Goal: Task Accomplishment & Management: Manage account settings

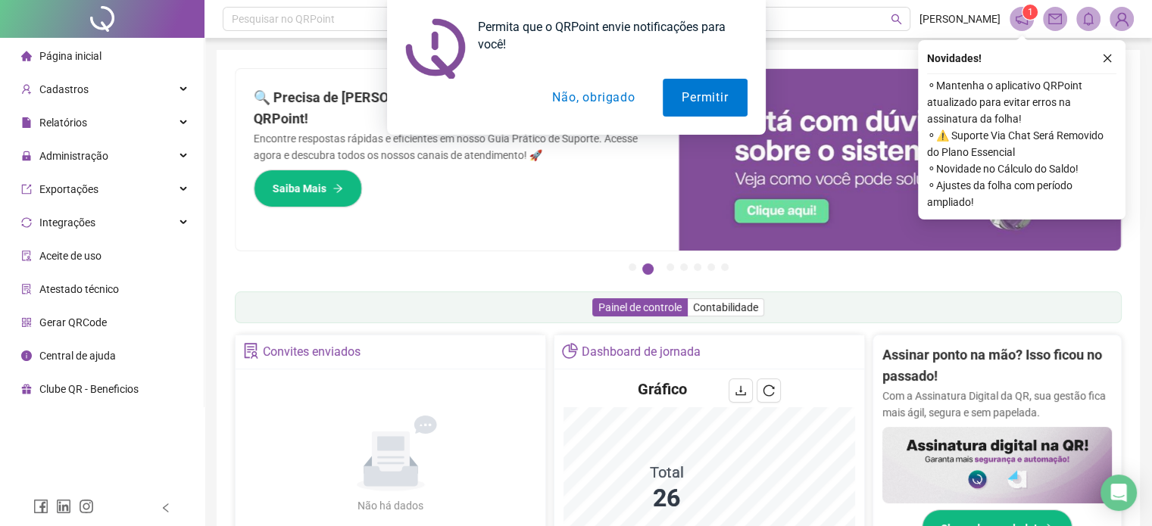
click at [600, 105] on button "Não, obrigado" at bounding box center [593, 98] width 120 height 38
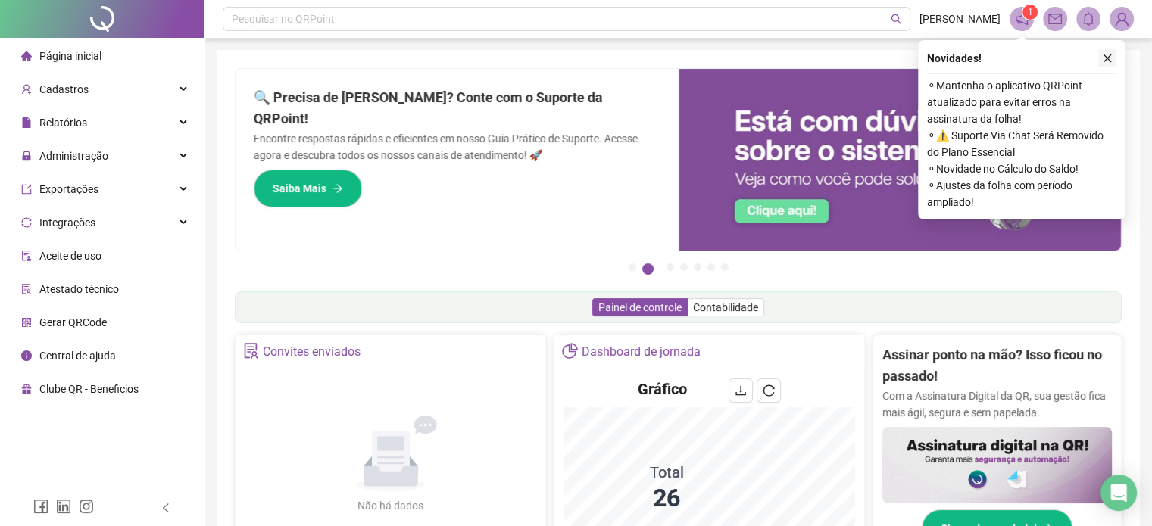
click at [1106, 60] on icon "close" at bounding box center [1107, 58] width 11 height 11
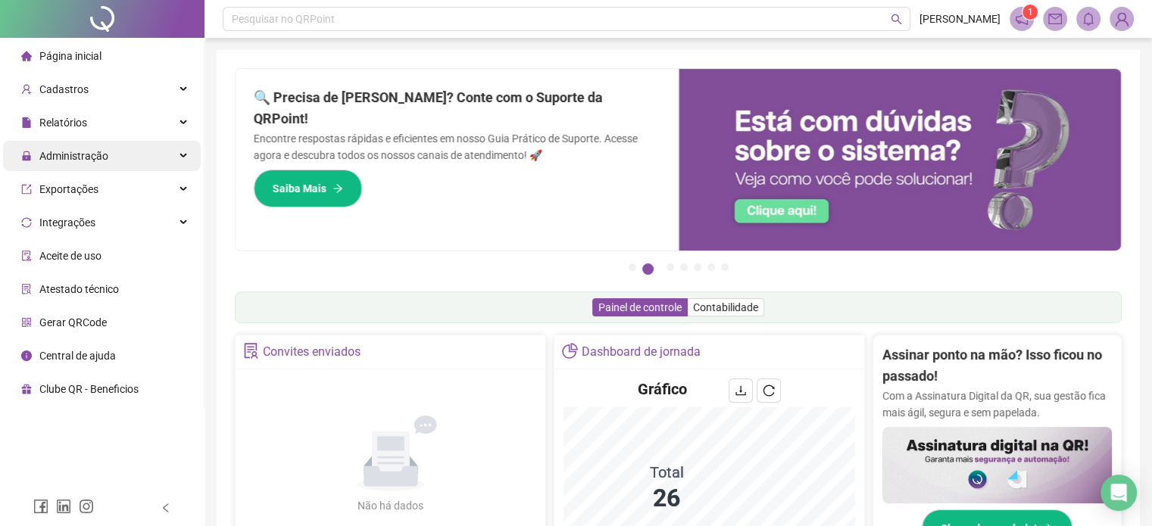
click at [76, 160] on span "Administração" at bounding box center [73, 156] width 69 height 12
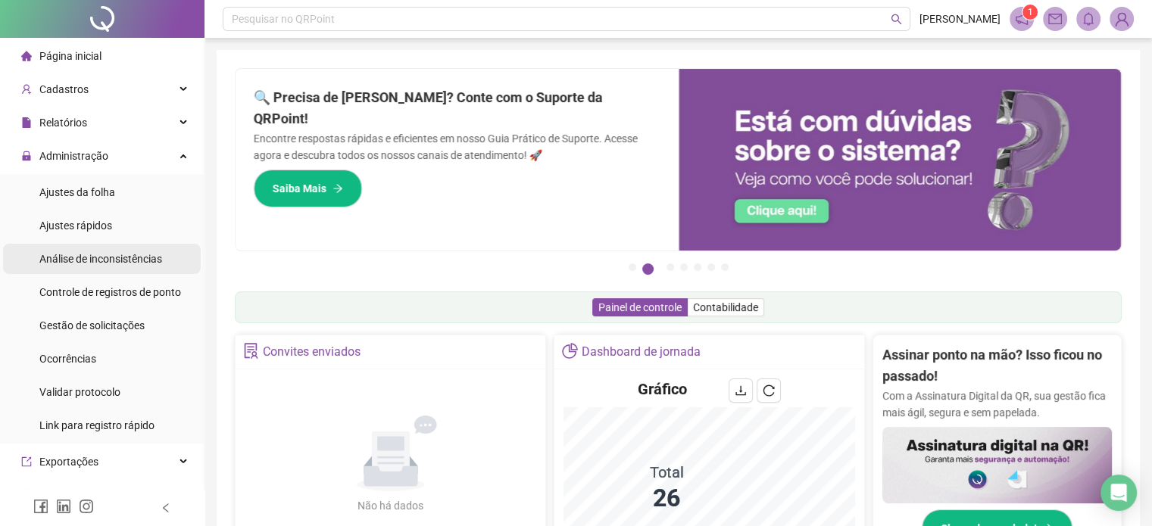
click at [94, 251] on div "Análise de inconsistências" at bounding box center [100, 259] width 123 height 30
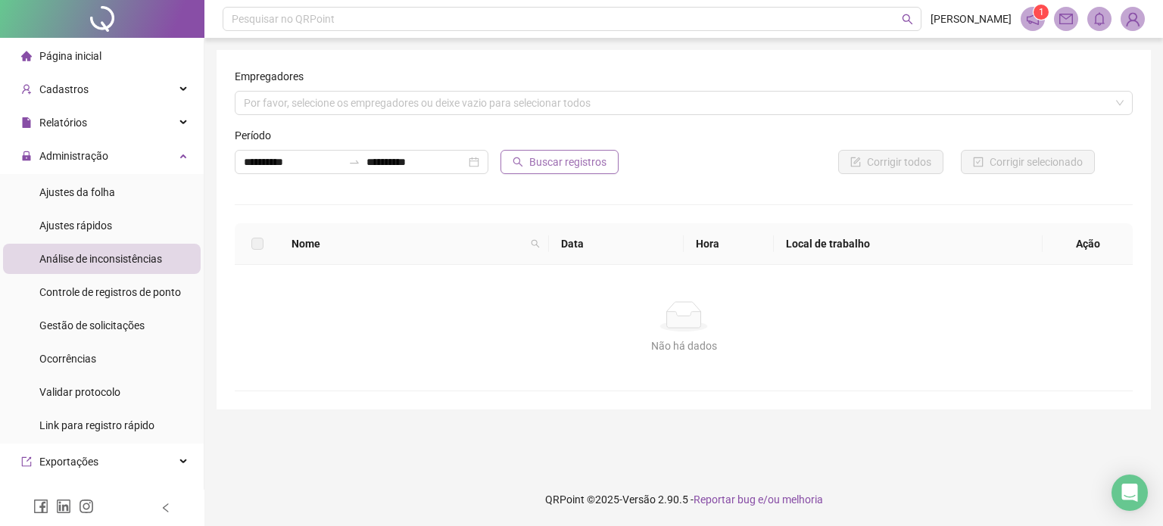
click at [565, 164] on span "Buscar registros" at bounding box center [567, 162] width 77 height 17
click at [1121, 484] on icon "Open Intercom Messenger" at bounding box center [1130, 493] width 20 height 20
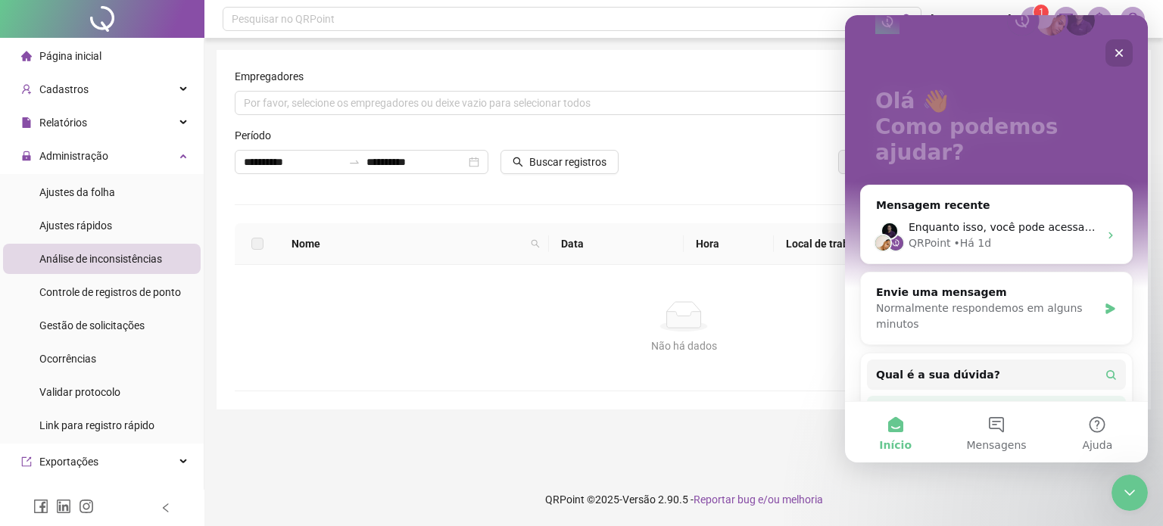
scroll to position [8, 0]
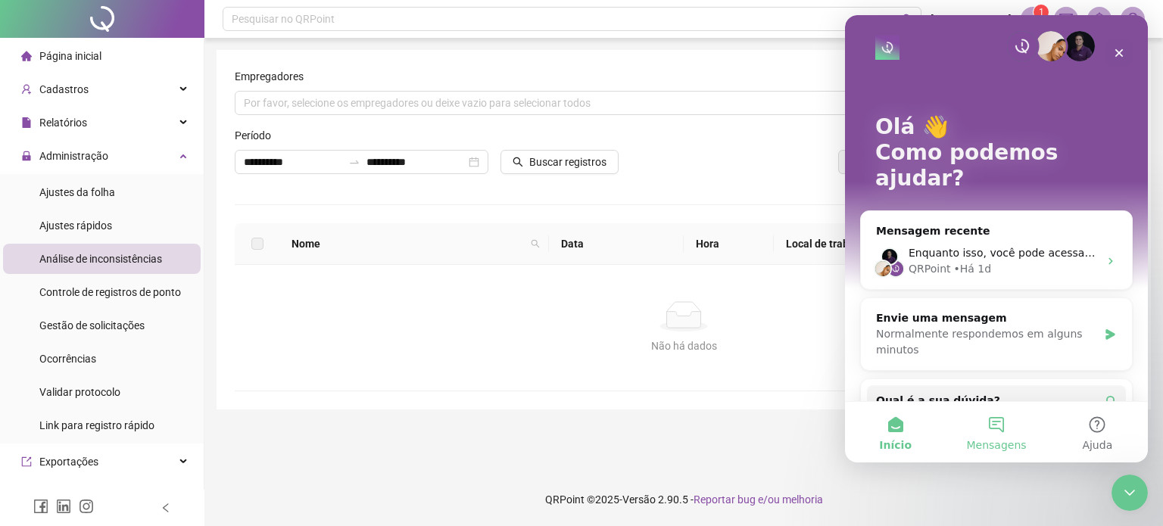
click at [1012, 430] on button "Mensagens" at bounding box center [996, 432] width 101 height 61
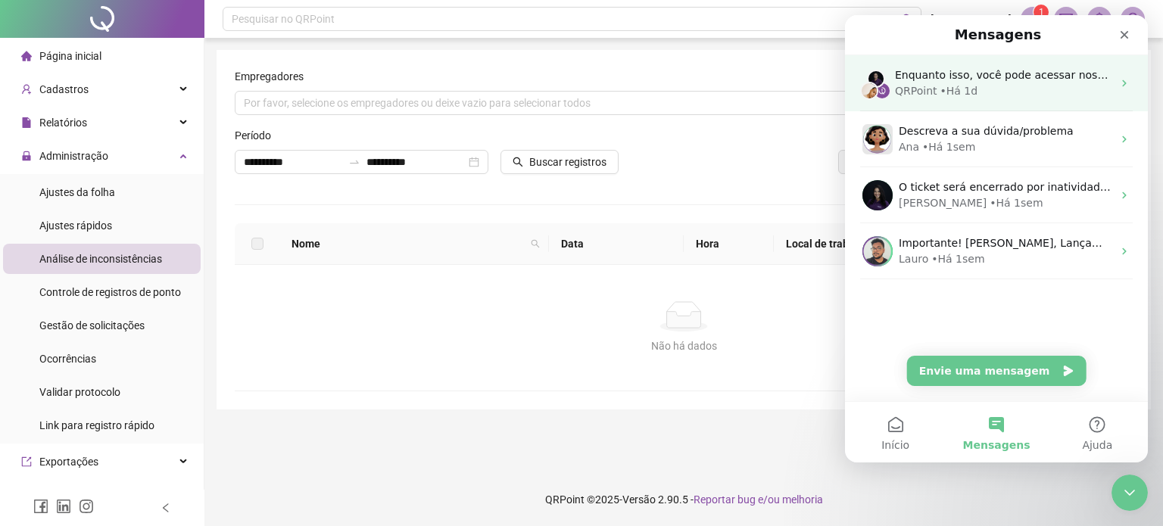
click at [948, 84] on div "• Há 1d" at bounding box center [959, 91] width 38 height 16
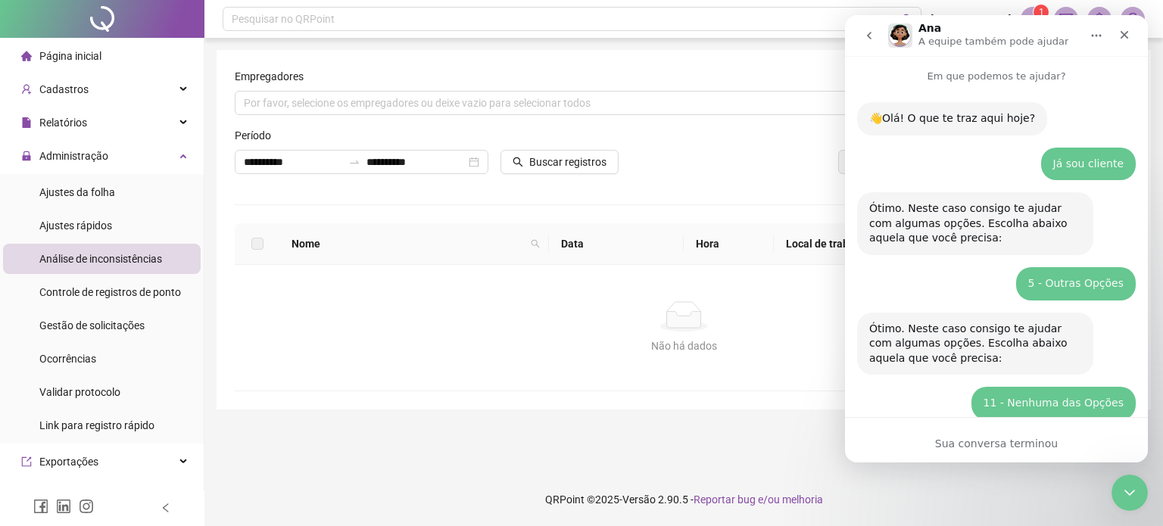
scroll to position [45, 0]
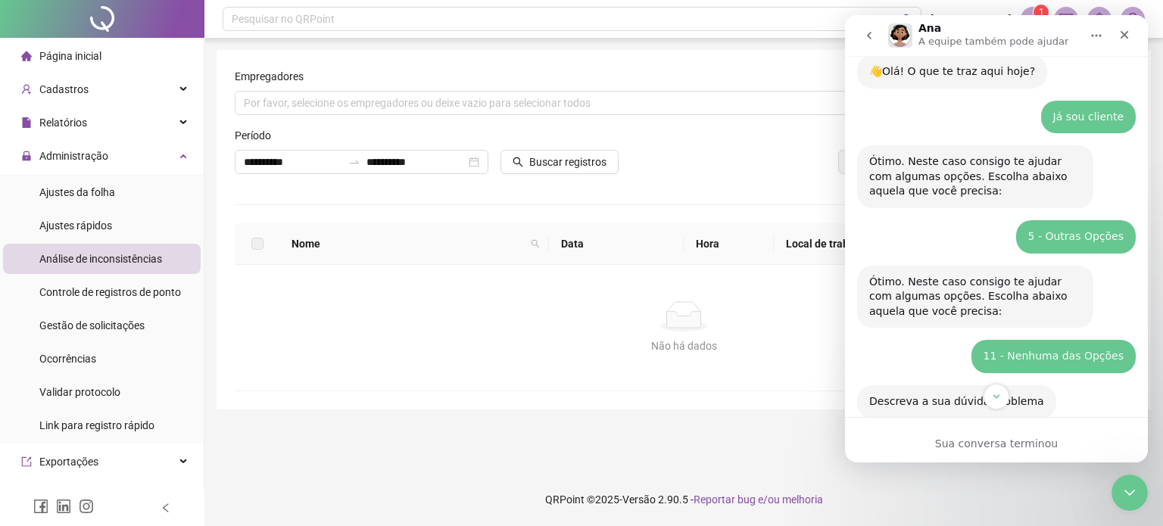
click at [921, 466] on div "**********" at bounding box center [683, 263] width 959 height 526
click at [926, 441] on div "Sua conversa terminou" at bounding box center [996, 444] width 303 height 16
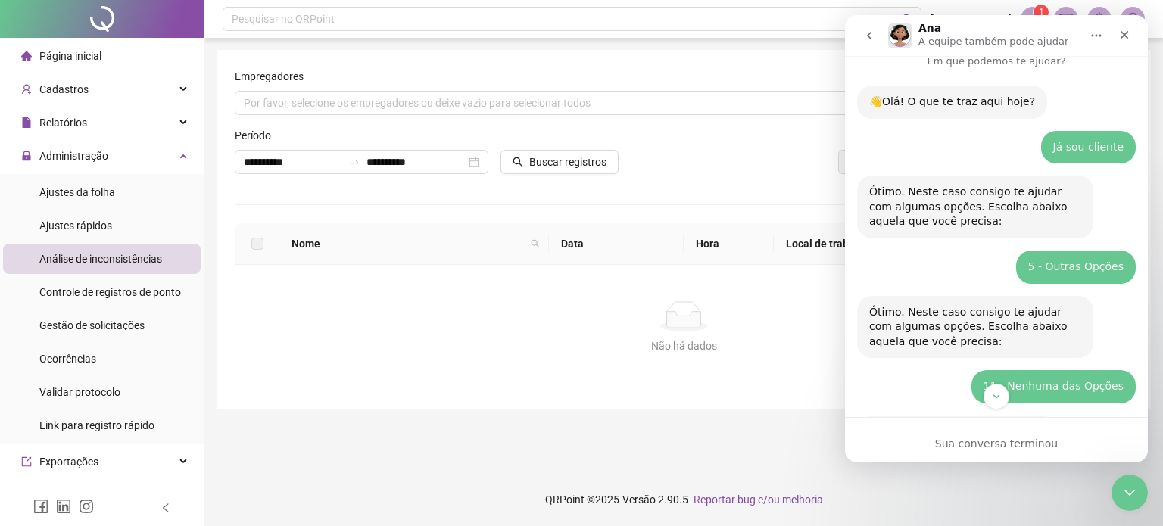
scroll to position [0, 0]
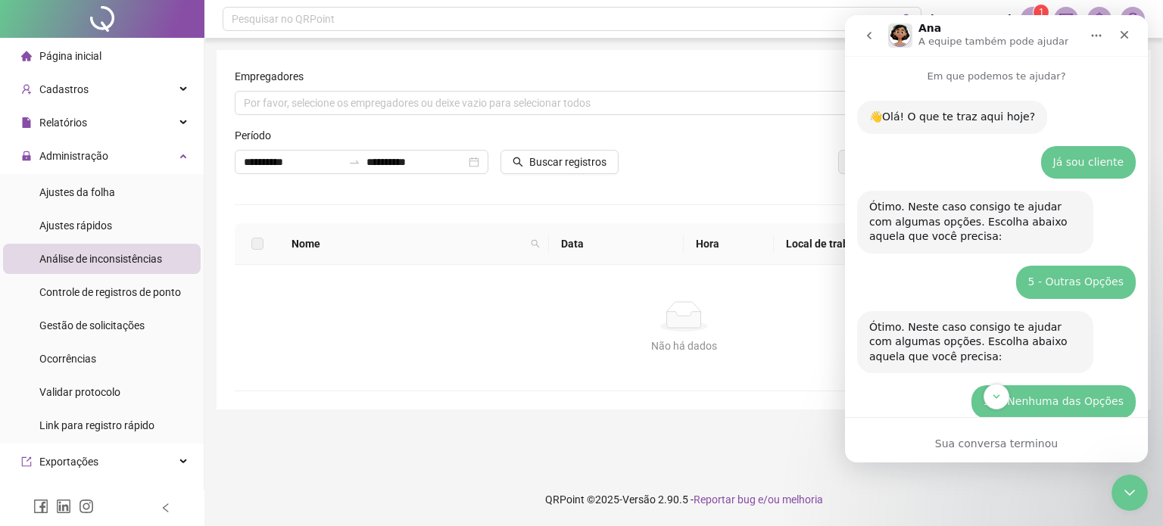
click at [866, 42] on button "go back" at bounding box center [869, 35] width 29 height 29
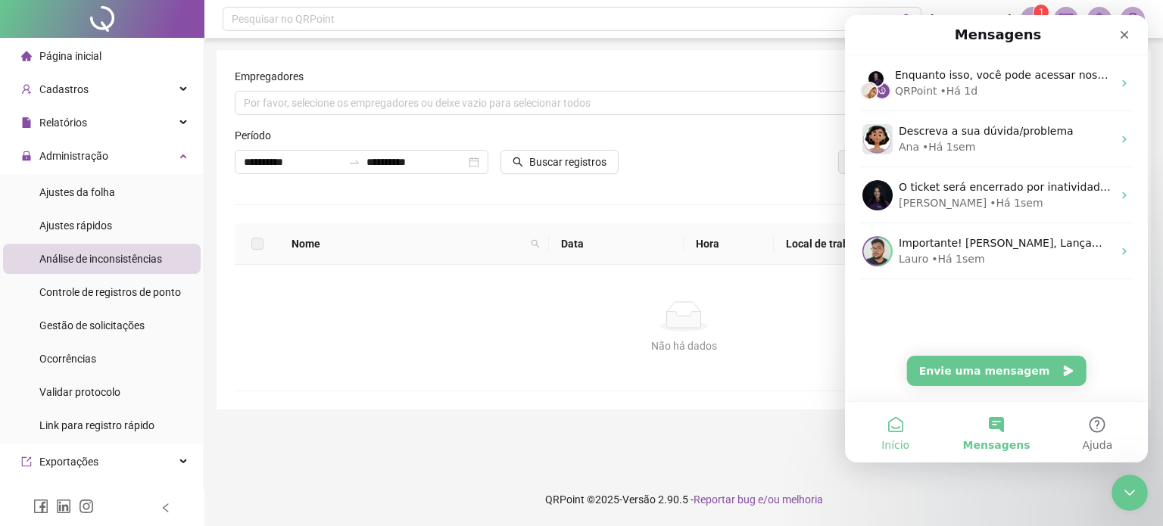
click at [902, 431] on button "Início" at bounding box center [895, 432] width 101 height 61
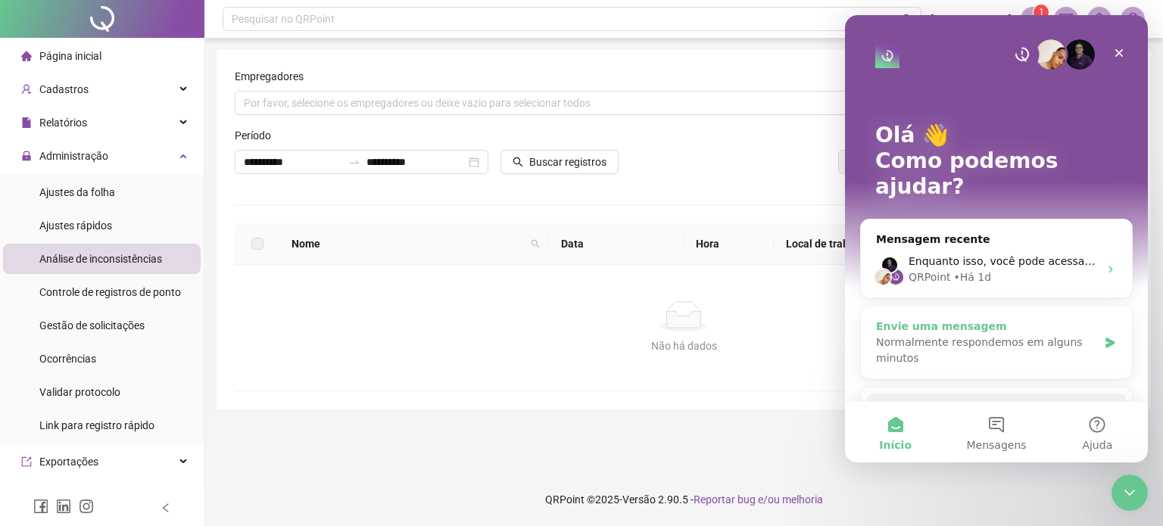
click at [990, 319] on div "Envie uma mensagem" at bounding box center [987, 327] width 222 height 16
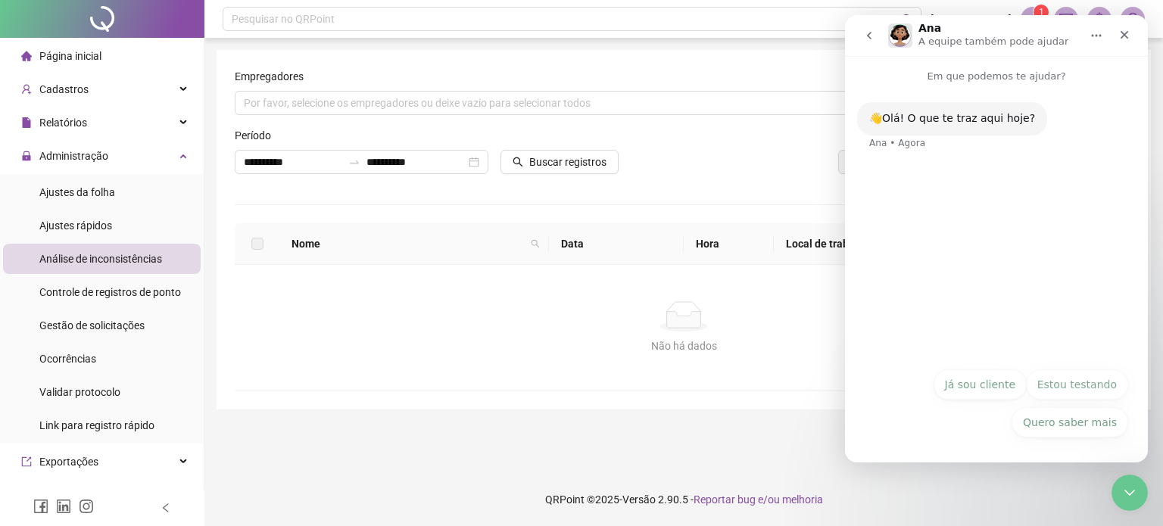
click at [1006, 393] on button "Já sou cliente" at bounding box center [980, 385] width 93 height 30
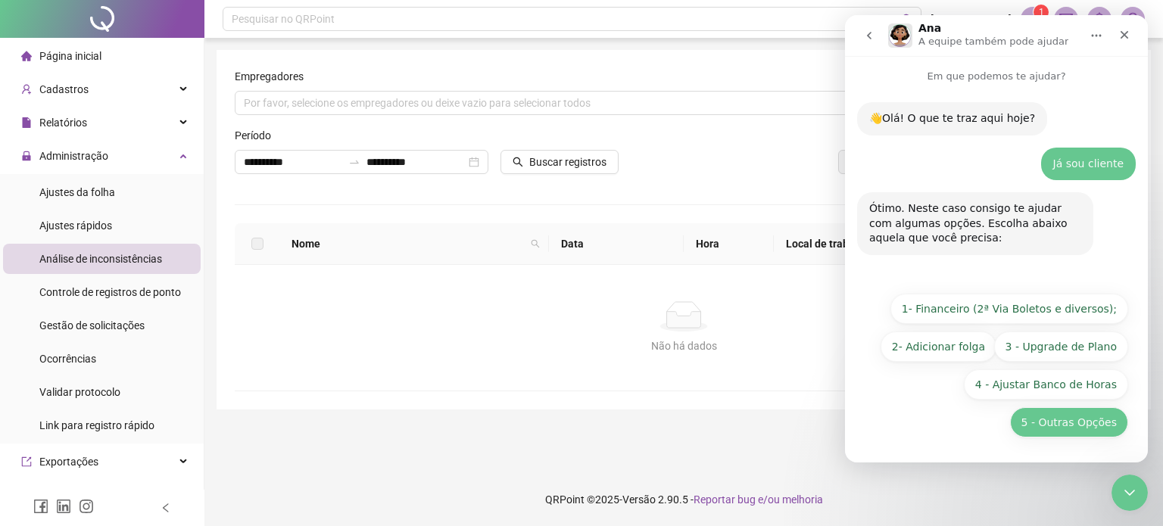
click at [1069, 428] on button "5 - Outras Opções" at bounding box center [1069, 422] width 118 height 30
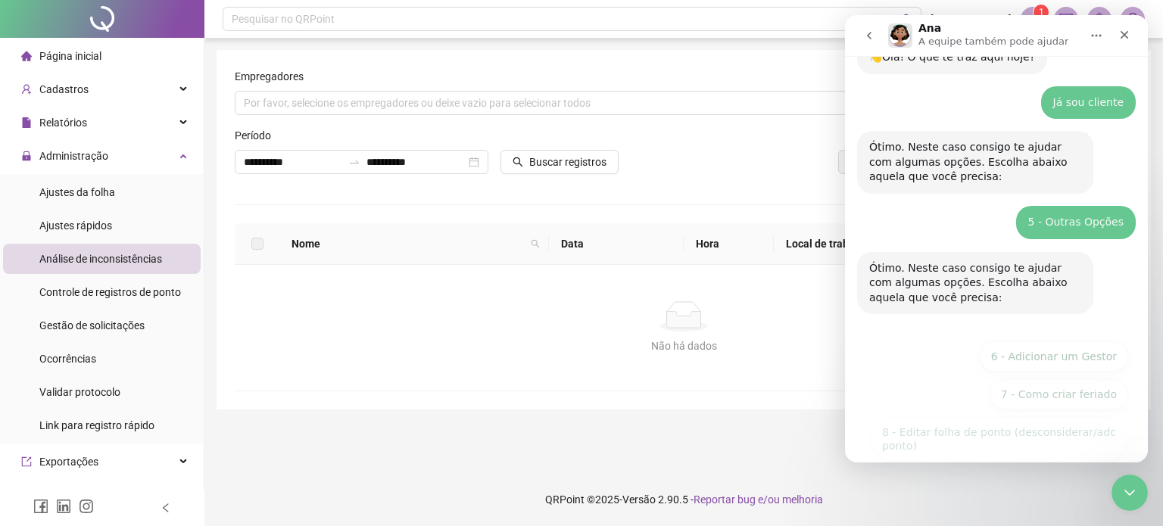
scroll to position [198, 0]
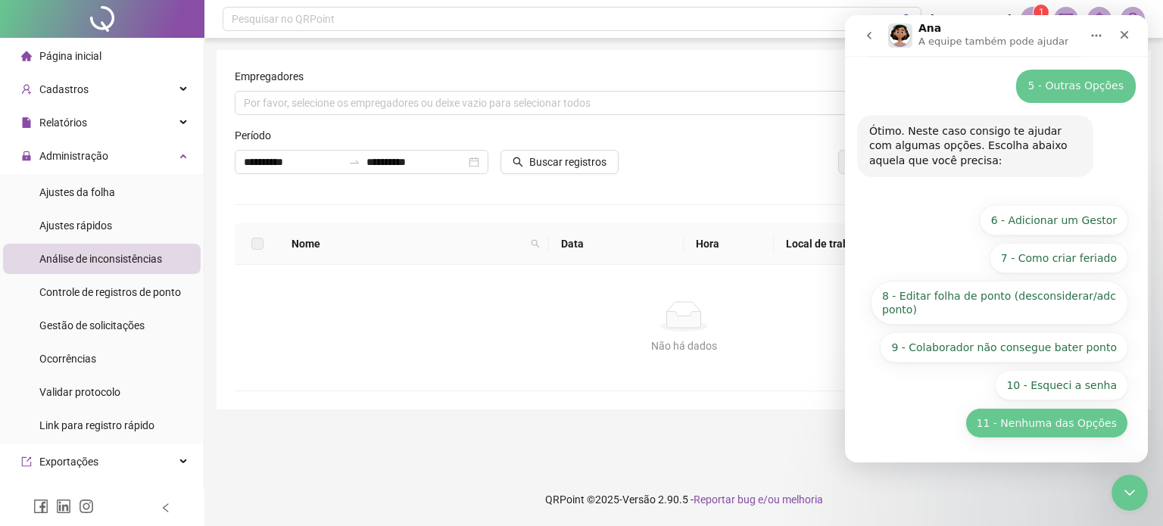
click at [1060, 423] on button "11 - Nenhuma das Opções" at bounding box center [1046, 423] width 163 height 30
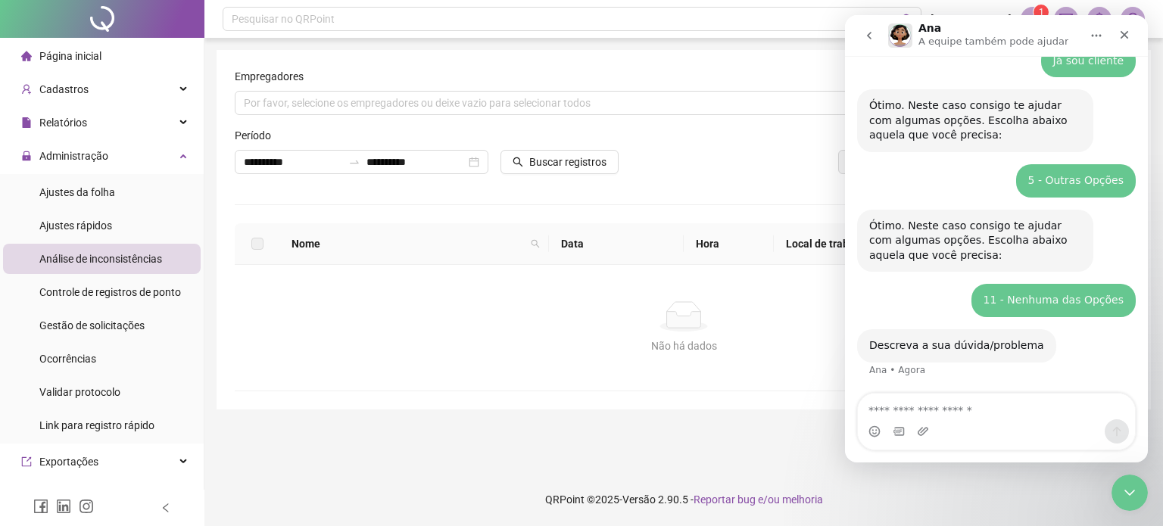
scroll to position [171, 0]
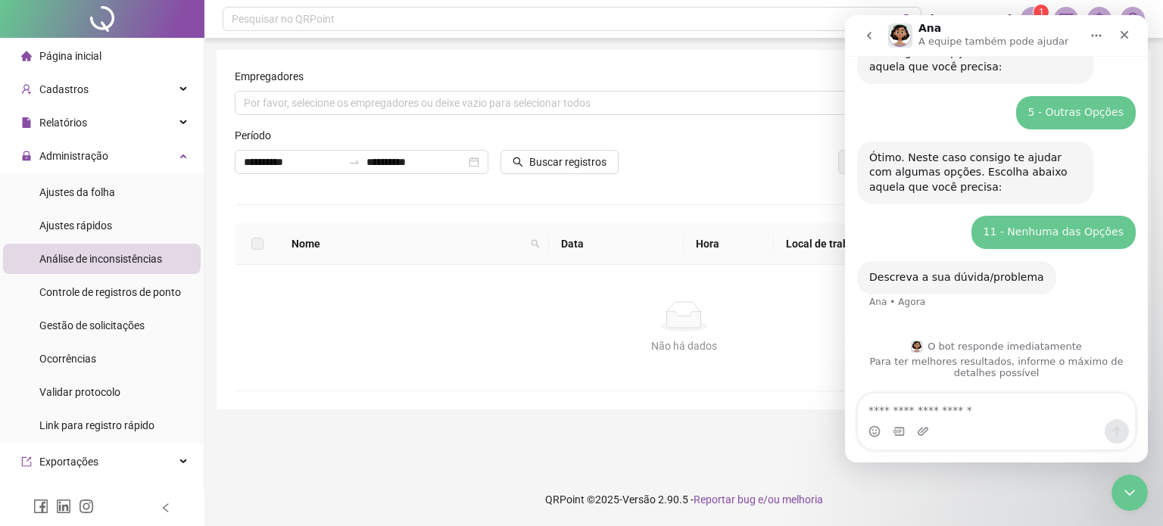
click at [936, 401] on textarea "Envie uma mensagem..." at bounding box center [996, 407] width 277 height 26
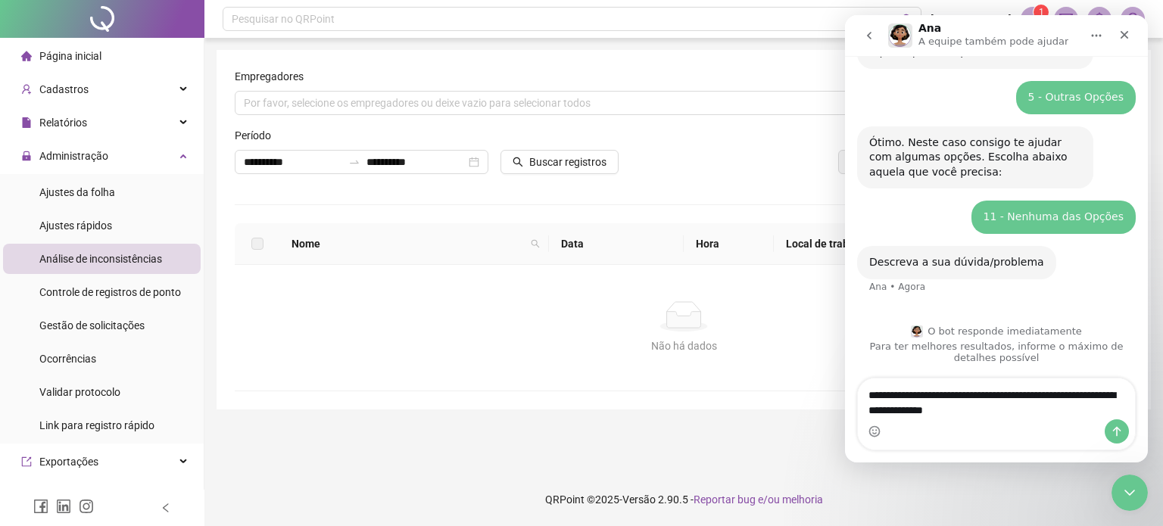
type textarea "**********"
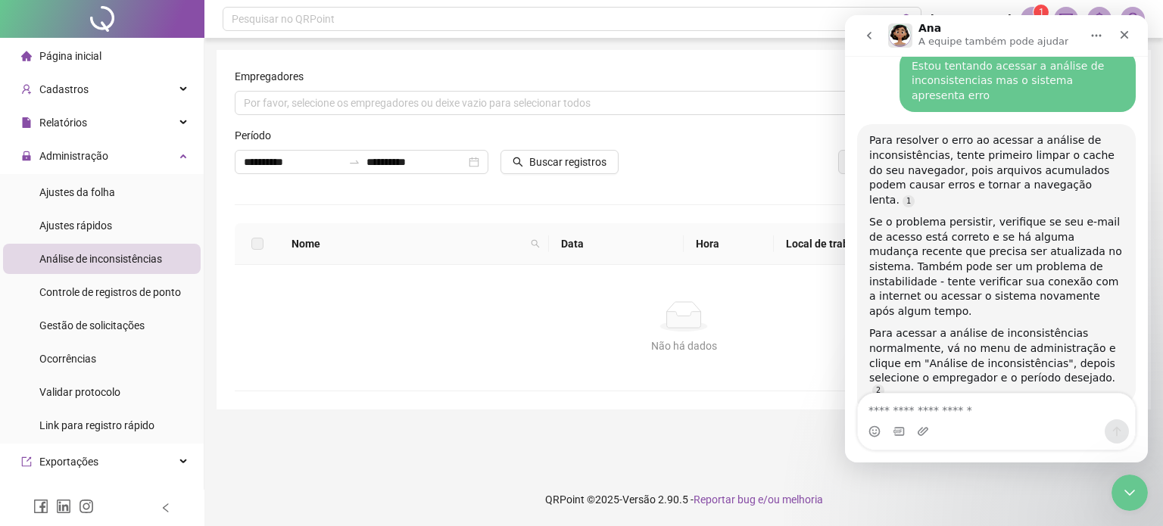
scroll to position [451, 0]
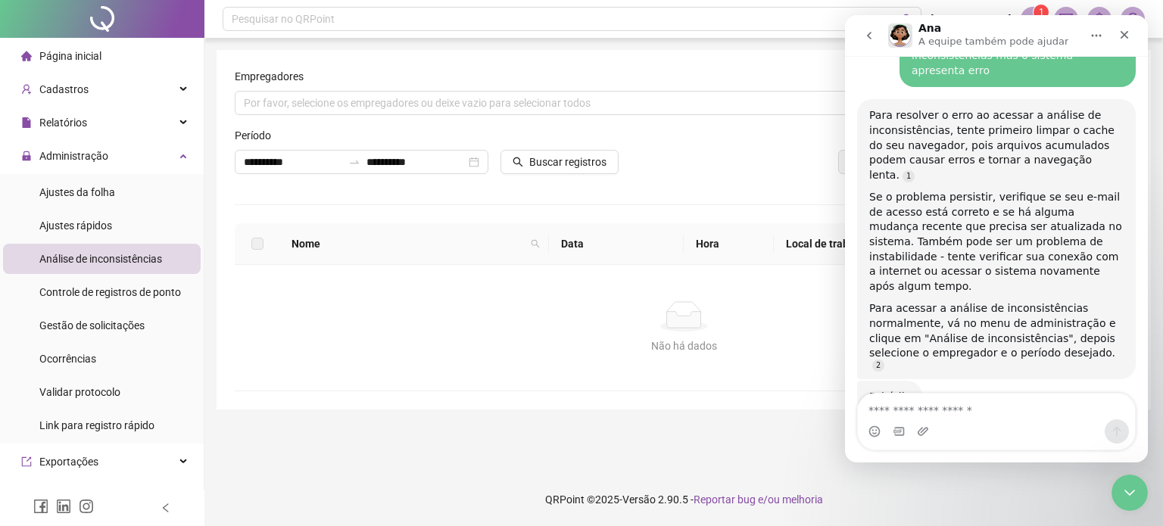
click at [970, 423] on div "Messenger da Intercom" at bounding box center [996, 432] width 277 height 24
click at [969, 416] on textarea "Envie uma mensagem..." at bounding box center [996, 407] width 277 height 26
type textarea "*"
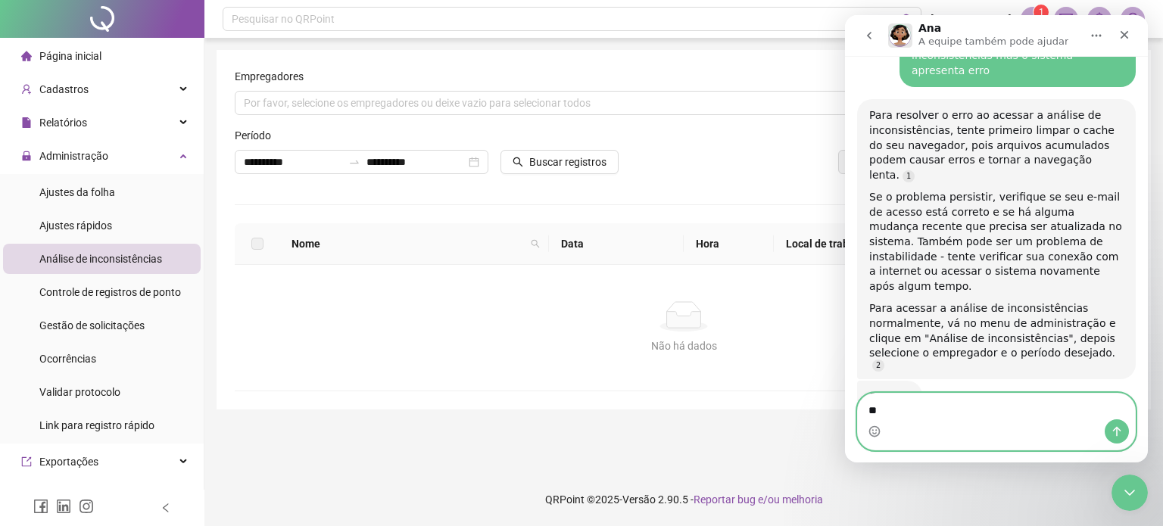
type textarea "***"
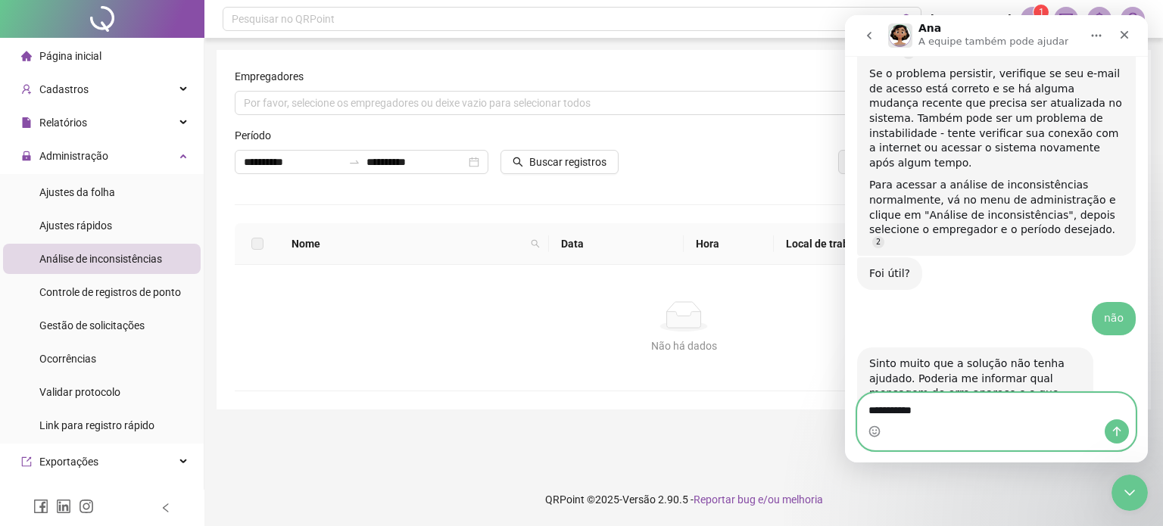
scroll to position [600, 0]
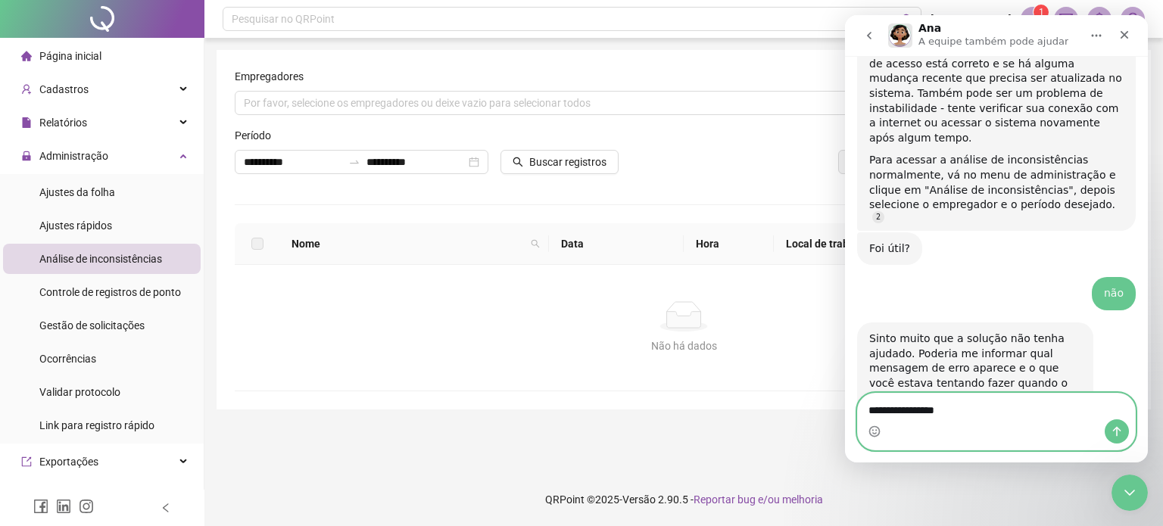
type textarea "**********"
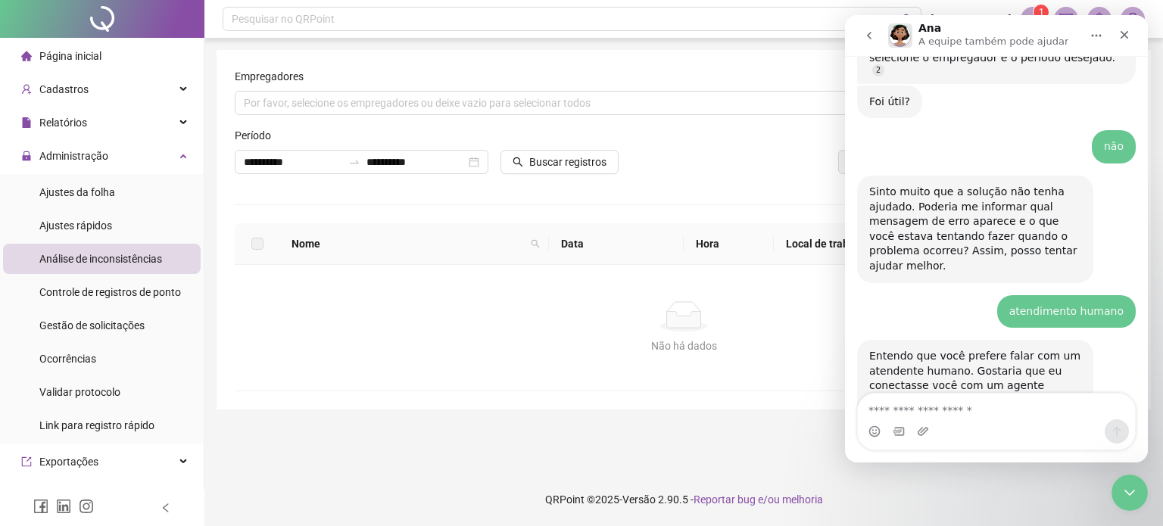
scroll to position [765, 0]
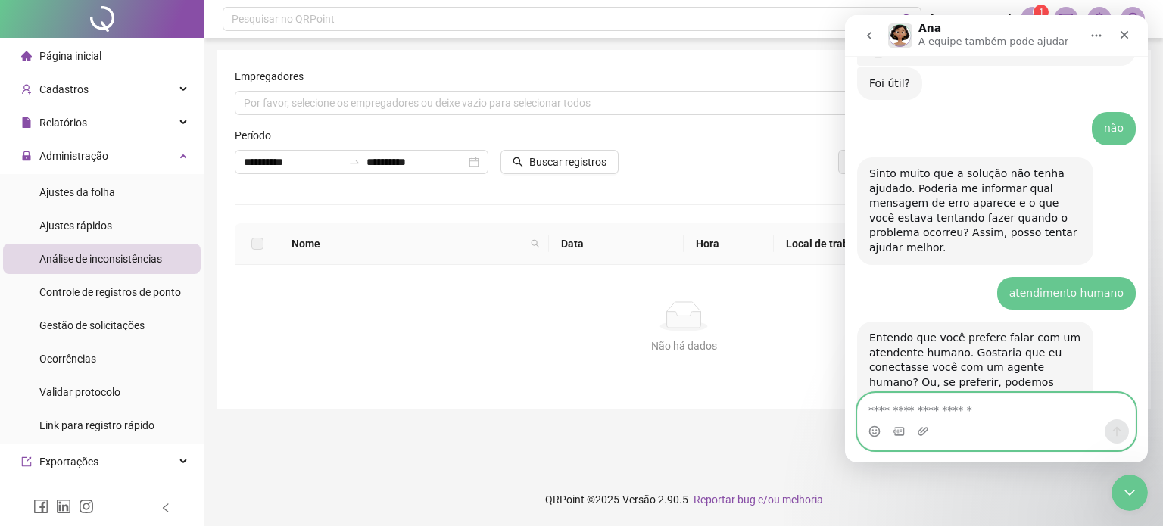
click at [1002, 401] on textarea "Envie uma mensagem..." at bounding box center [996, 407] width 277 height 26
type textarea "***"
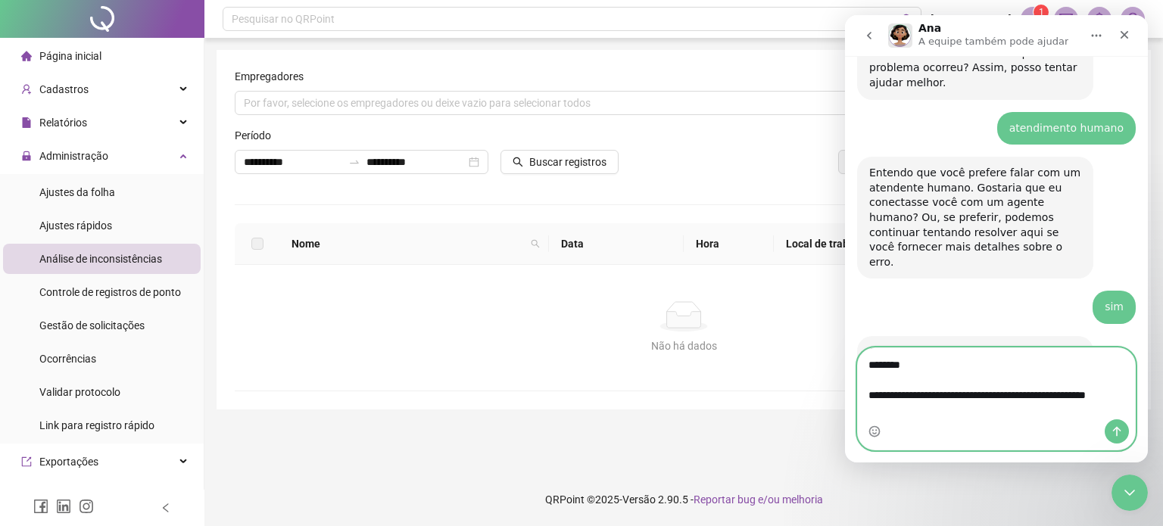
scroll to position [945, 0]
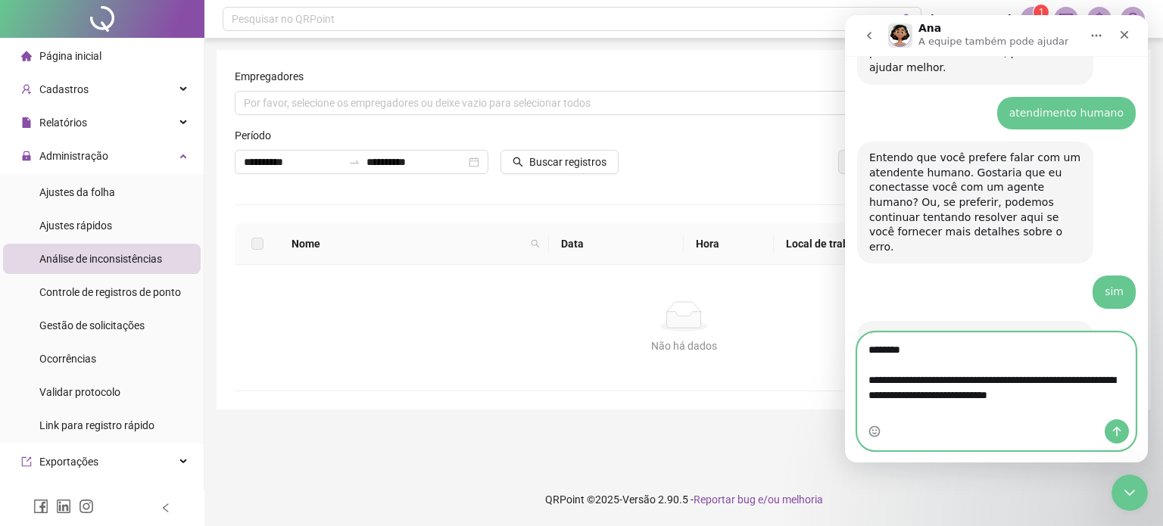
type textarea "**********"
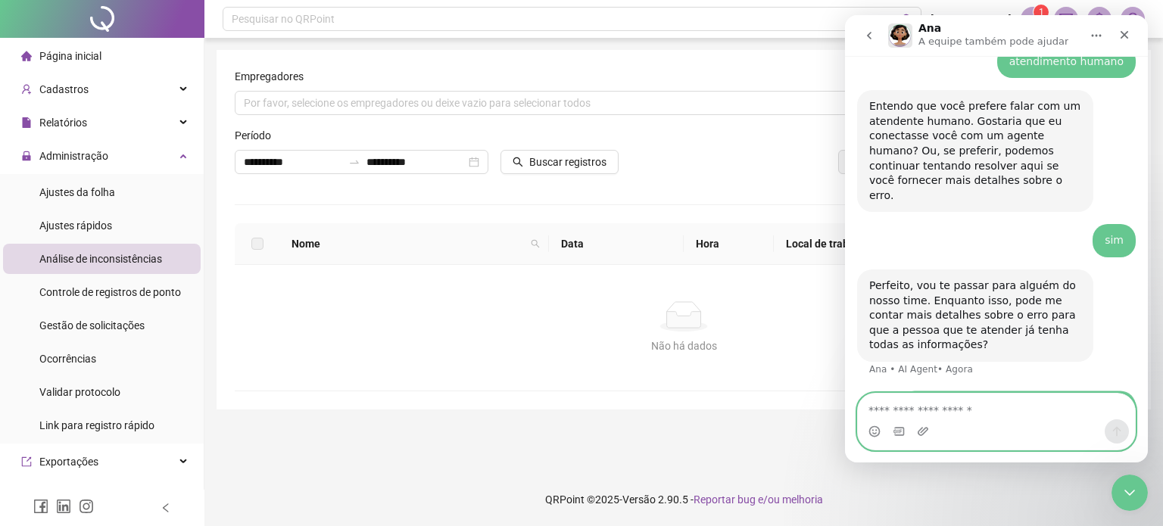
paste textarea "**********"
type textarea "**********"
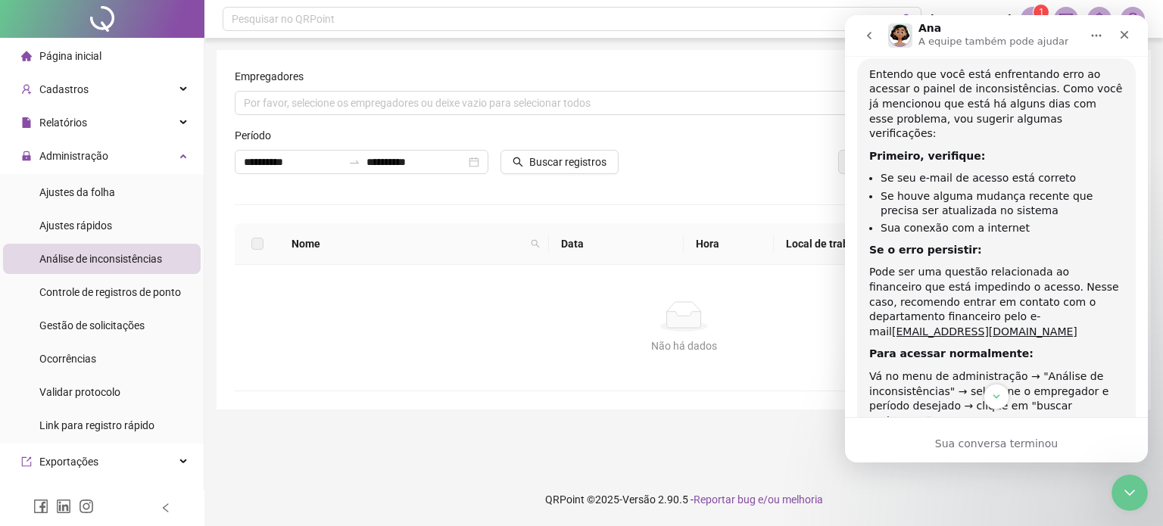
scroll to position [1471, 0]
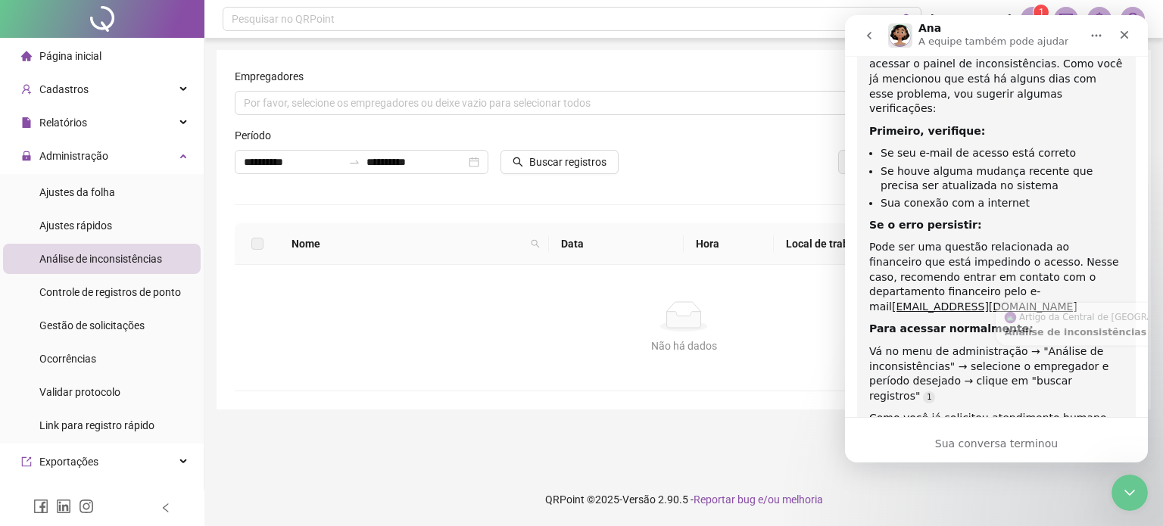
click at [1065, 466] on div "Essa resposta foi útil, ou você ainda precisa da ajuda de alguém? Ana • Há 41min" at bounding box center [975, 490] width 236 height 48
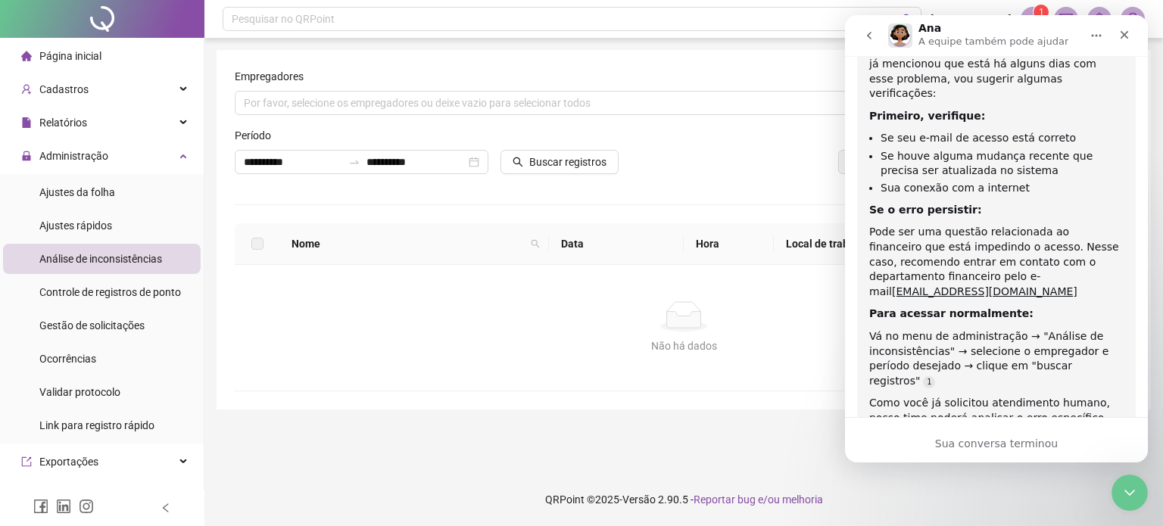
click at [866, 36] on icon "go back" at bounding box center [869, 36] width 12 height 12
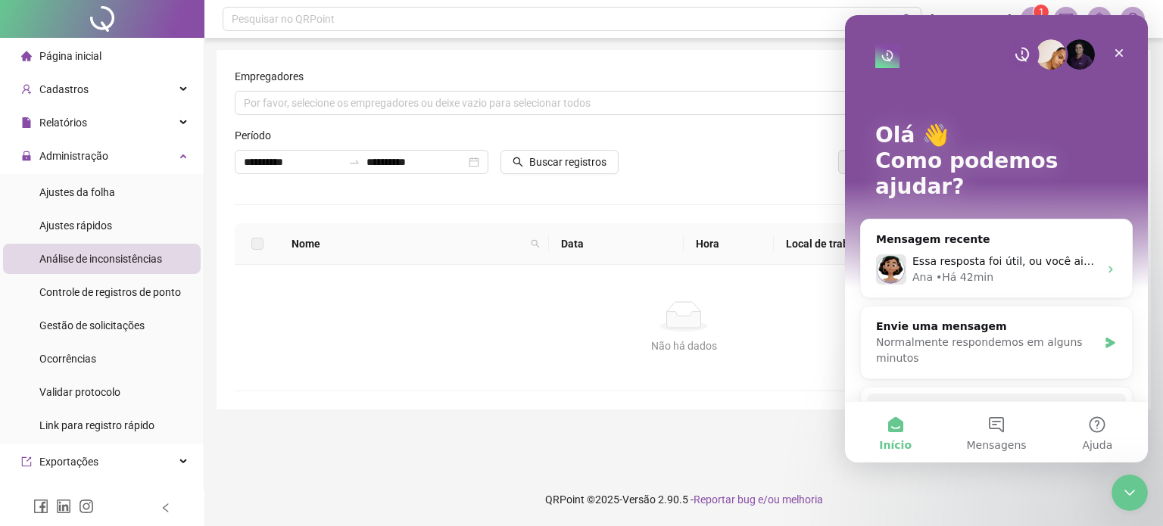
scroll to position [0, 0]
click at [1107, 337] on icon "Messenger da Intercom" at bounding box center [1110, 343] width 13 height 12
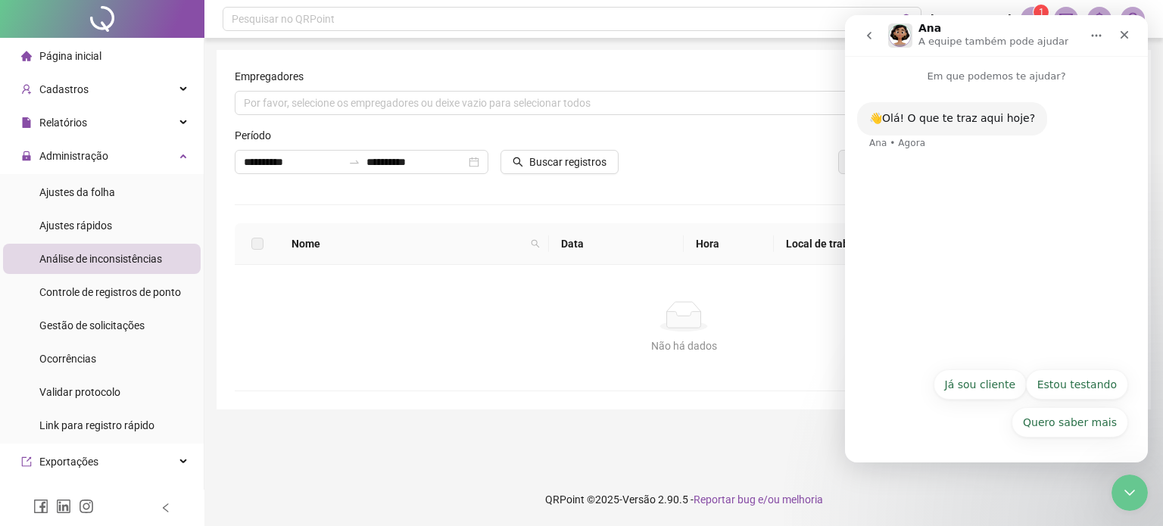
click at [1003, 392] on div "Quero saber mais Já sou cliente Estou testando Quero saber mais Já sou cliente …" at bounding box center [997, 408] width 264 height 76
click at [557, 172] on button "Buscar registros" at bounding box center [560, 162] width 118 height 24
click at [981, 386] on button "Já sou cliente" at bounding box center [980, 385] width 93 height 30
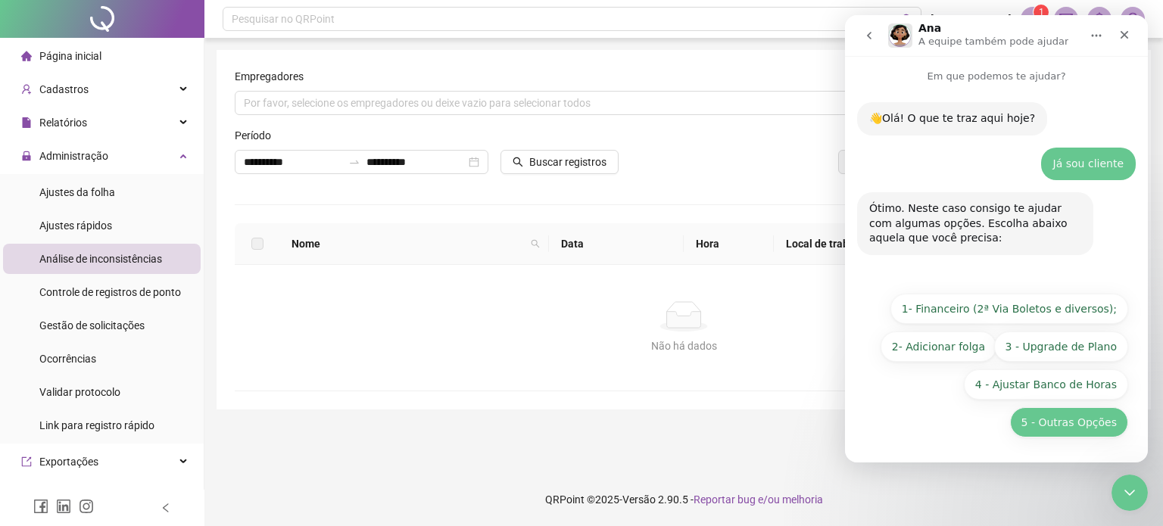
click at [1046, 414] on button "5 - Outras Opções" at bounding box center [1069, 422] width 118 height 30
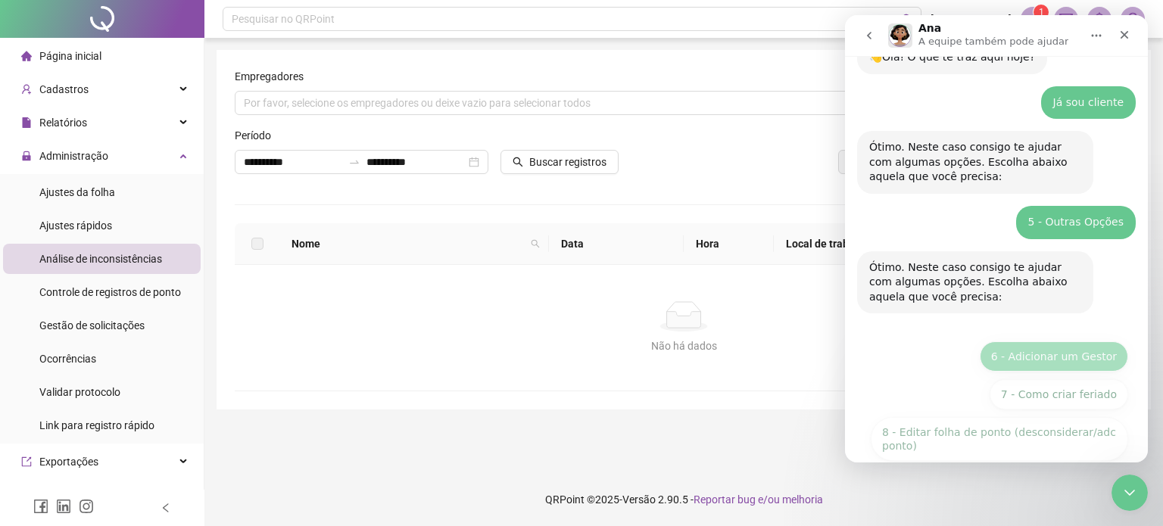
scroll to position [198, 0]
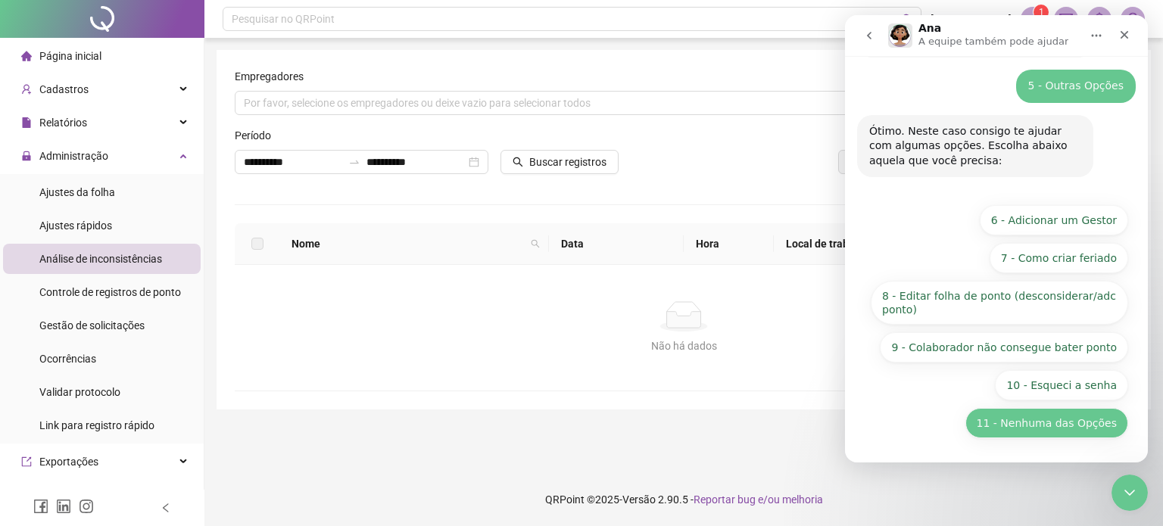
click at [1055, 429] on button "11 - Nenhuma das Opções" at bounding box center [1046, 423] width 163 height 30
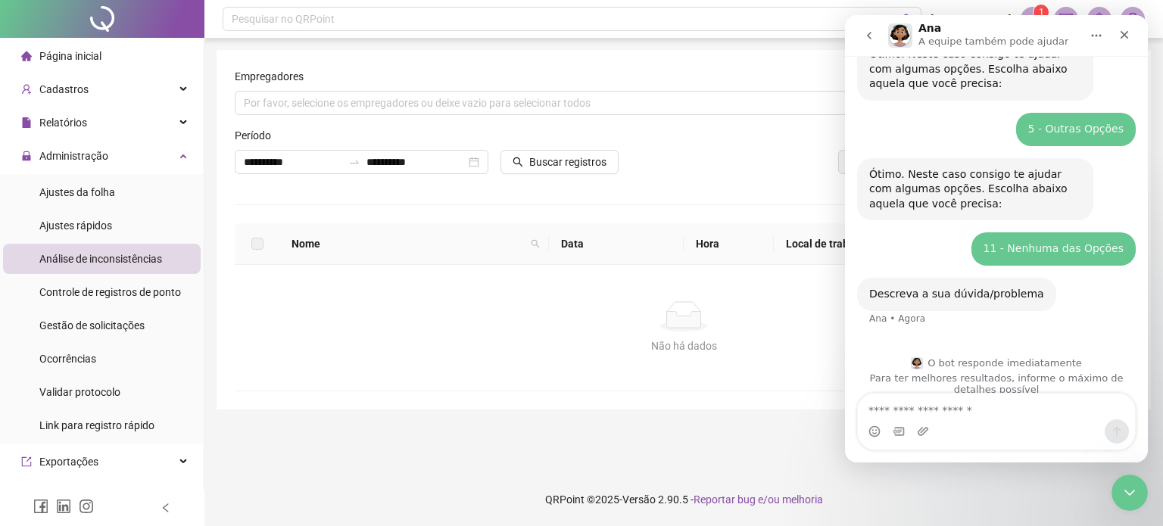
scroll to position [171, 0]
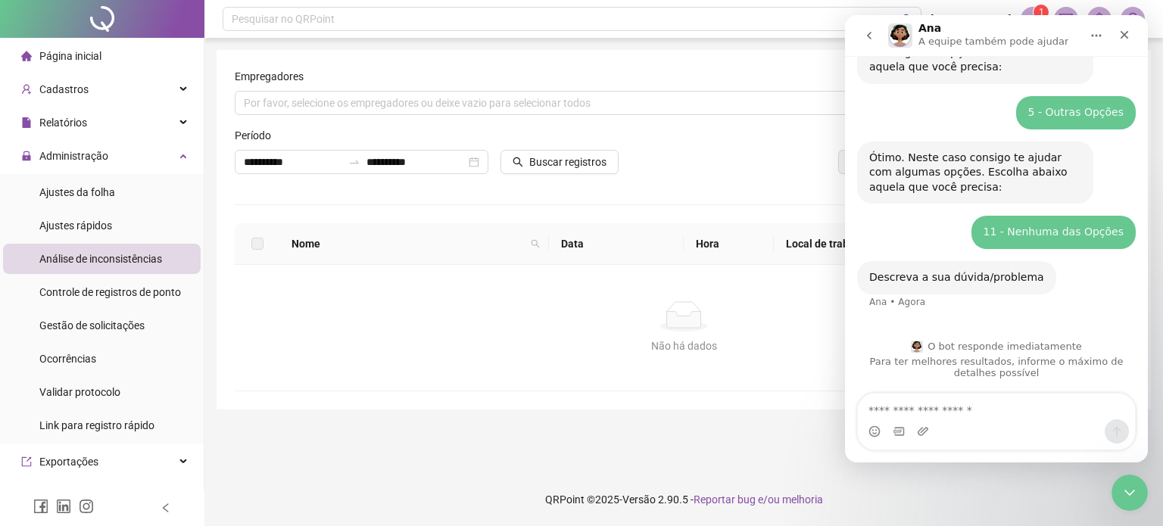
click at [965, 407] on textarea "Envie uma mensagem..." at bounding box center [996, 407] width 277 height 26
type textarea "**********"
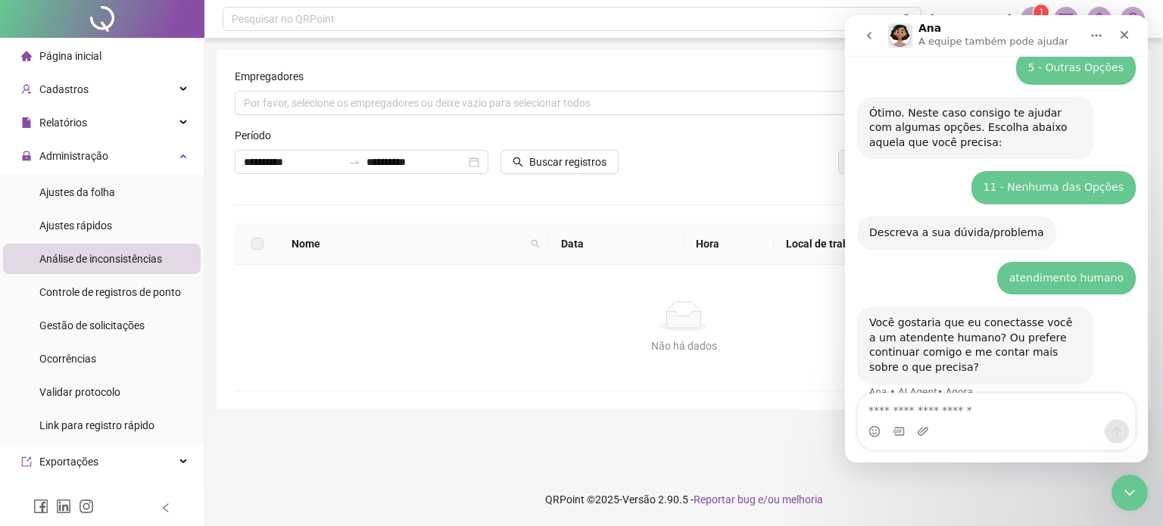
scroll to position [238, 0]
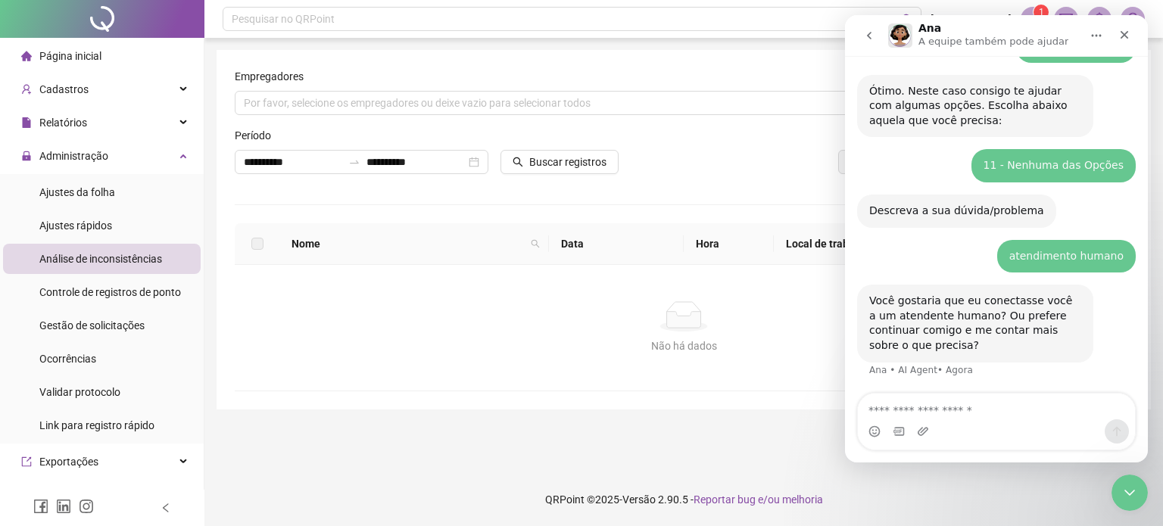
click at [973, 409] on textarea "Envie uma mensagem..." at bounding box center [996, 407] width 277 height 26
type textarea "*"
type textarea "**********"
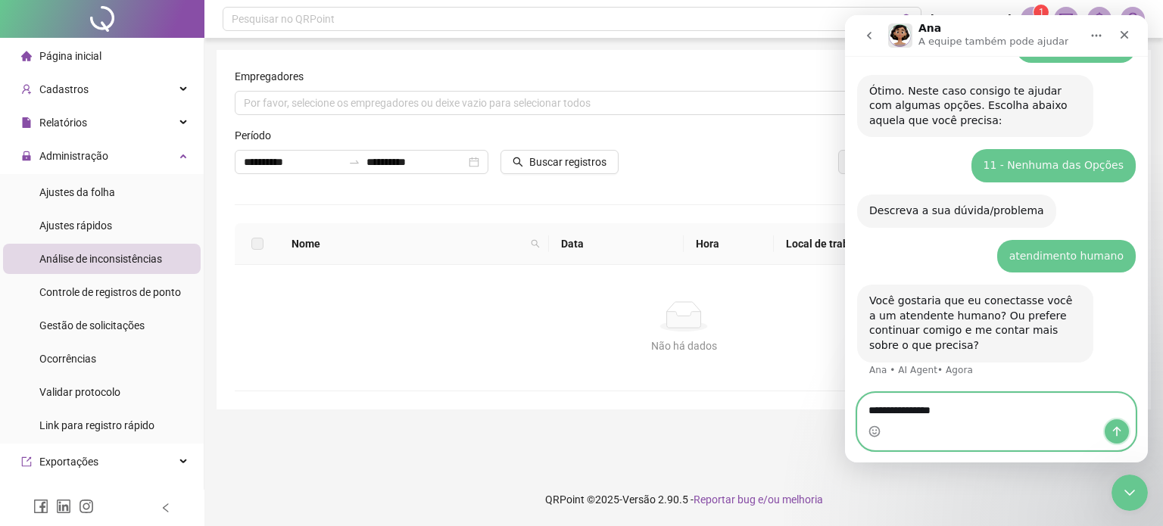
click at [1118, 429] on icon "Enviar uma mensagem" at bounding box center [1117, 432] width 12 height 12
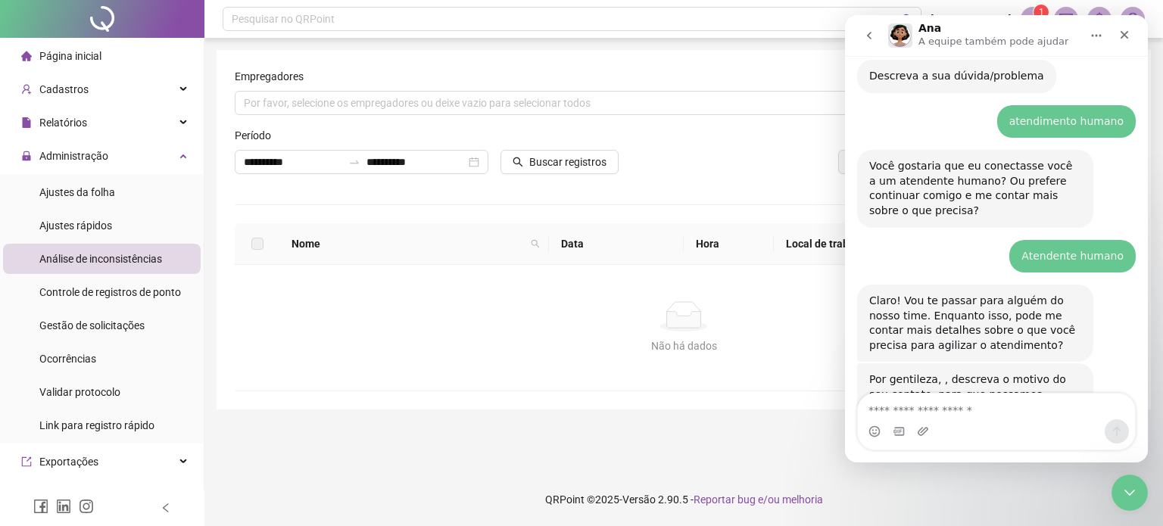
scroll to position [436, 0]
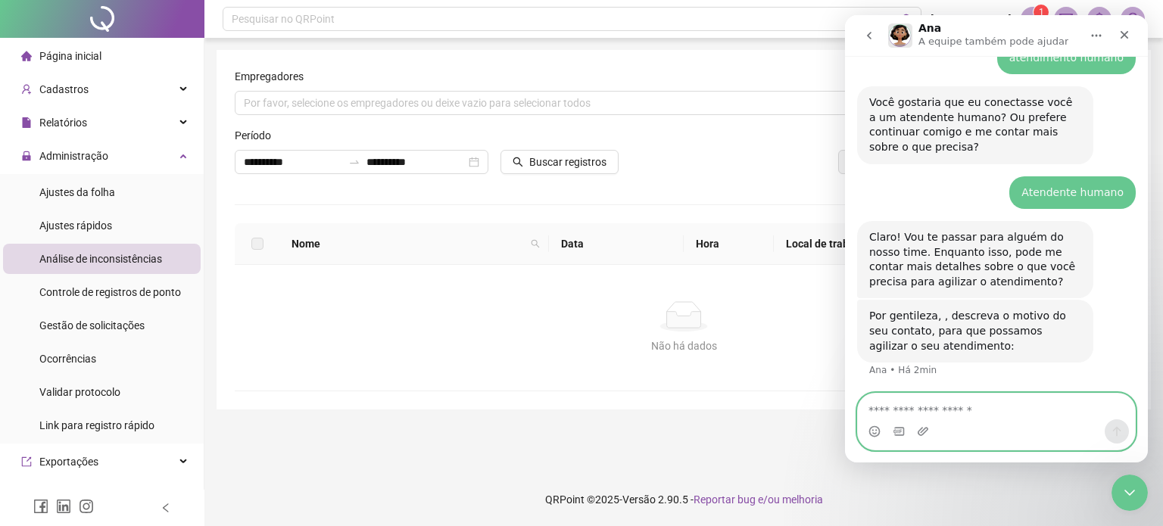
click at [964, 402] on textarea "Envie uma mensagem..." at bounding box center [996, 407] width 277 height 26
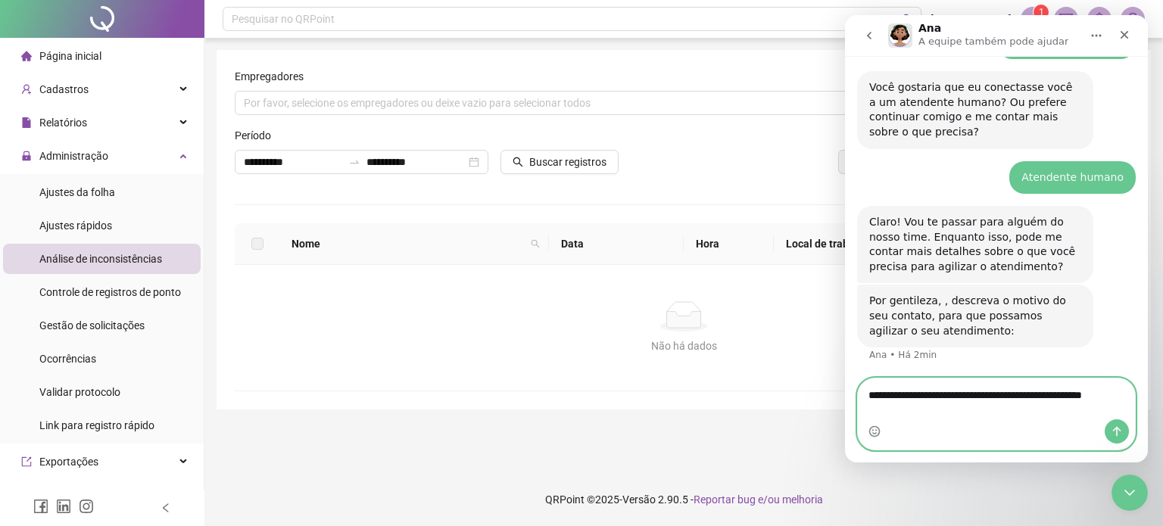
type textarea "**********"
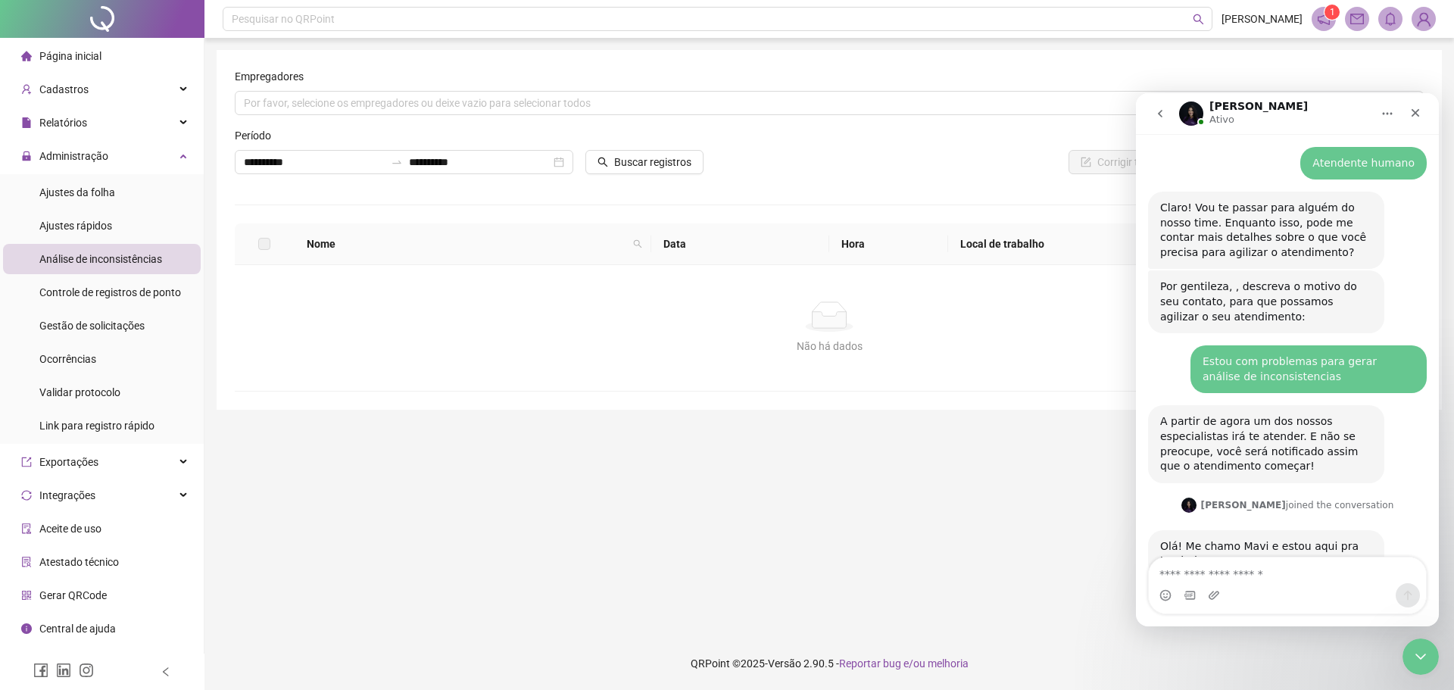
scroll to position [596, 0]
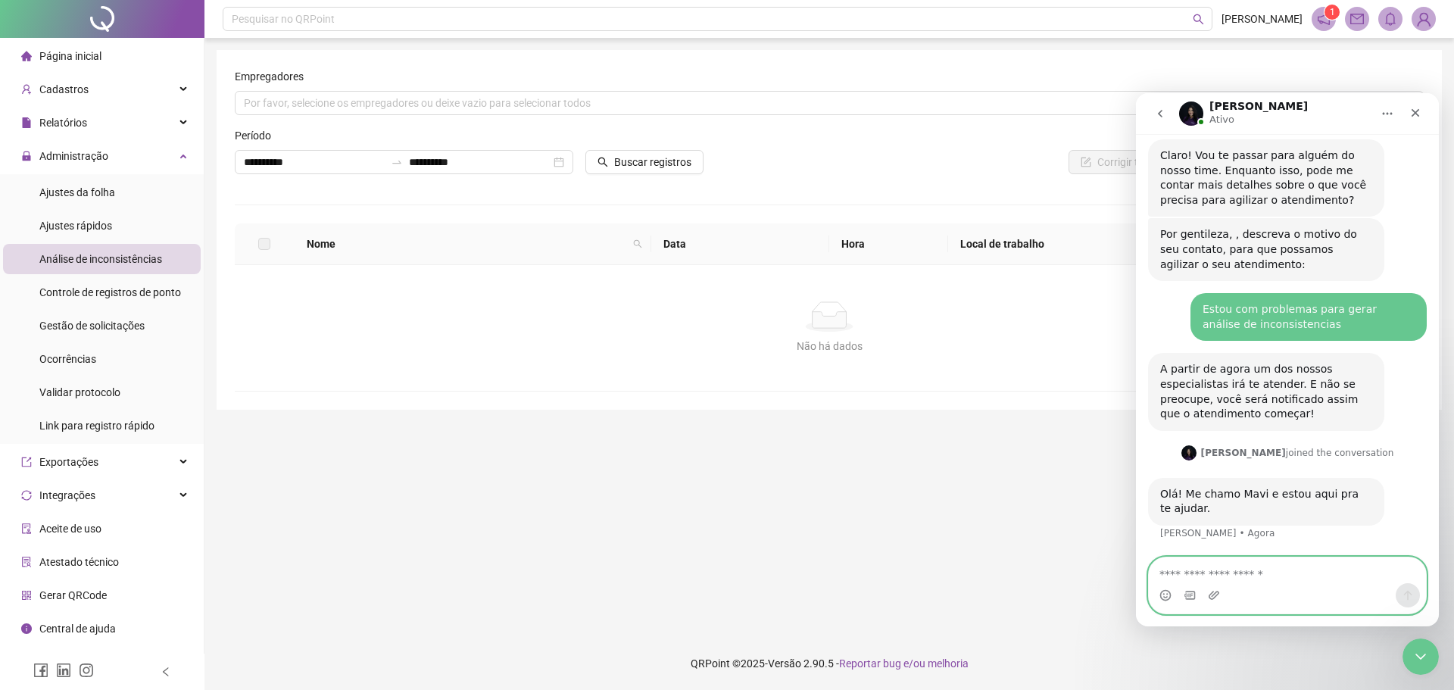
click at [1162, 526] on textarea "Envie uma mensagem..." at bounding box center [1287, 570] width 277 height 26
type textarea "**********"
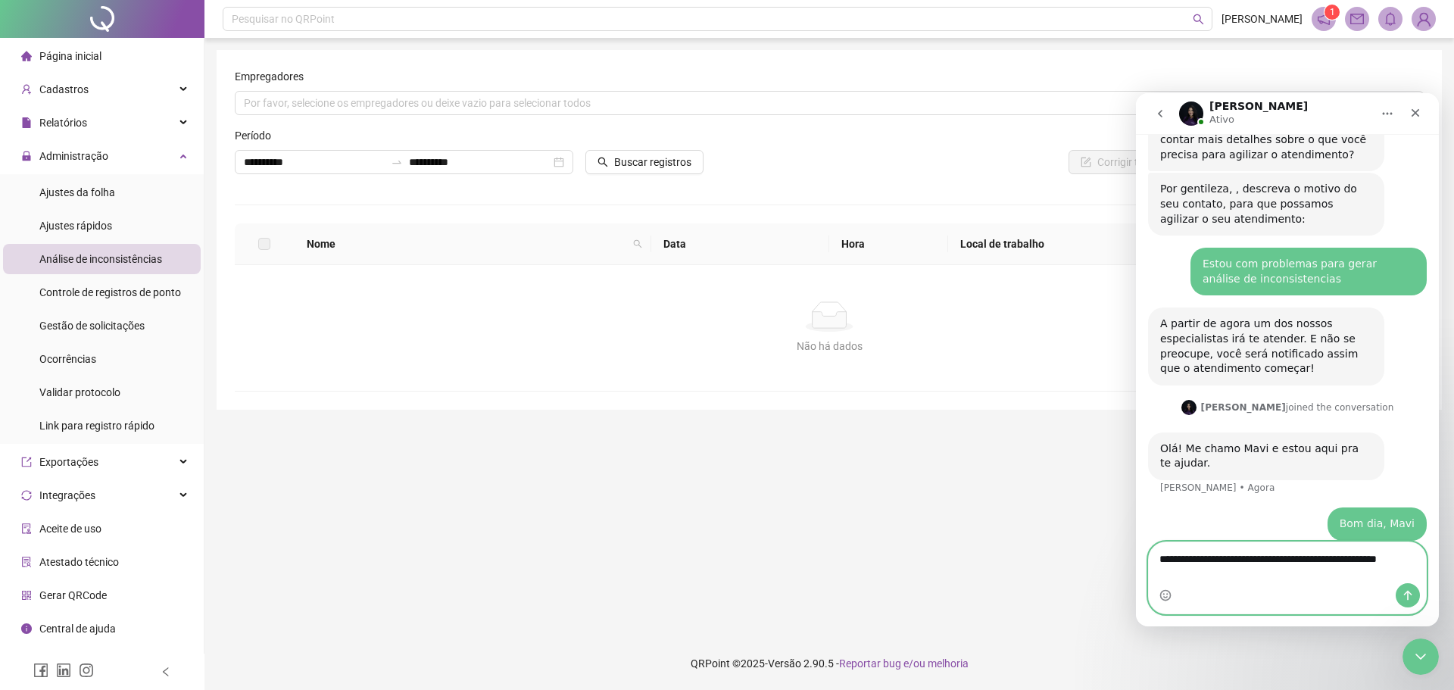
scroll to position [657, 0]
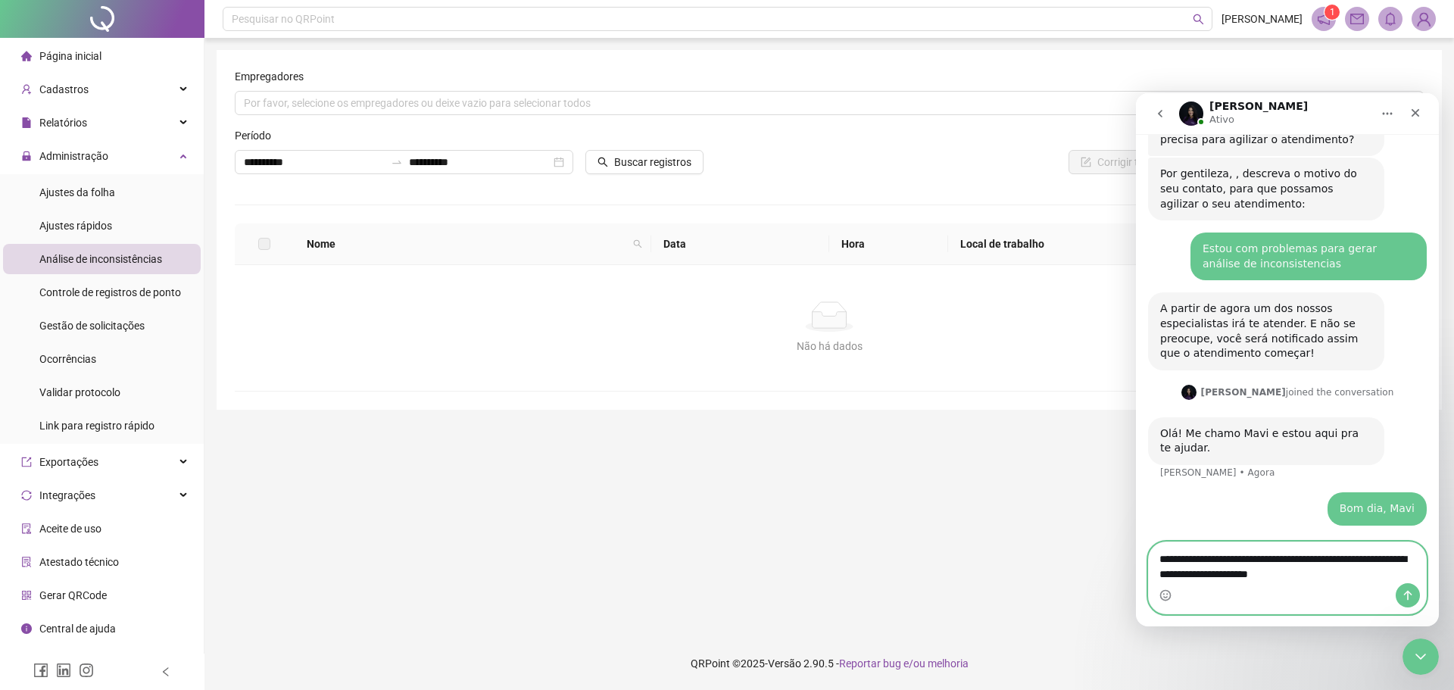
type textarea "**********"
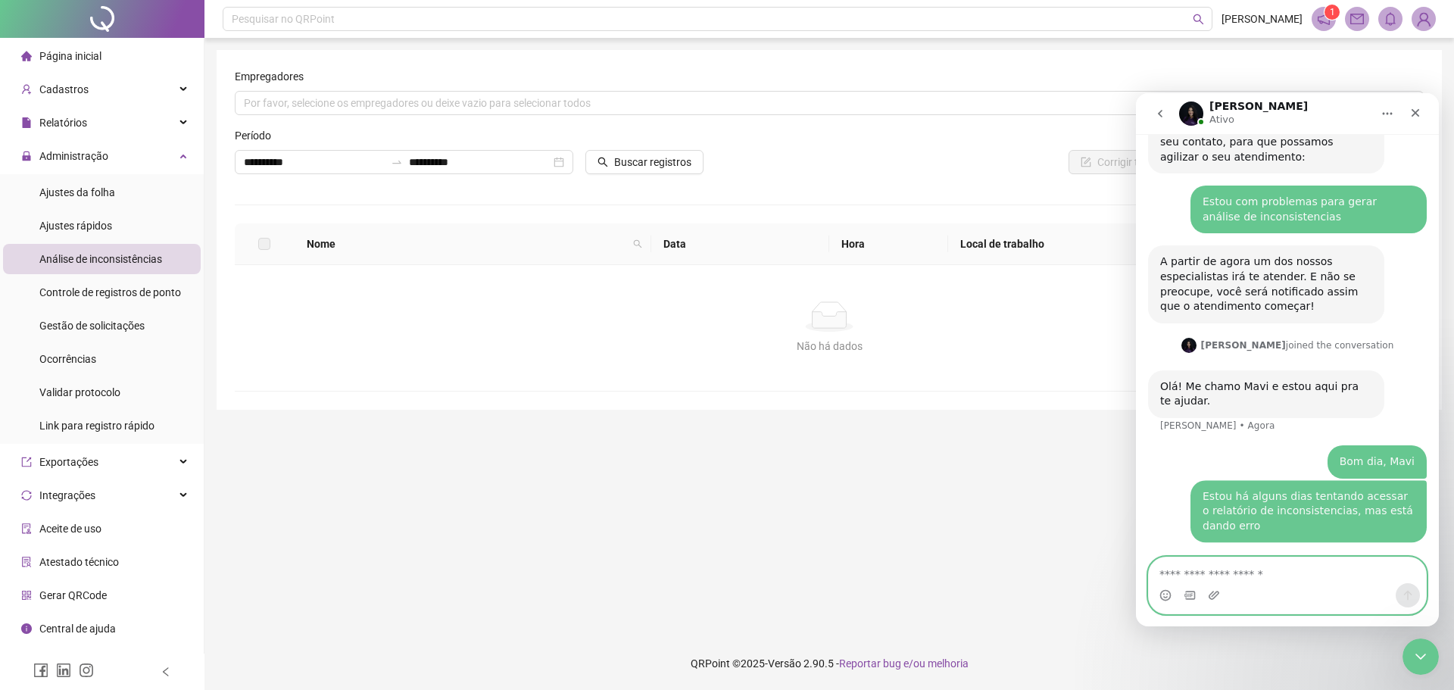
scroll to position [705, 0]
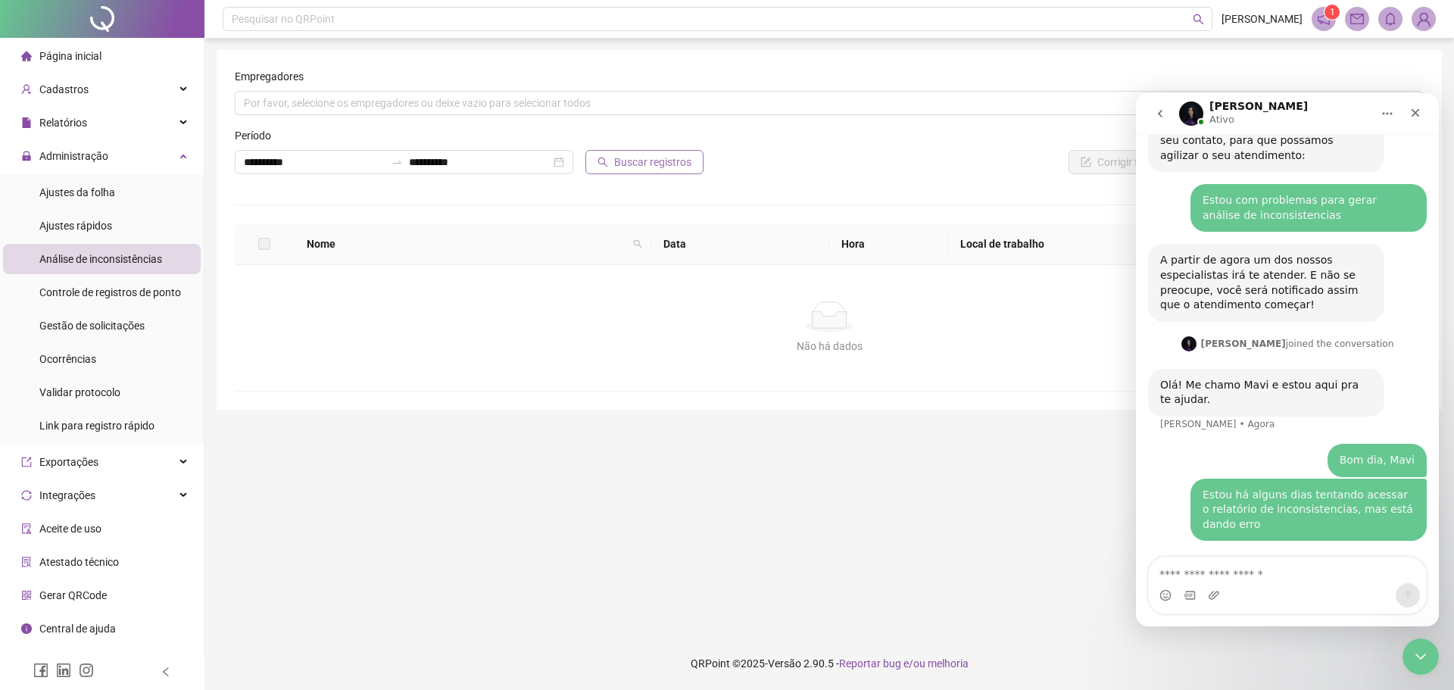
click at [651, 164] on span "Buscar registros" at bounding box center [652, 162] width 77 height 17
click at [1162, 526] on textarea "Envie uma mensagem..." at bounding box center [1287, 570] width 277 height 26
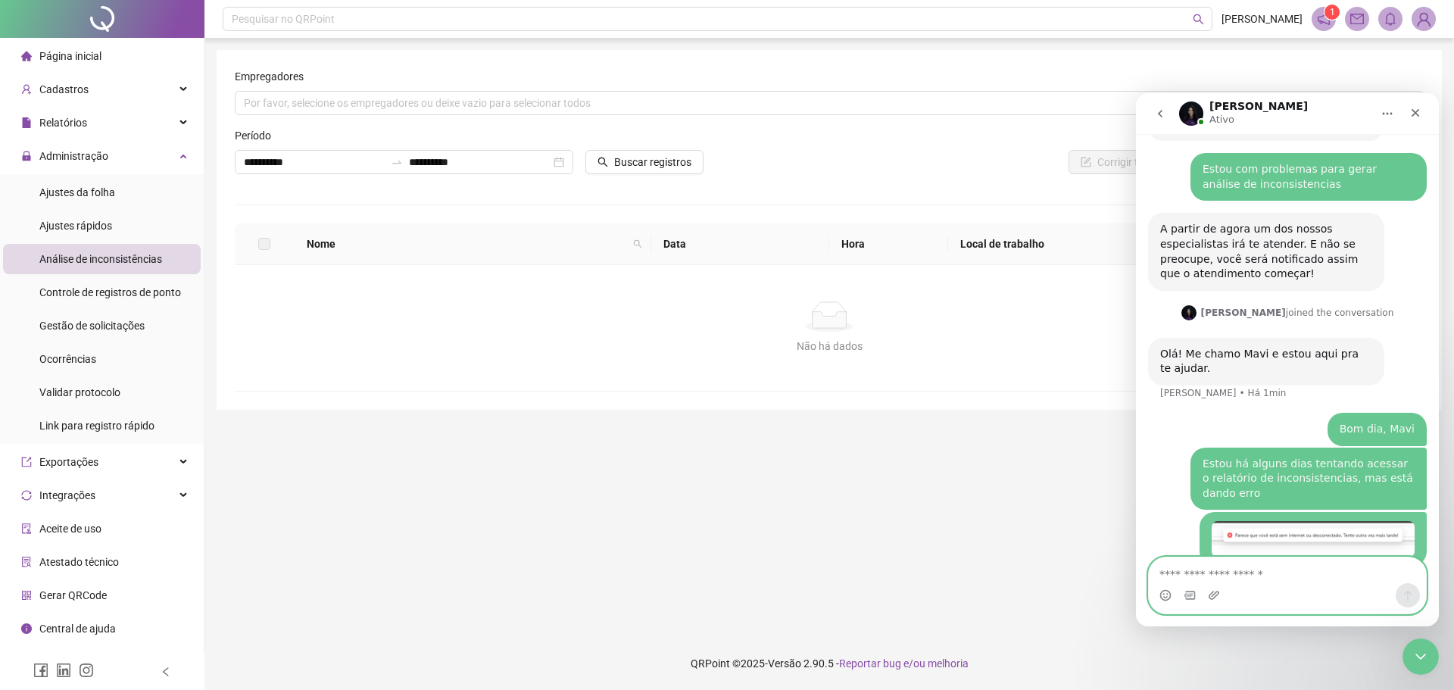
scroll to position [761, 0]
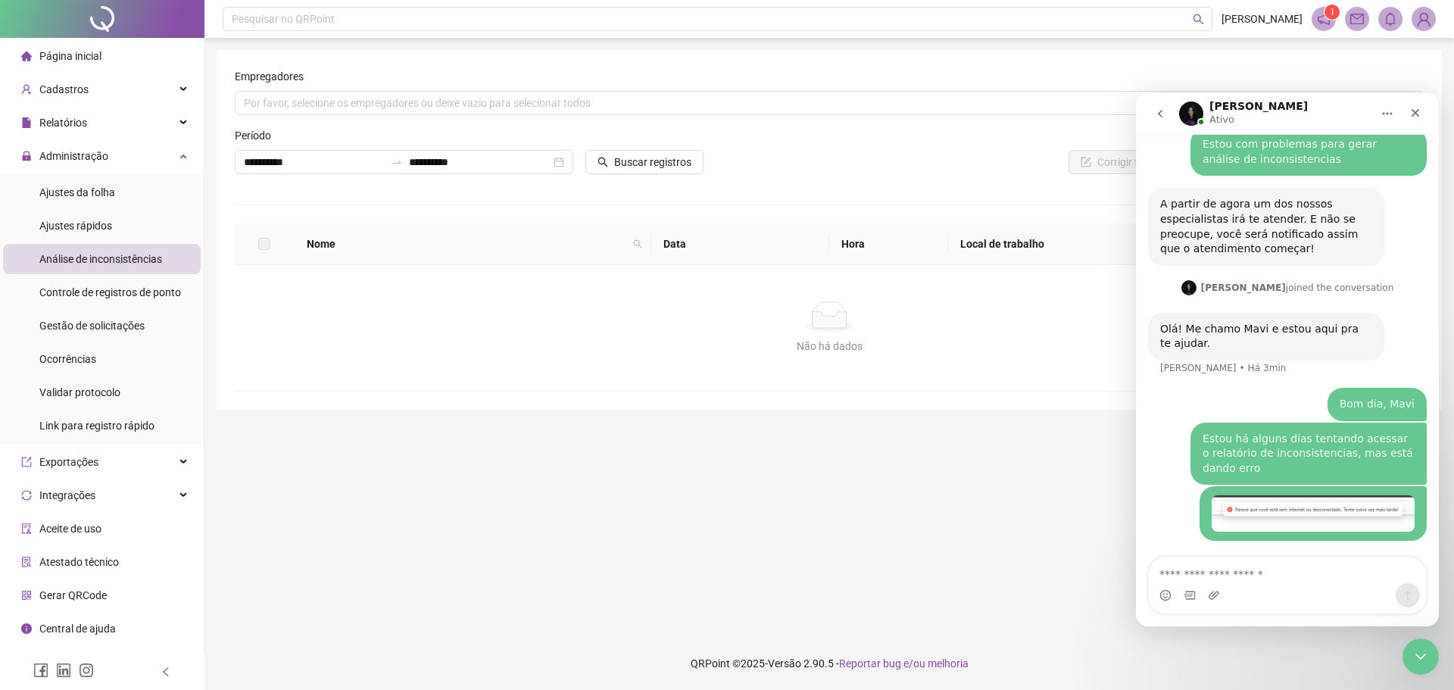
click at [1162, 343] on div "Olá! Me chamo Mavi e estou aqui pra te ajudar." at bounding box center [1266, 337] width 212 height 30
click at [1162, 526] on div "Messenger da Intercom" at bounding box center [1287, 595] width 277 height 24
click at [1162, 526] on textarea "Envie uma mensagem..." at bounding box center [1287, 570] width 277 height 26
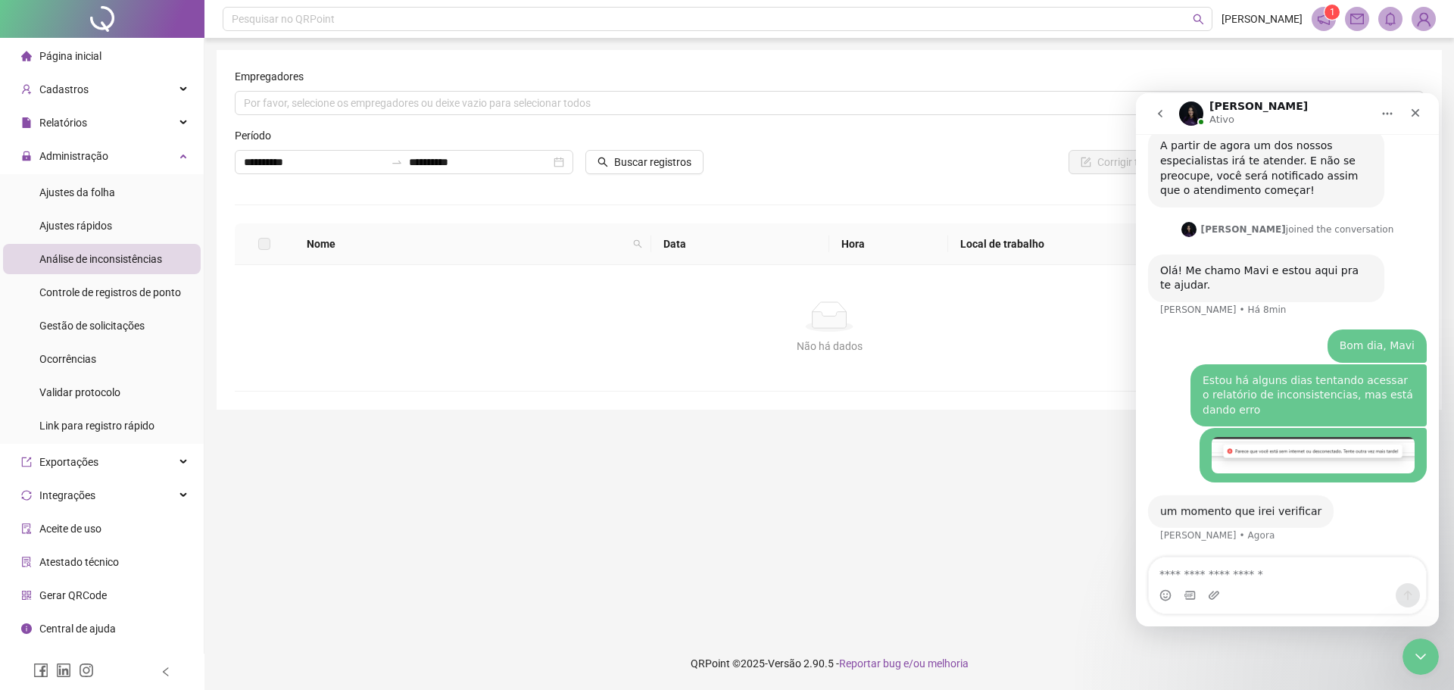
scroll to position [821, 0]
click at [1162, 526] on div "Messenger da Intercom" at bounding box center [1287, 595] width 277 height 24
click at [1162, 526] on textarea "Envie uma mensagem..." at bounding box center [1287, 570] width 277 height 26
type textarea "**"
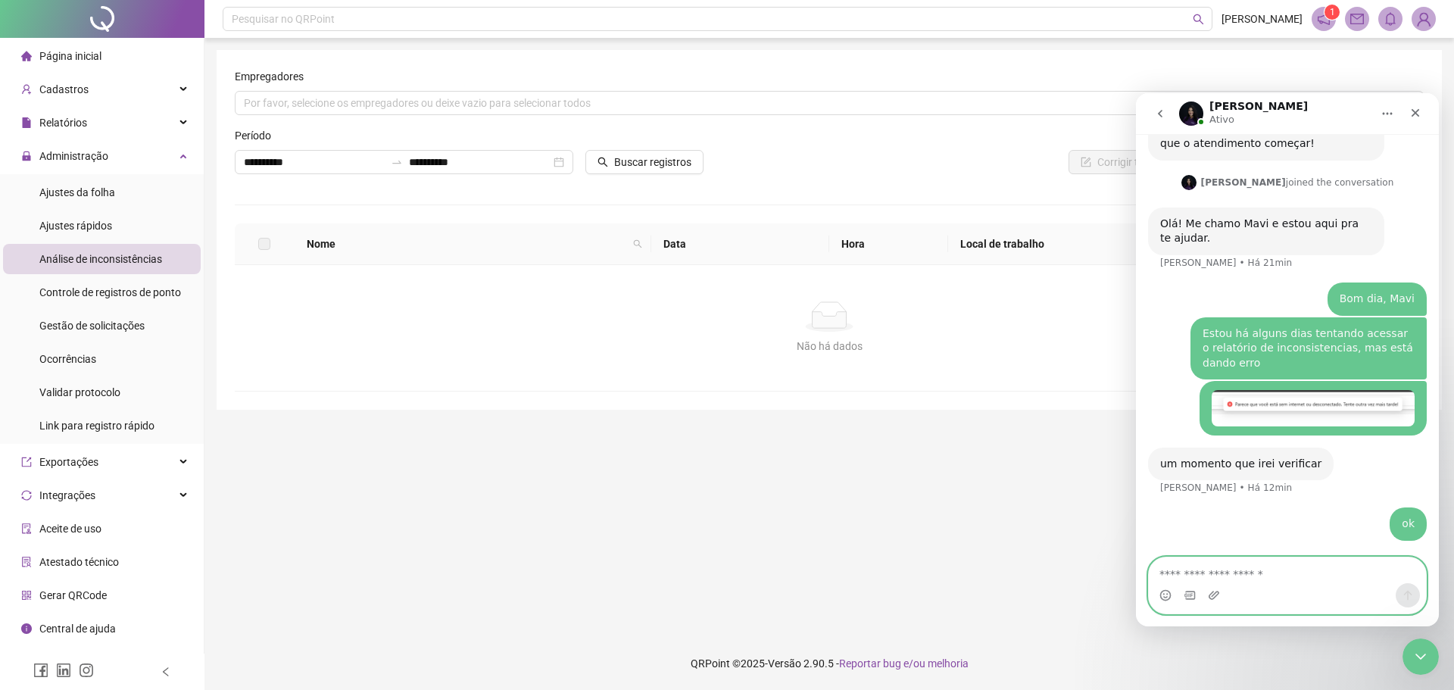
click at [1162, 526] on textarea "Envie uma mensagem..." at bounding box center [1287, 570] width 277 height 26
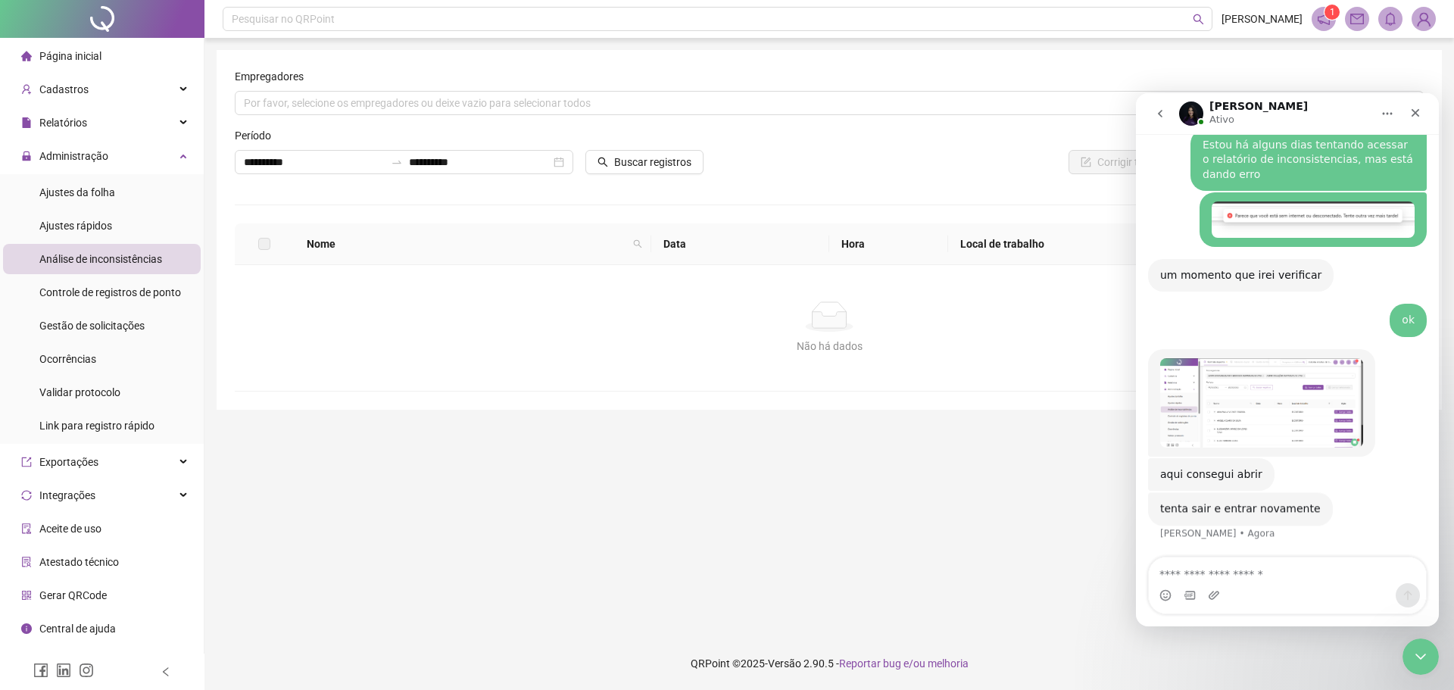
scroll to position [1055, 0]
click at [1162, 526] on textarea "Envie uma mensagem..." at bounding box center [1287, 570] width 277 height 26
click at [1162, 493] on div "tenta sair e entrar novamente Maria • Há 2min" at bounding box center [1240, 508] width 185 height 33
click at [1162, 526] on div "Messenger da Intercom" at bounding box center [1287, 595] width 277 height 24
click at [1162, 526] on textarea "Envie uma mensagem..." at bounding box center [1287, 570] width 277 height 26
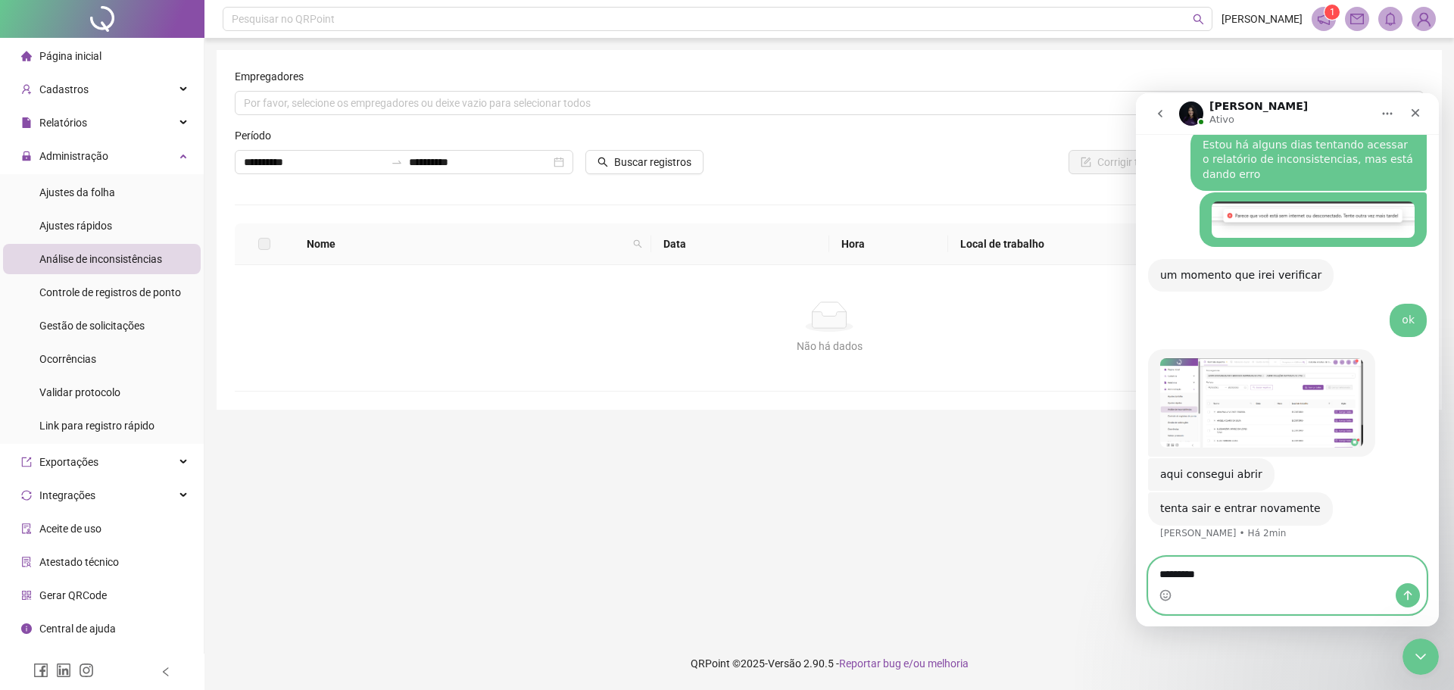
type textarea "**********"
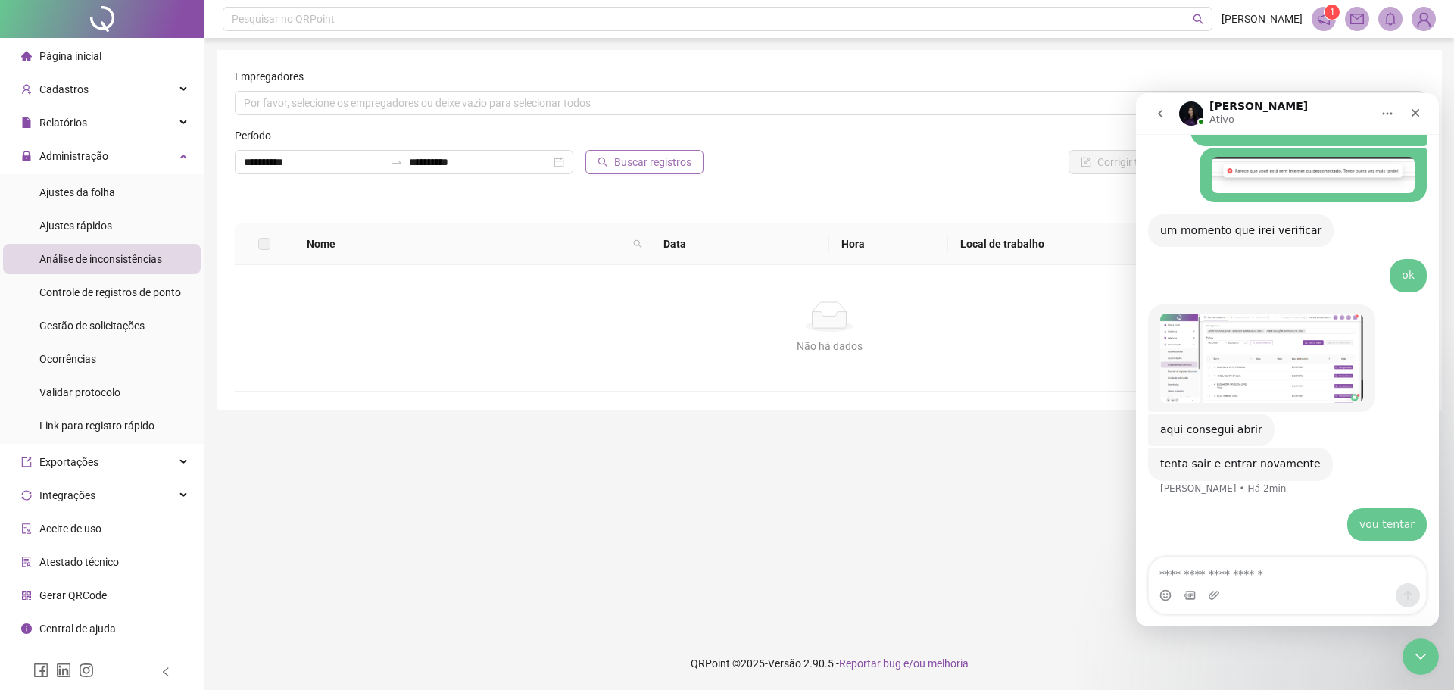
click at [645, 162] on span "Buscar registros" at bounding box center [652, 162] width 77 height 17
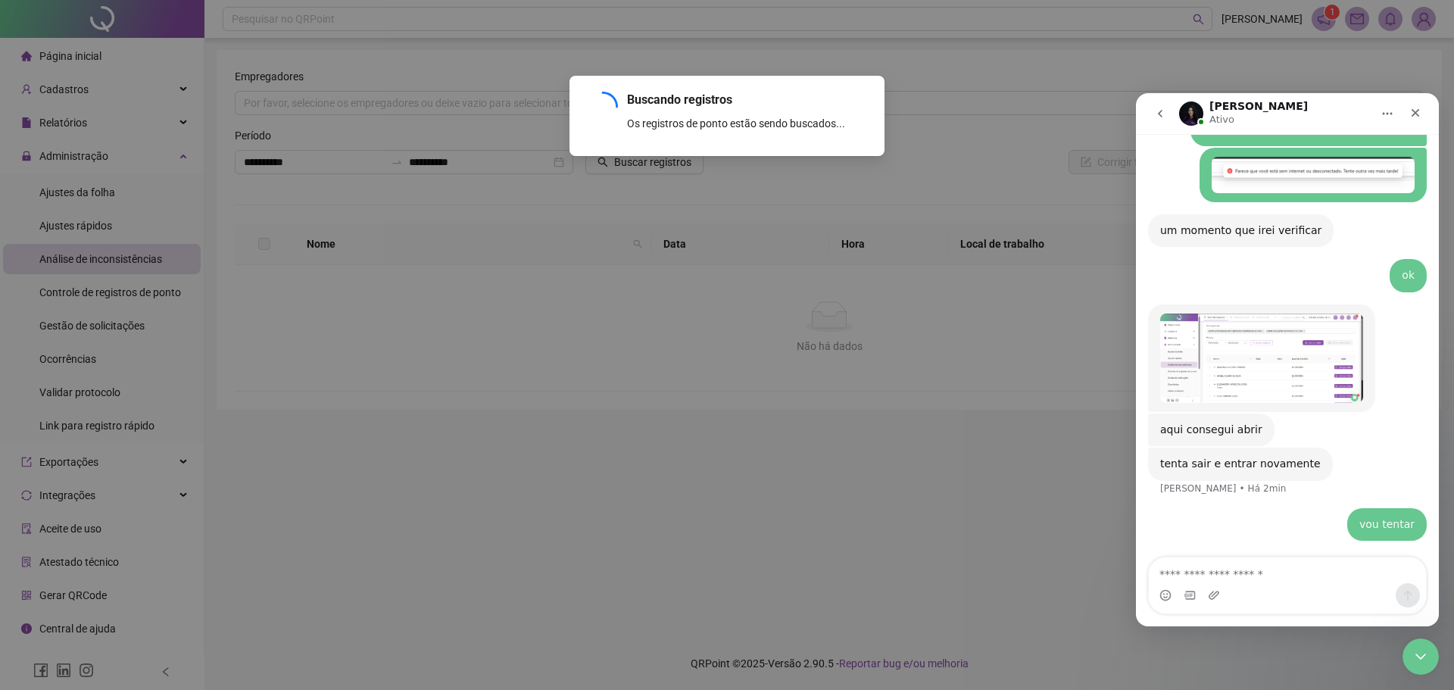
click at [1162, 362] on img "Maria diz…" at bounding box center [1261, 357] width 203 height 89
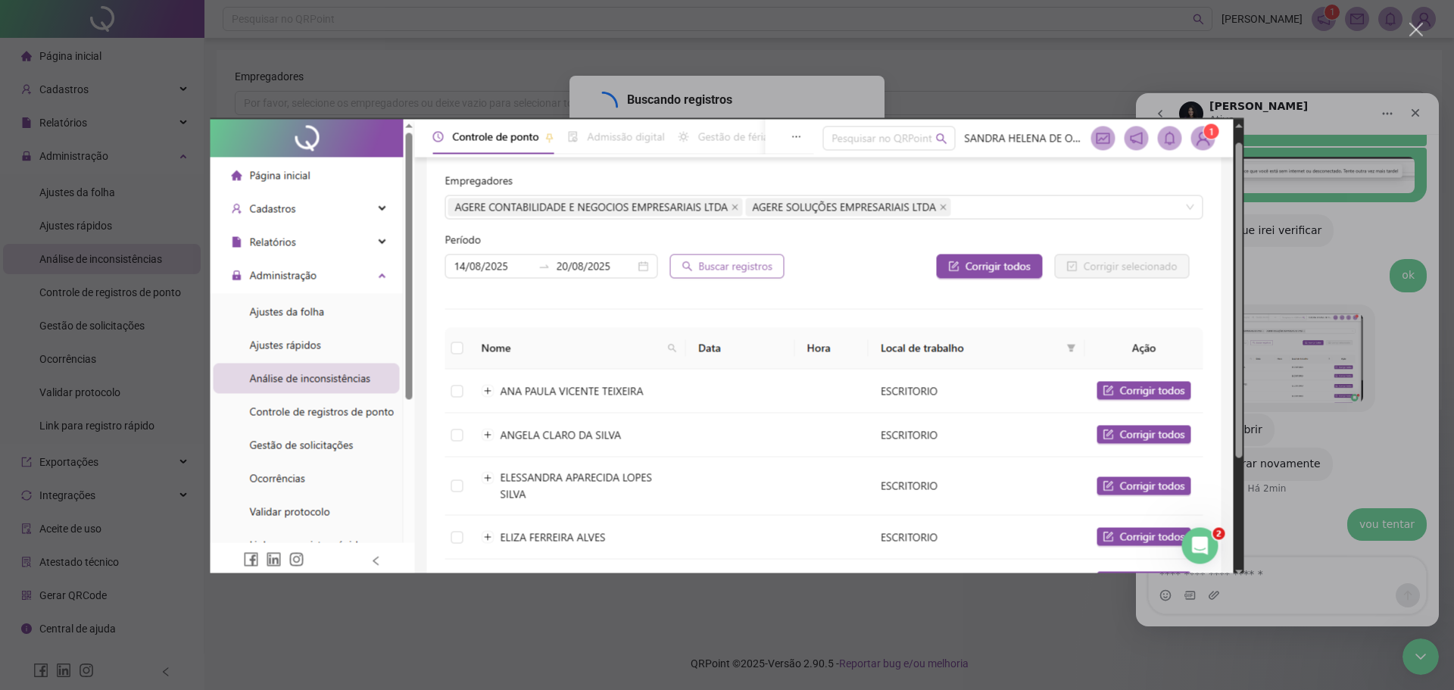
scroll to position [0, 0]
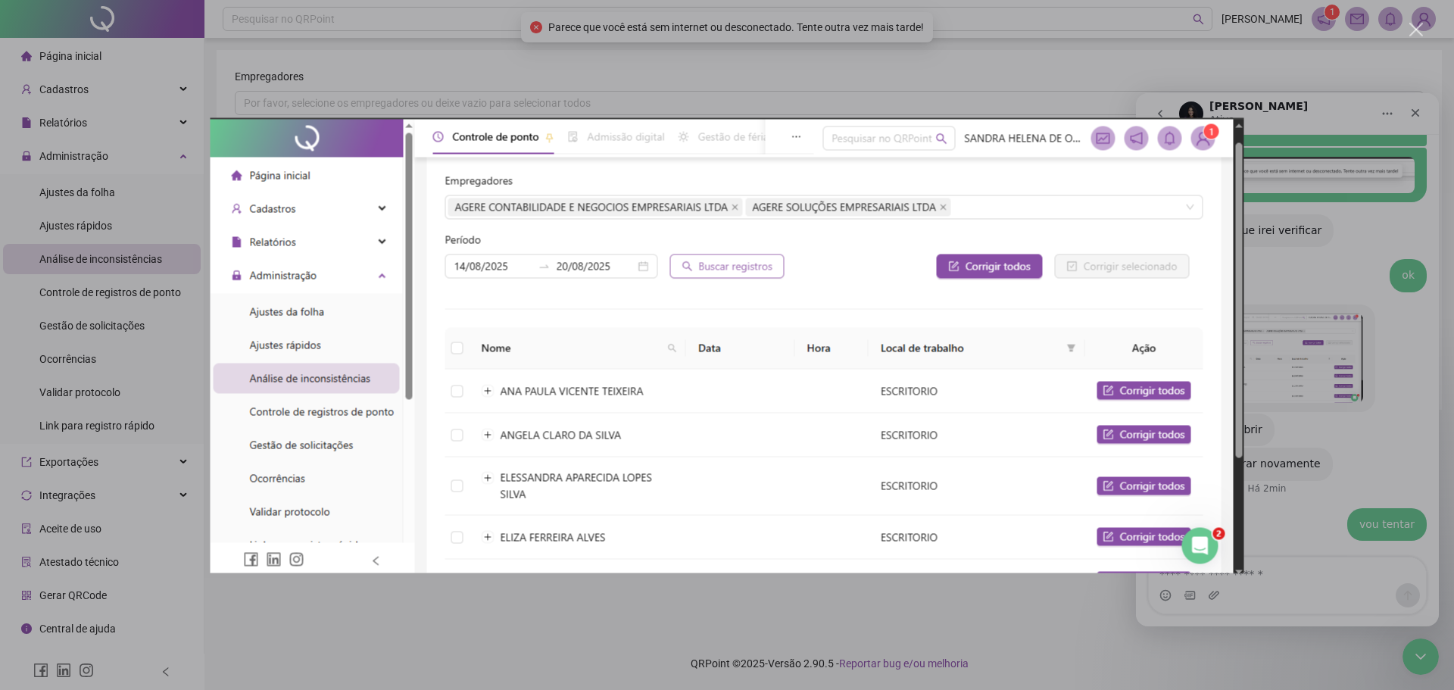
click at [1162, 247] on div "Messenger da Intercom" at bounding box center [727, 345] width 1454 height 690
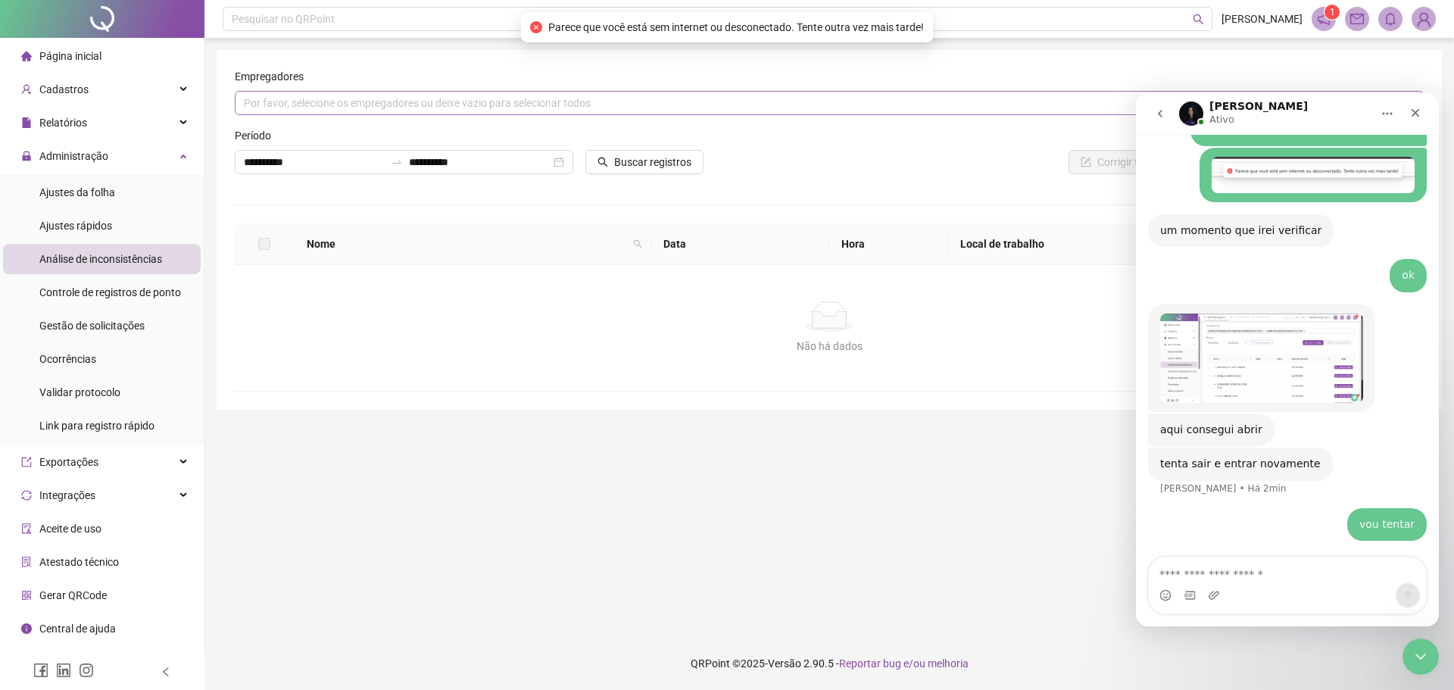
drag, startPoint x: 530, startPoint y: 107, endPoint x: 513, endPoint y: 103, distance: 17.8
click at [527, 103] on div "Por favor, selecione os empregadores ou deixe vazio para selecionar todos" at bounding box center [829, 103] width 1189 height 24
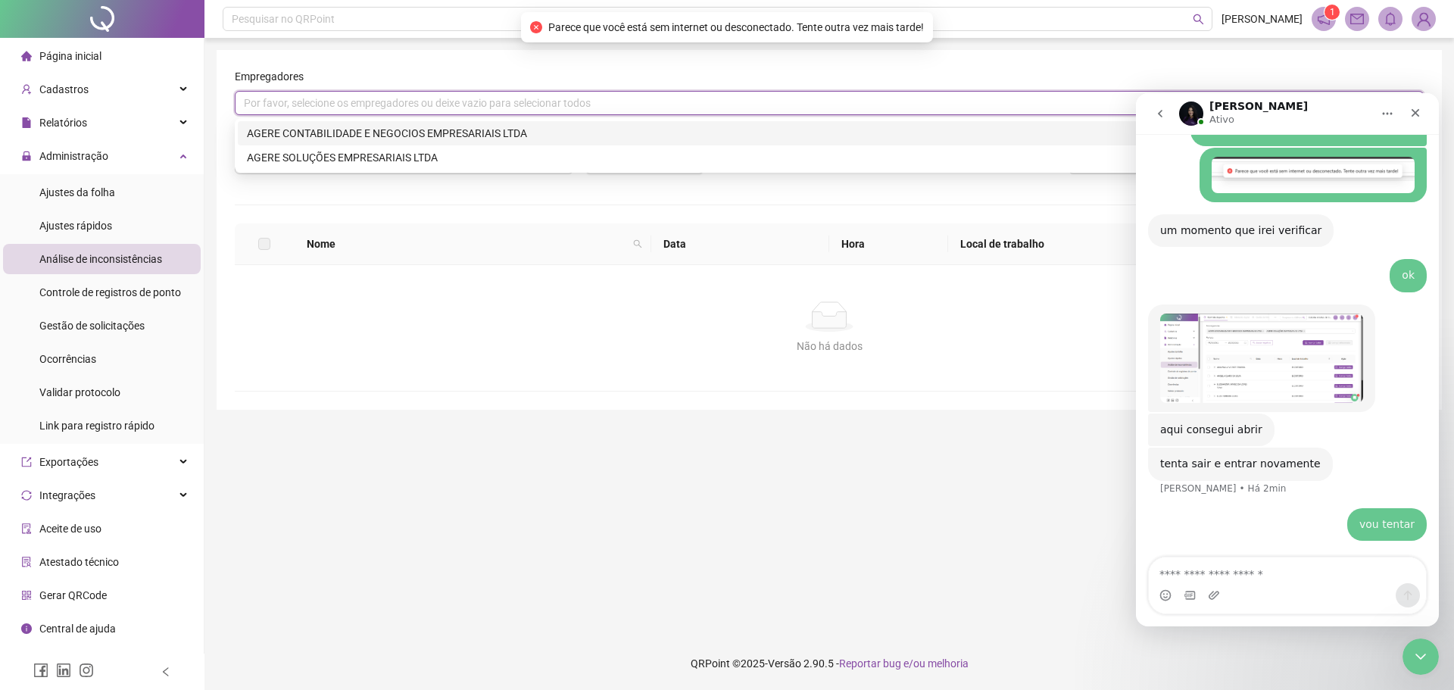
click at [392, 142] on div "AGERE CONTABILIDADE E NEGOCIOS EMPRESARIAIS LTDA" at bounding box center [829, 133] width 1183 height 24
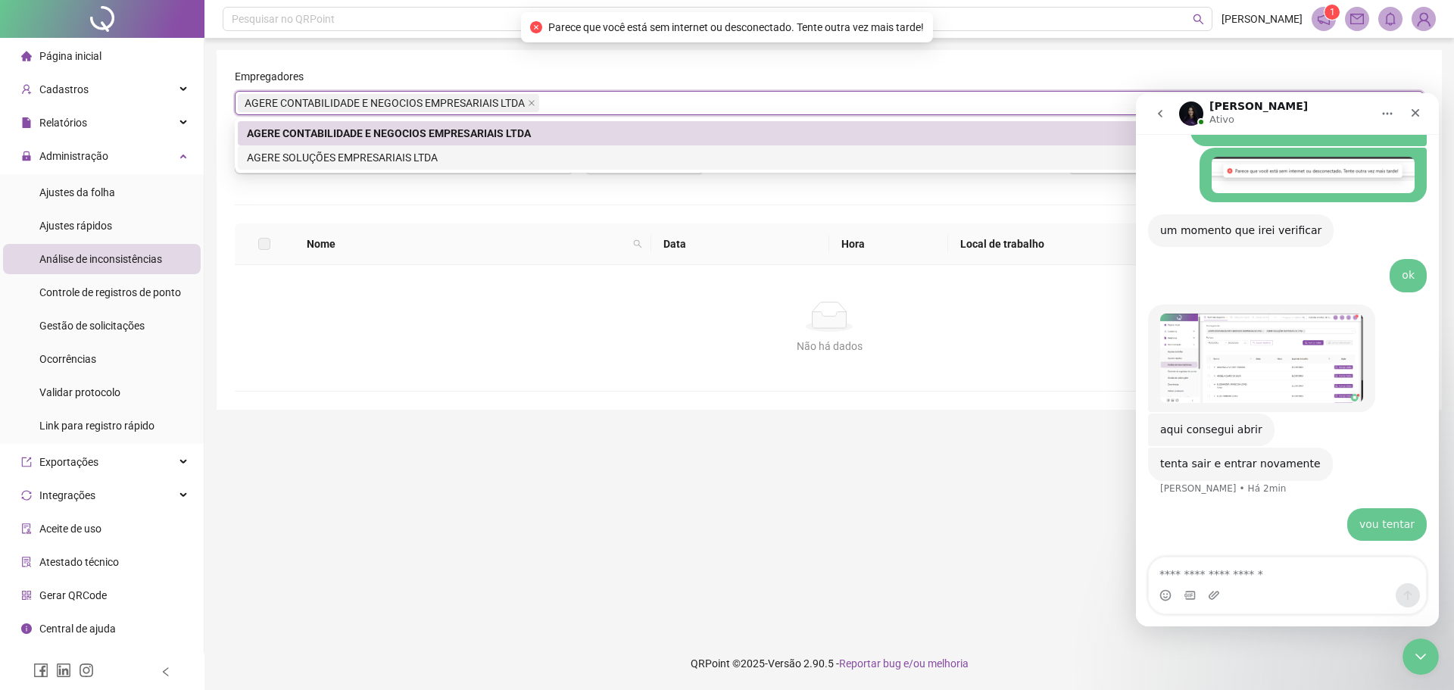
click at [388, 155] on div "AGERE SOLUÇÕES EMPRESARIAIS LTDA" at bounding box center [829, 157] width 1165 height 17
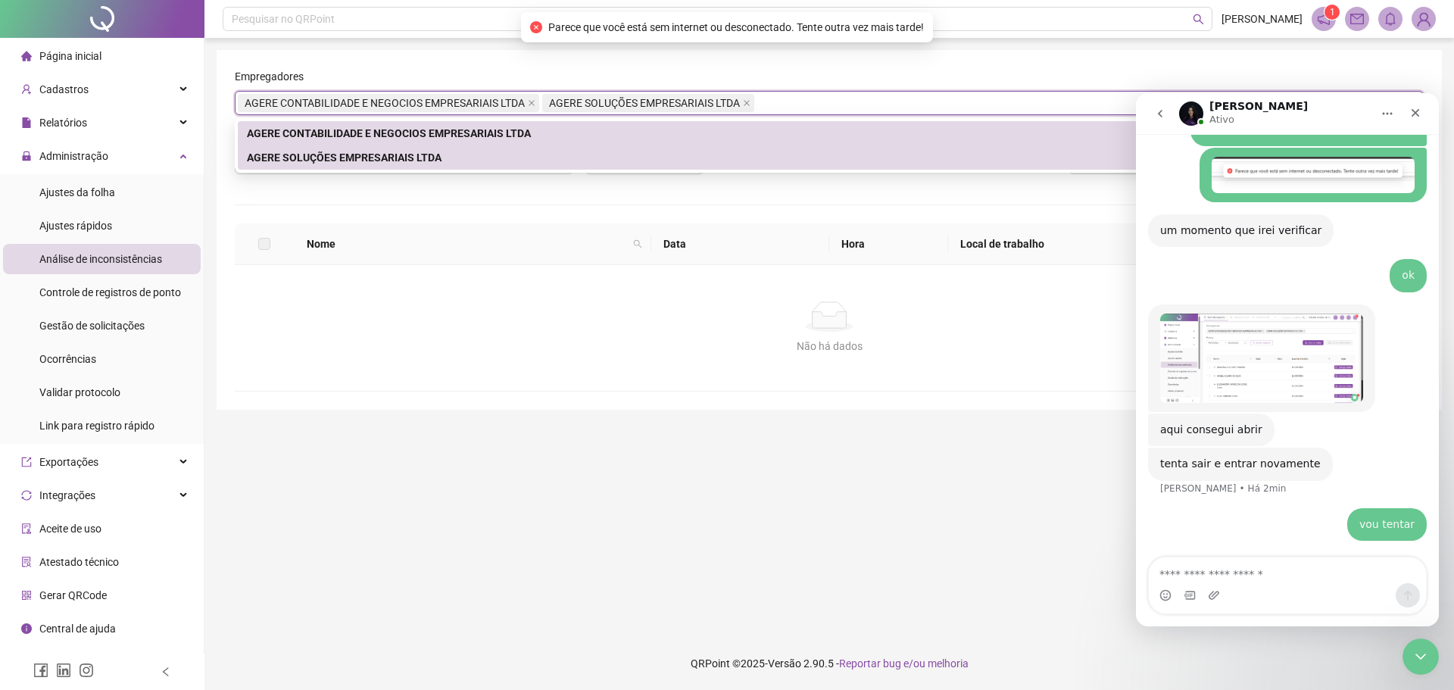
click at [540, 207] on div "**********" at bounding box center [829, 229] width 1189 height 323
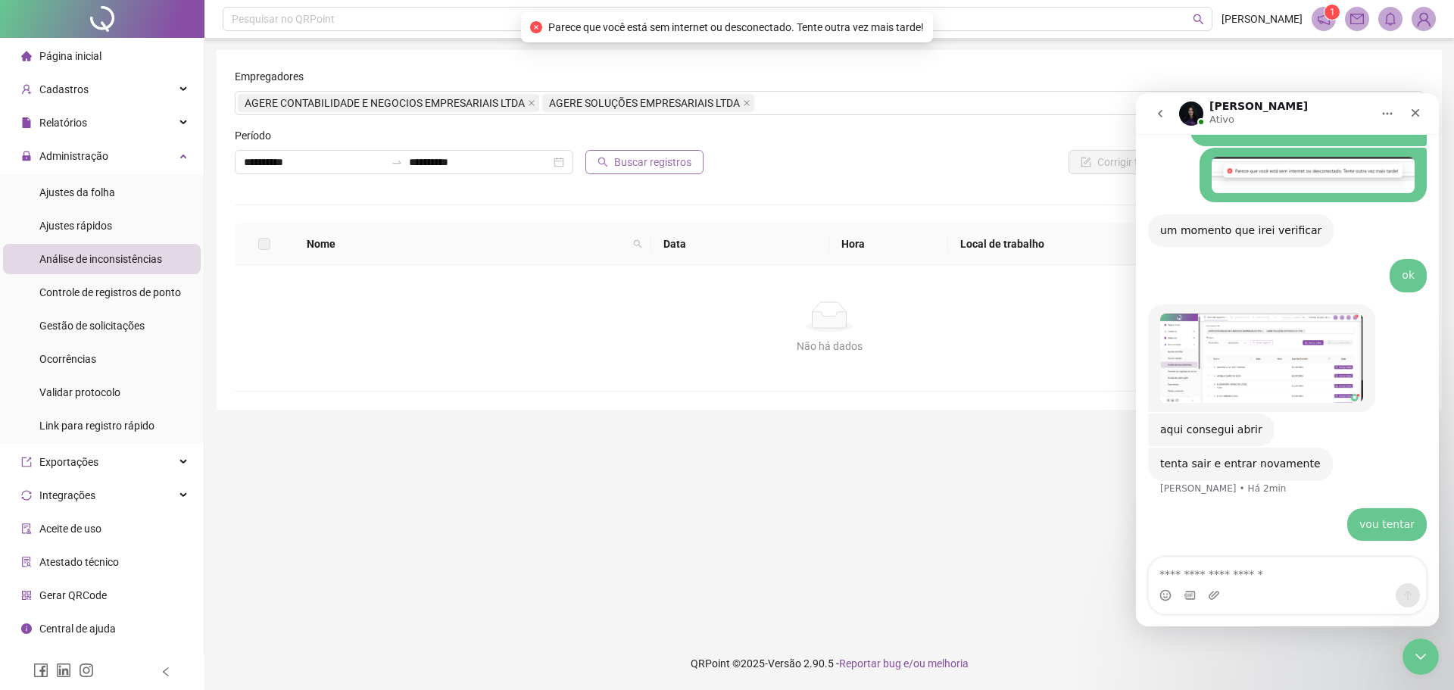
click at [624, 161] on span "Buscar registros" at bounding box center [652, 162] width 77 height 17
click at [1162, 13] on img at bounding box center [1423, 19] width 23 height 23
click at [1162, 117] on icon "Fechar" at bounding box center [1415, 113] width 12 height 12
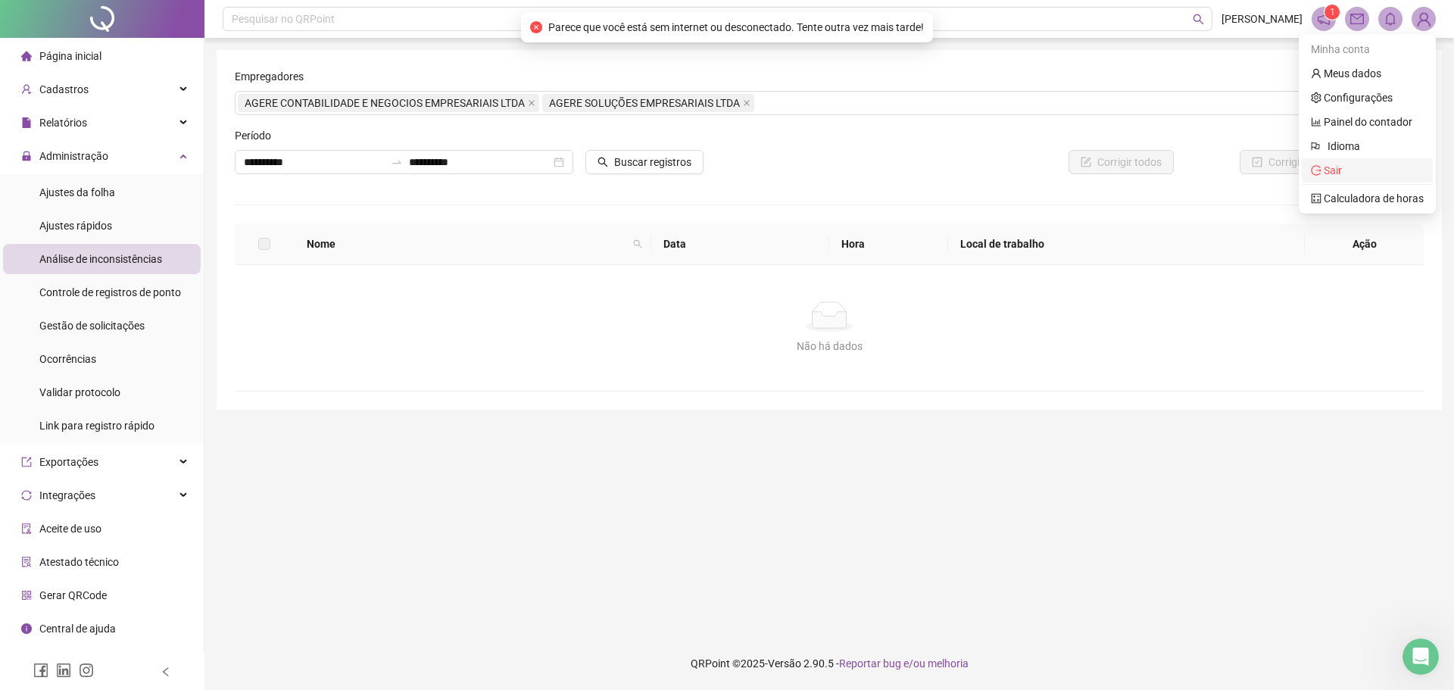
scroll to position [1084, 0]
click at [1162, 182] on ul "Minha conta Meus dados Configurações Painel do contador Idioma Sair Calculadora…" at bounding box center [1367, 123] width 137 height 179
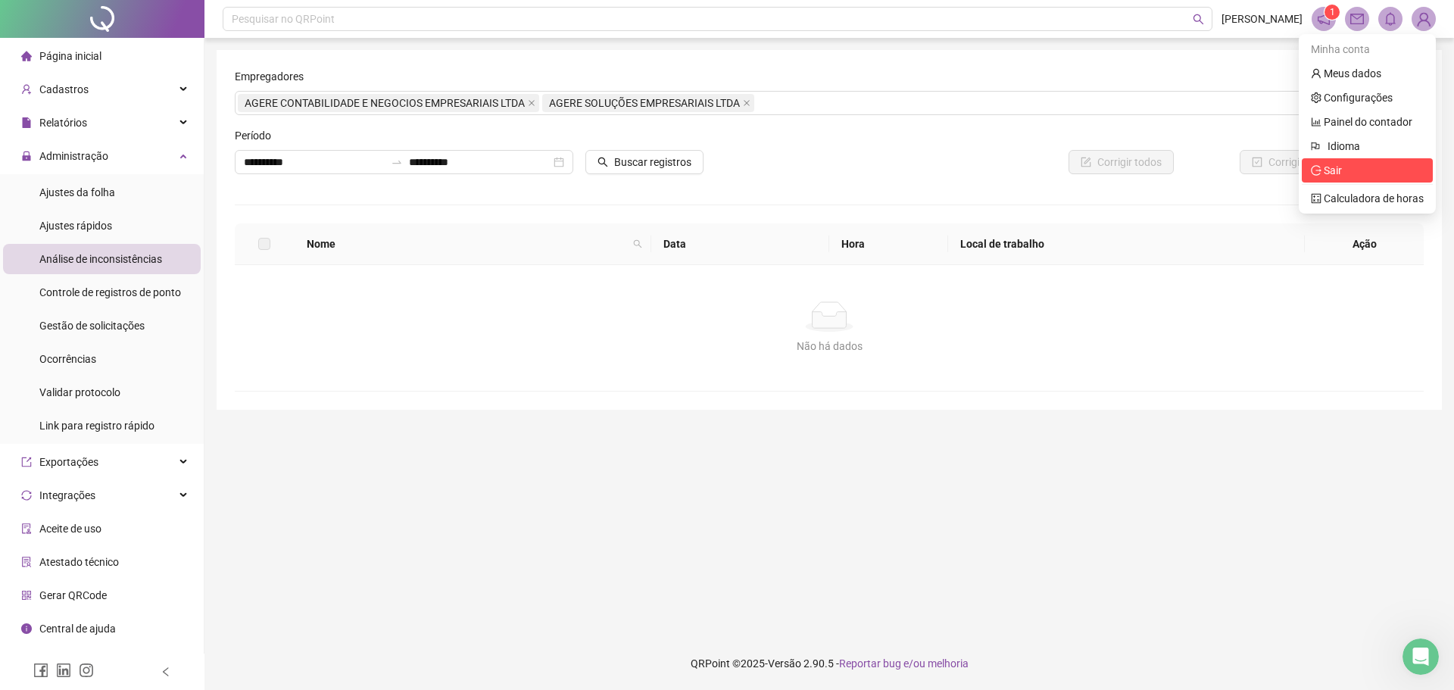
click at [1162, 173] on span "Sair" at bounding box center [1333, 170] width 18 height 12
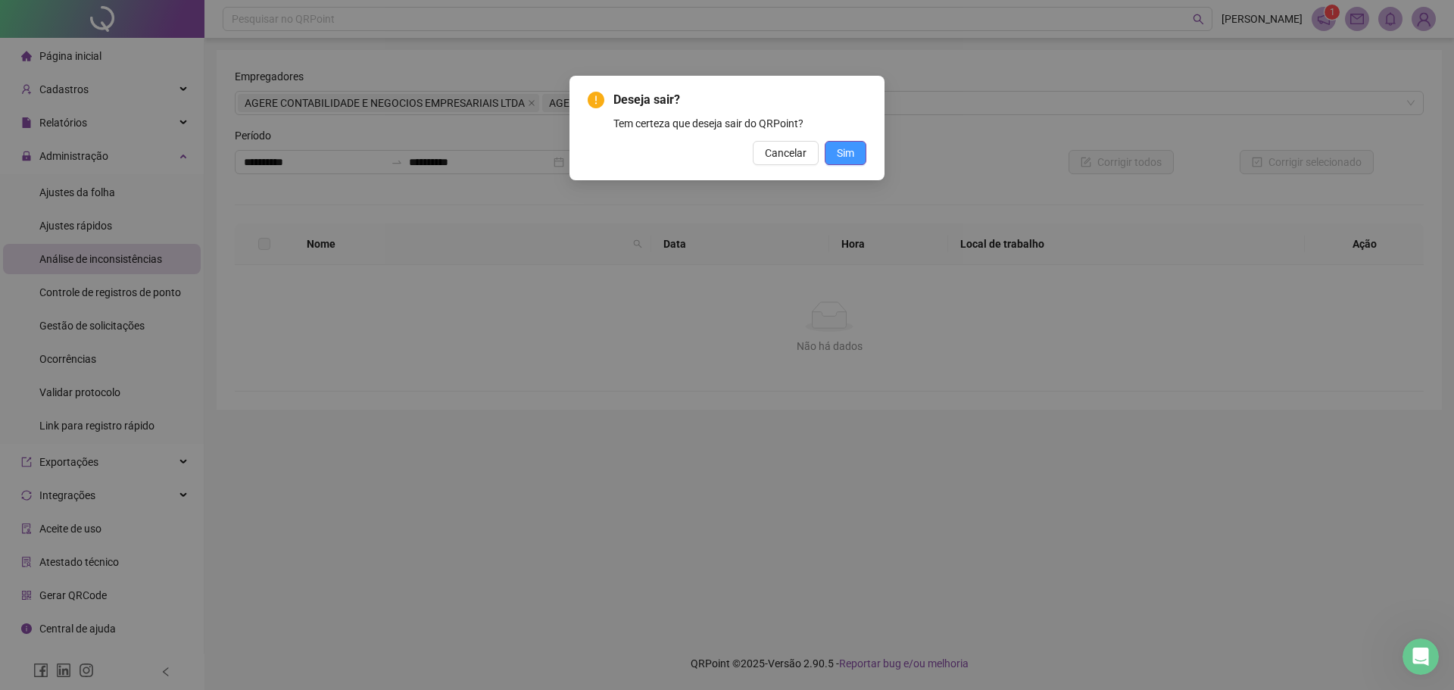
click at [847, 160] on span "Sim" at bounding box center [845, 153] width 17 height 17
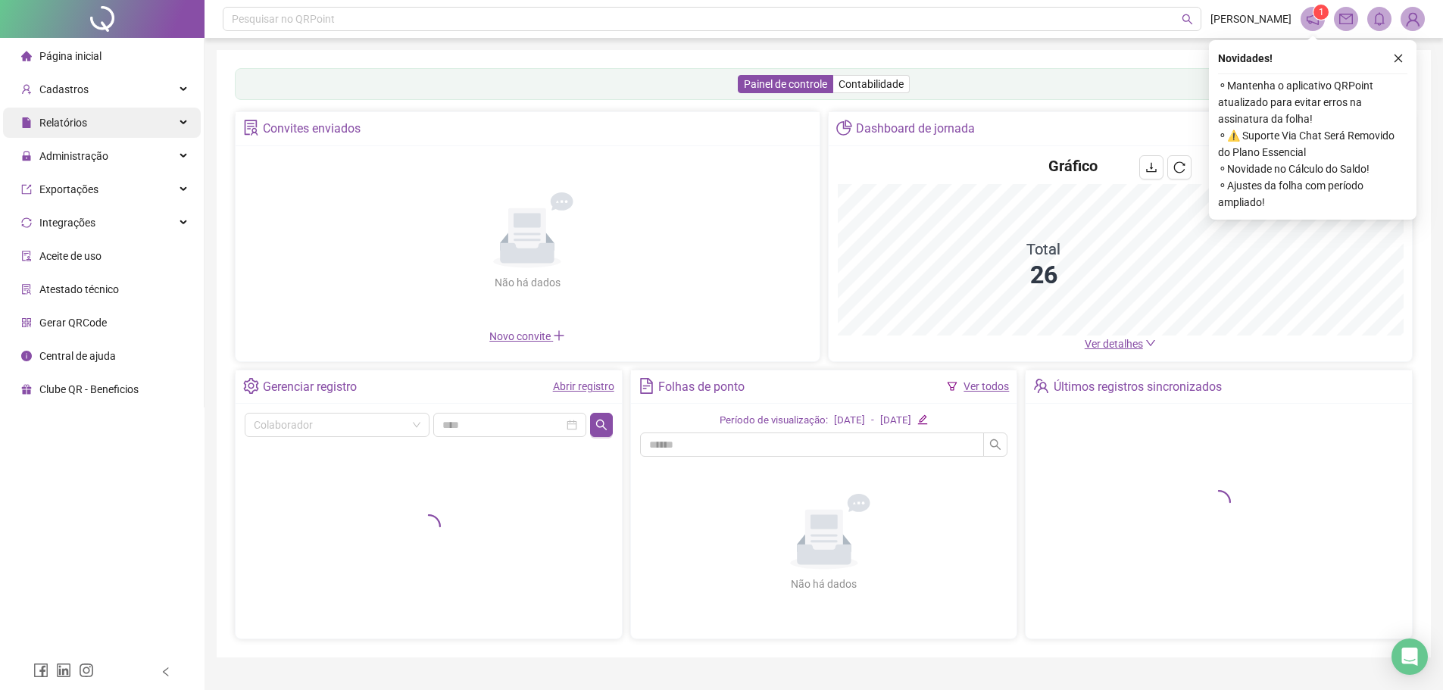
click at [82, 122] on span "Relatórios" at bounding box center [63, 123] width 48 height 12
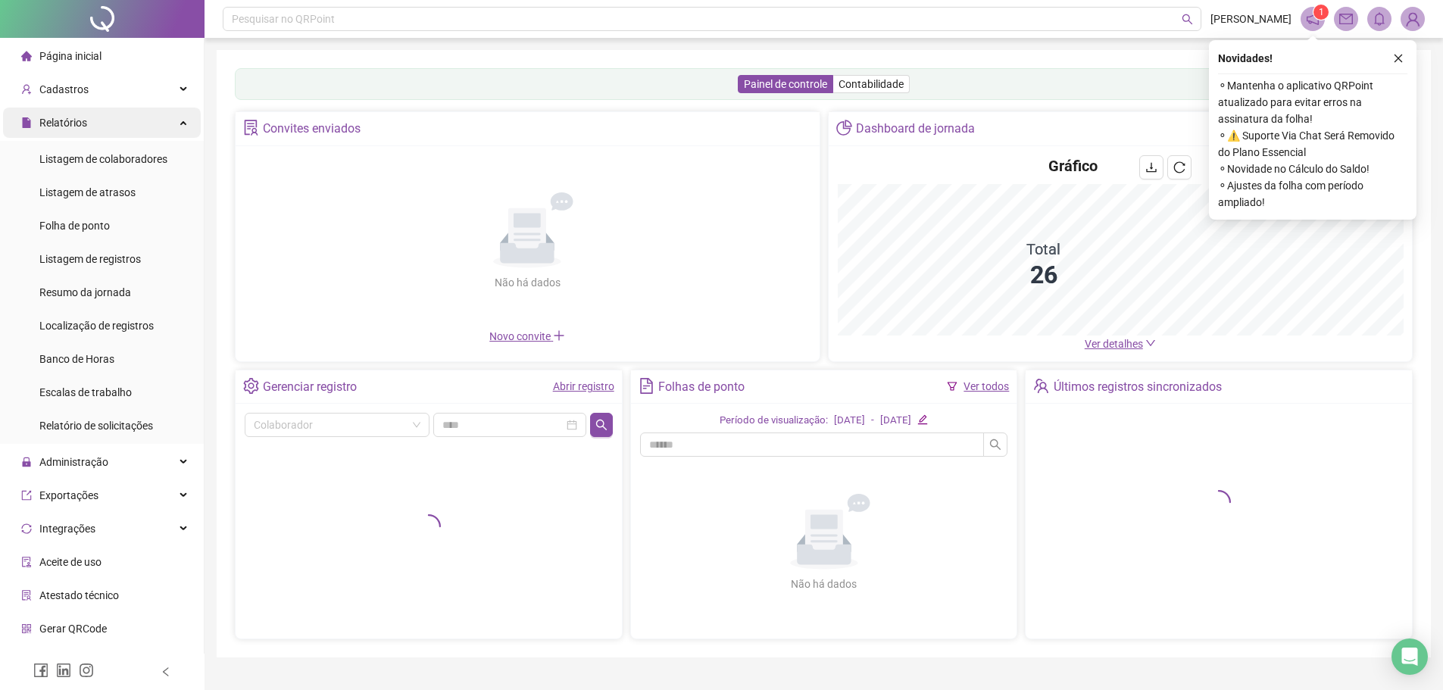
click at [82, 122] on span "Relatórios" at bounding box center [63, 123] width 48 height 12
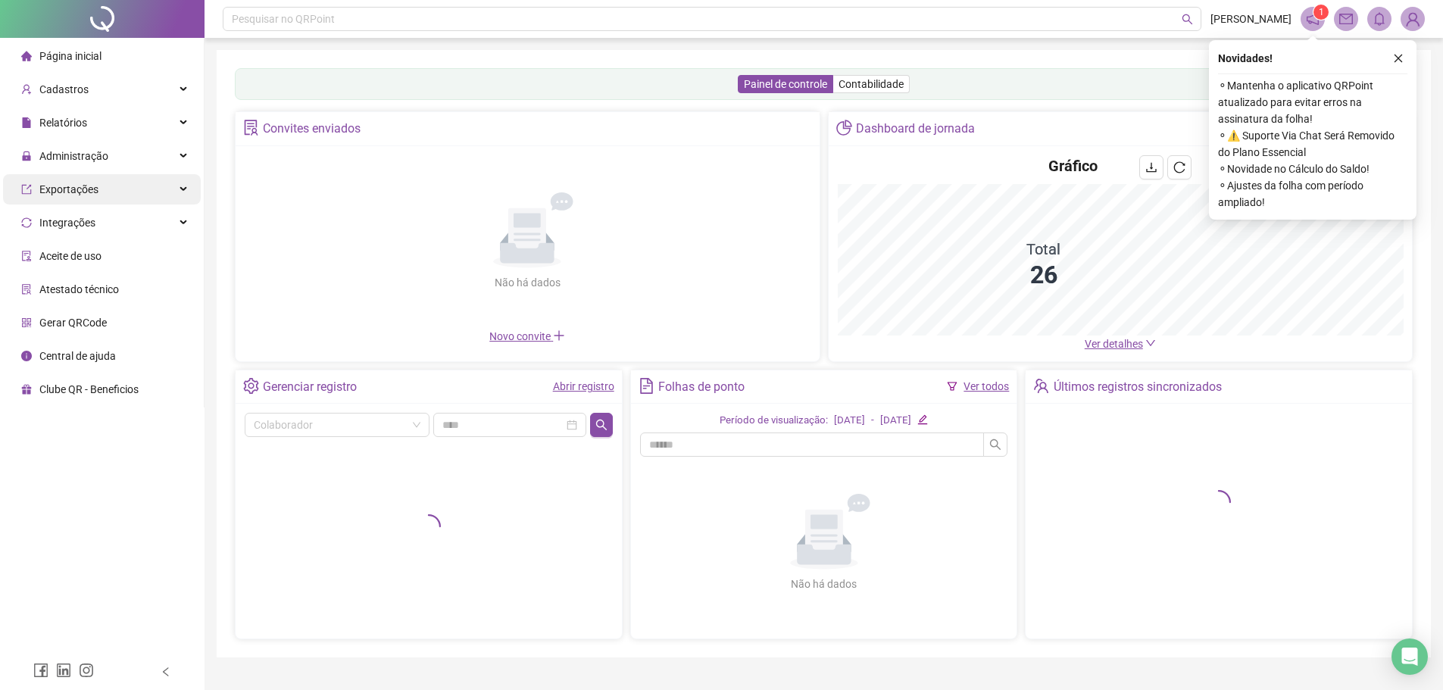
click at [114, 192] on div "Exportações" at bounding box center [102, 189] width 198 height 30
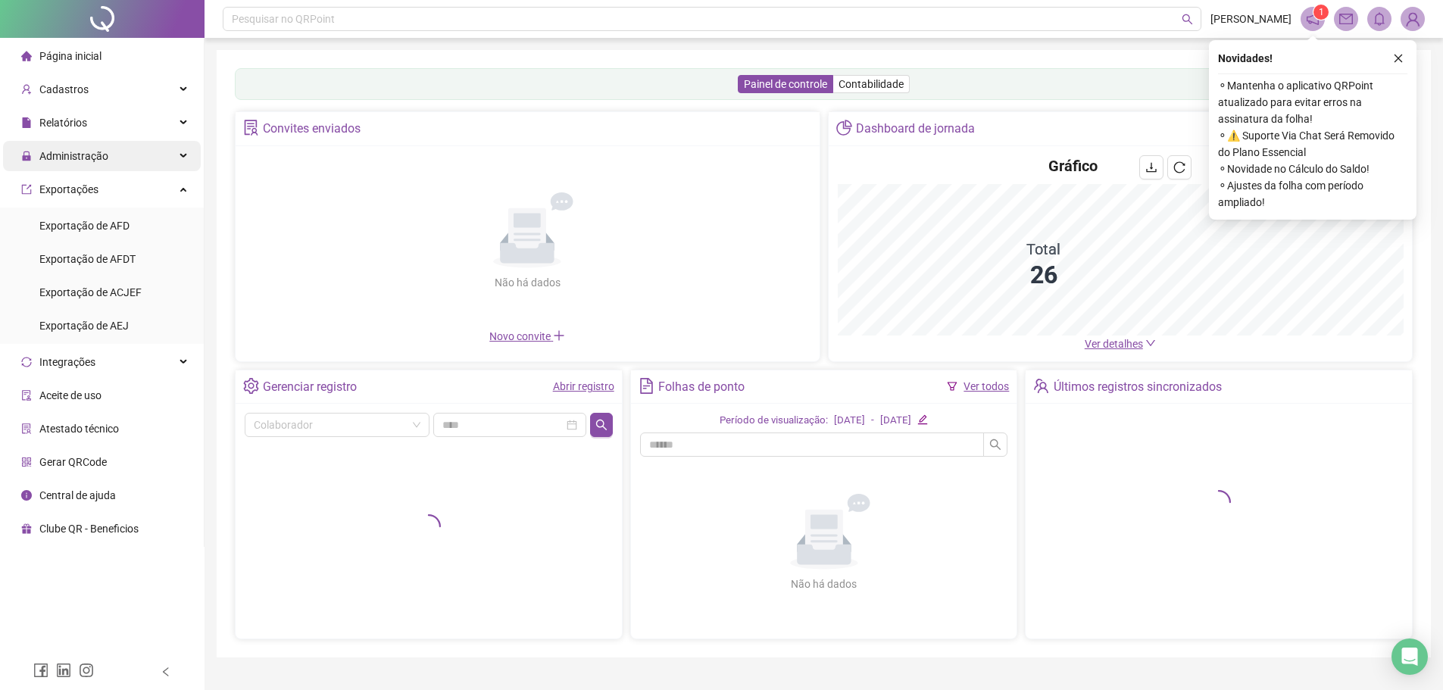
click at [116, 155] on div "Administração" at bounding box center [102, 156] width 198 height 30
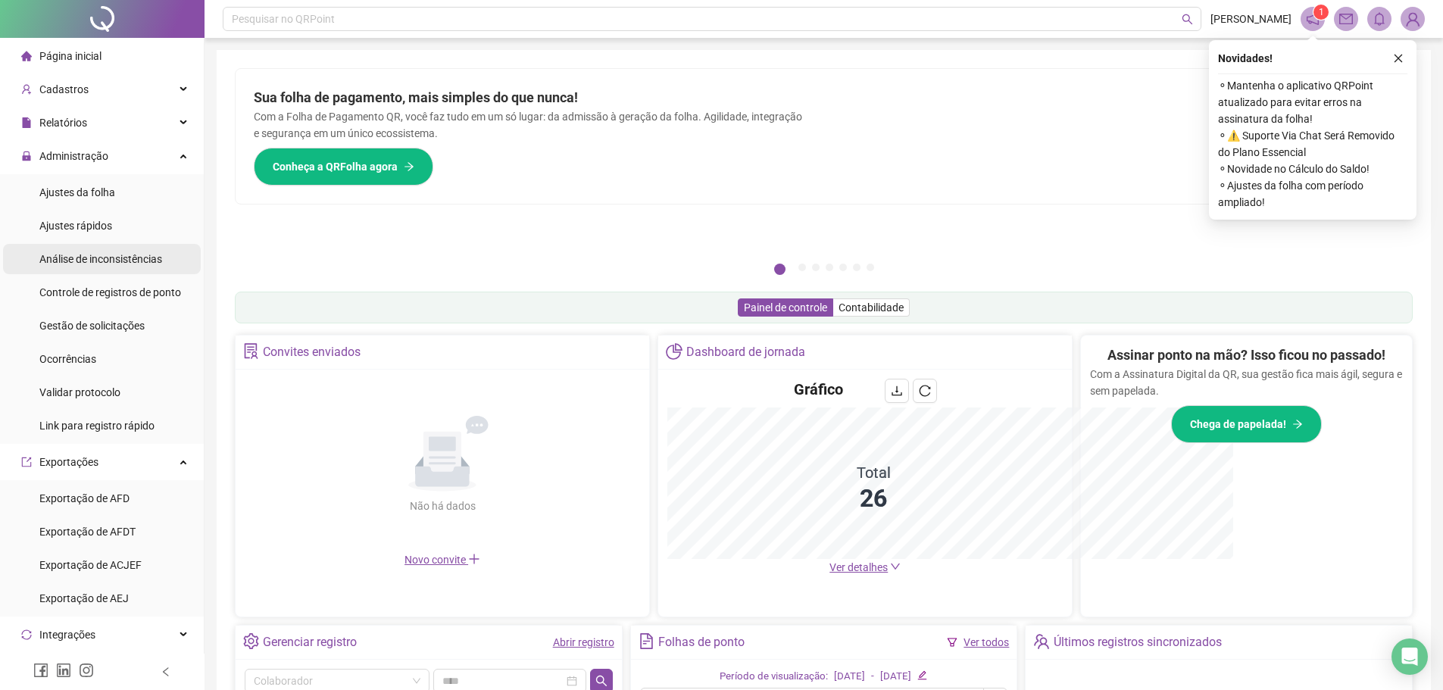
click at [137, 256] on span "Análise de inconsistências" at bounding box center [100, 259] width 123 height 12
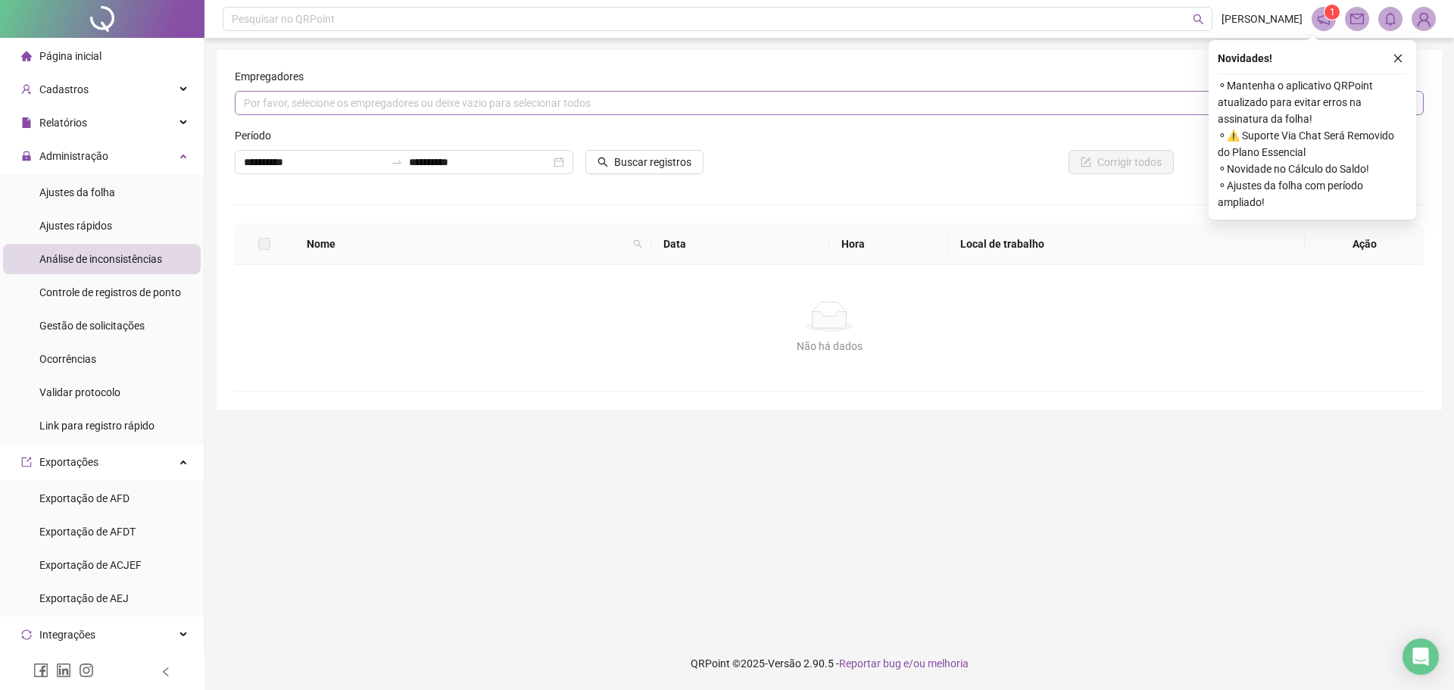
click at [616, 105] on div "Por favor, selecione os empregadores ou deixe vazio para selecionar todos" at bounding box center [829, 103] width 1189 height 24
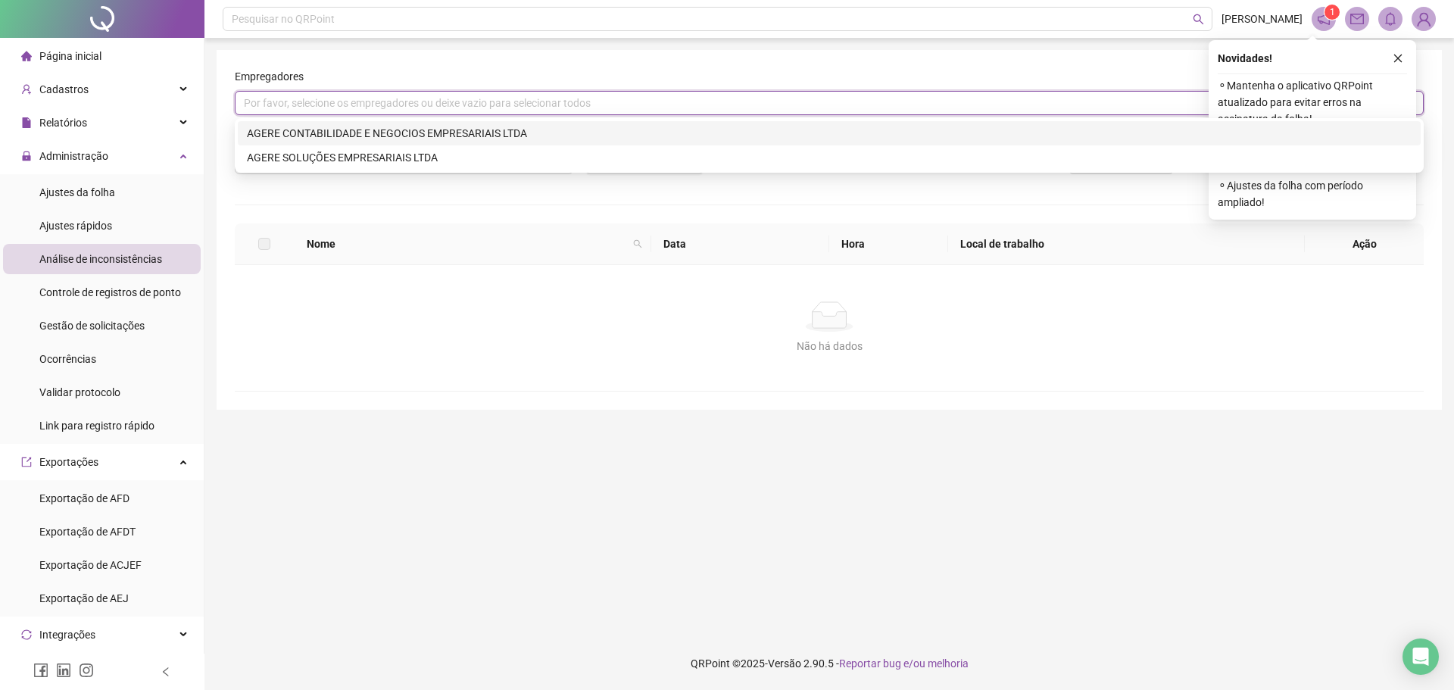
drag, startPoint x: 487, startPoint y: 136, endPoint x: 472, endPoint y: 138, distance: 15.2
click at [476, 138] on div "AGERE CONTABILIDADE E NEGOCIOS EMPRESARIAIS LTDA" at bounding box center [829, 133] width 1165 height 17
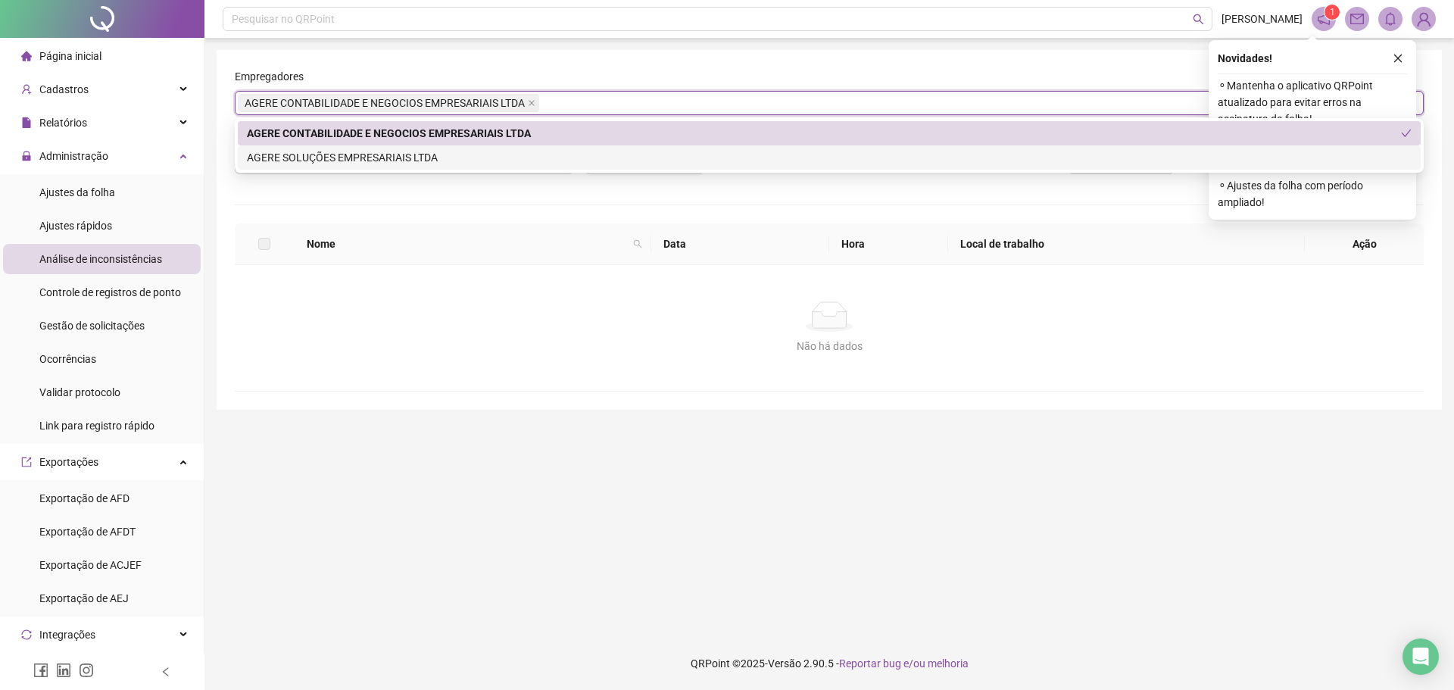
click at [423, 158] on div "AGERE SOLUÇÕES EMPRESARIAIS LTDA" at bounding box center [829, 157] width 1165 height 17
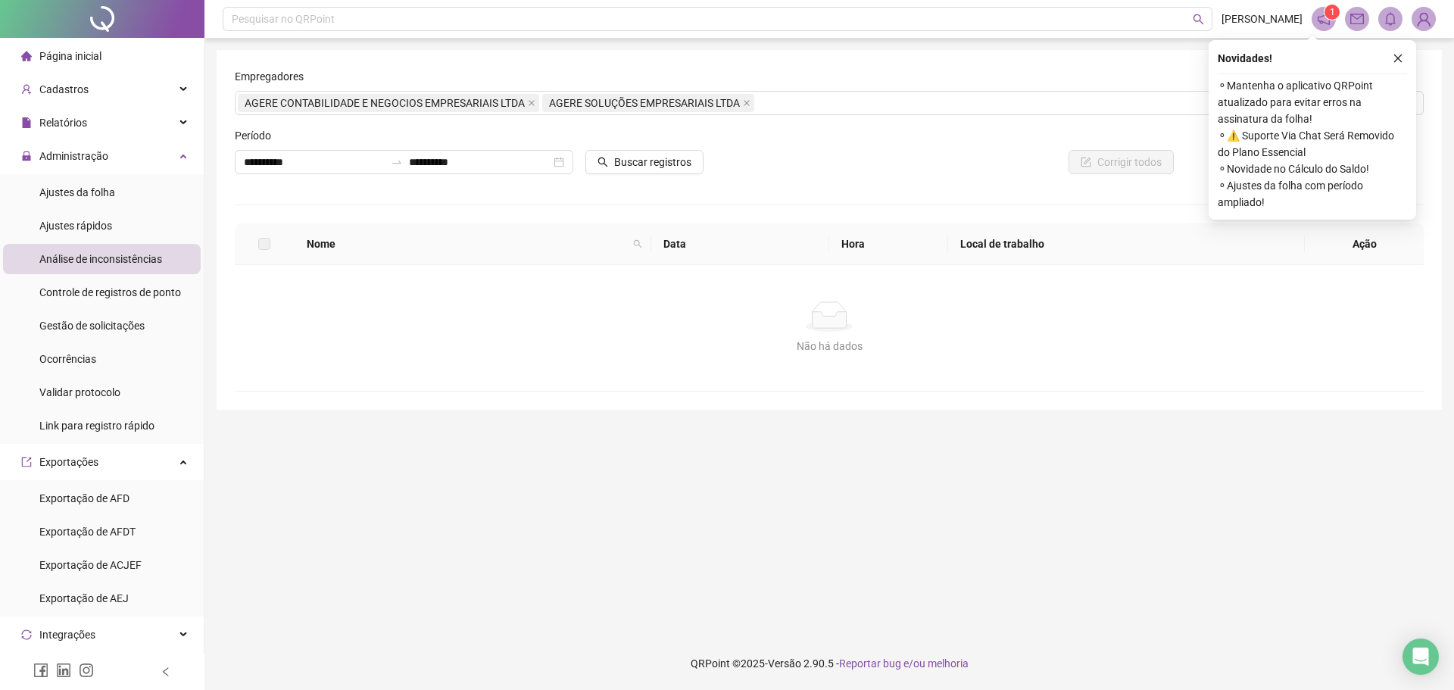
click at [725, 205] on div "**********" at bounding box center [829, 229] width 1189 height 323
click at [619, 152] on button "Buscar registros" at bounding box center [644, 162] width 118 height 24
click at [1432, 662] on div "Open Intercom Messenger" at bounding box center [1421, 657] width 40 height 40
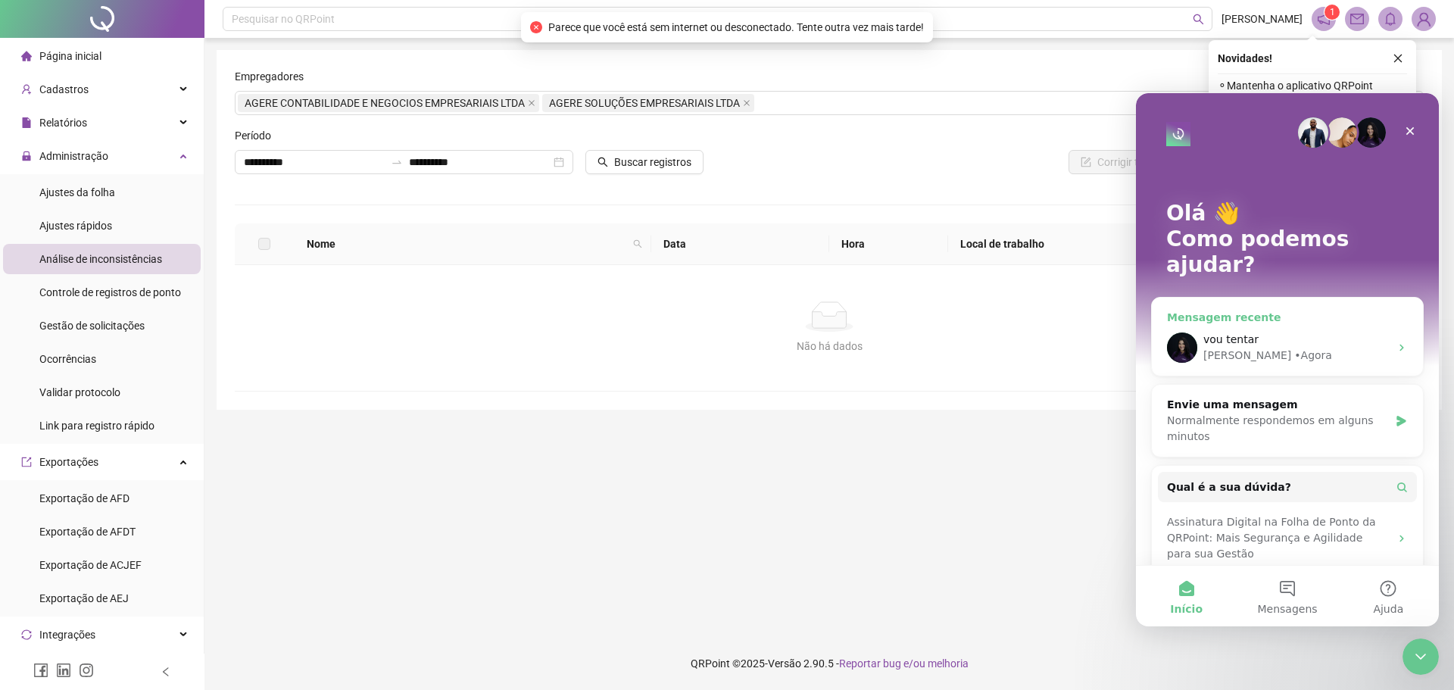
click at [1294, 348] on div "• Agora" at bounding box center [1313, 356] width 38 height 16
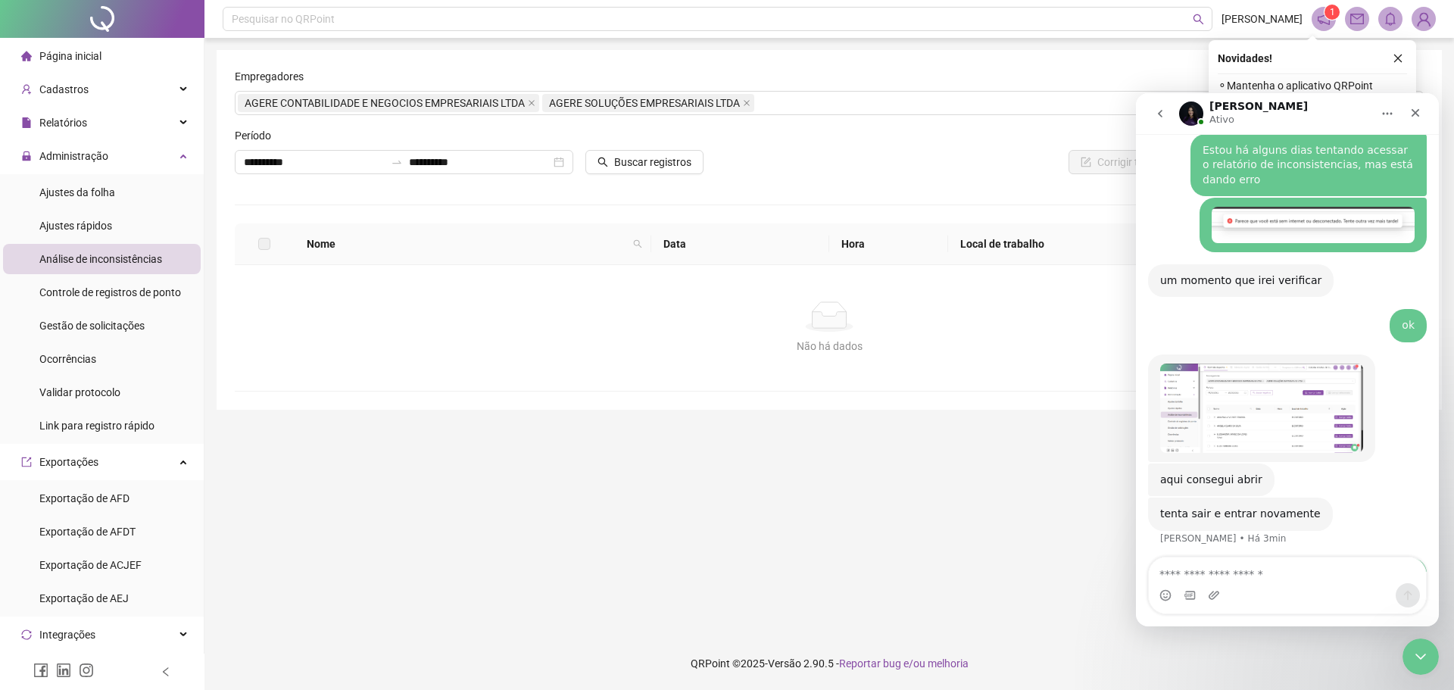
scroll to position [1084, 0]
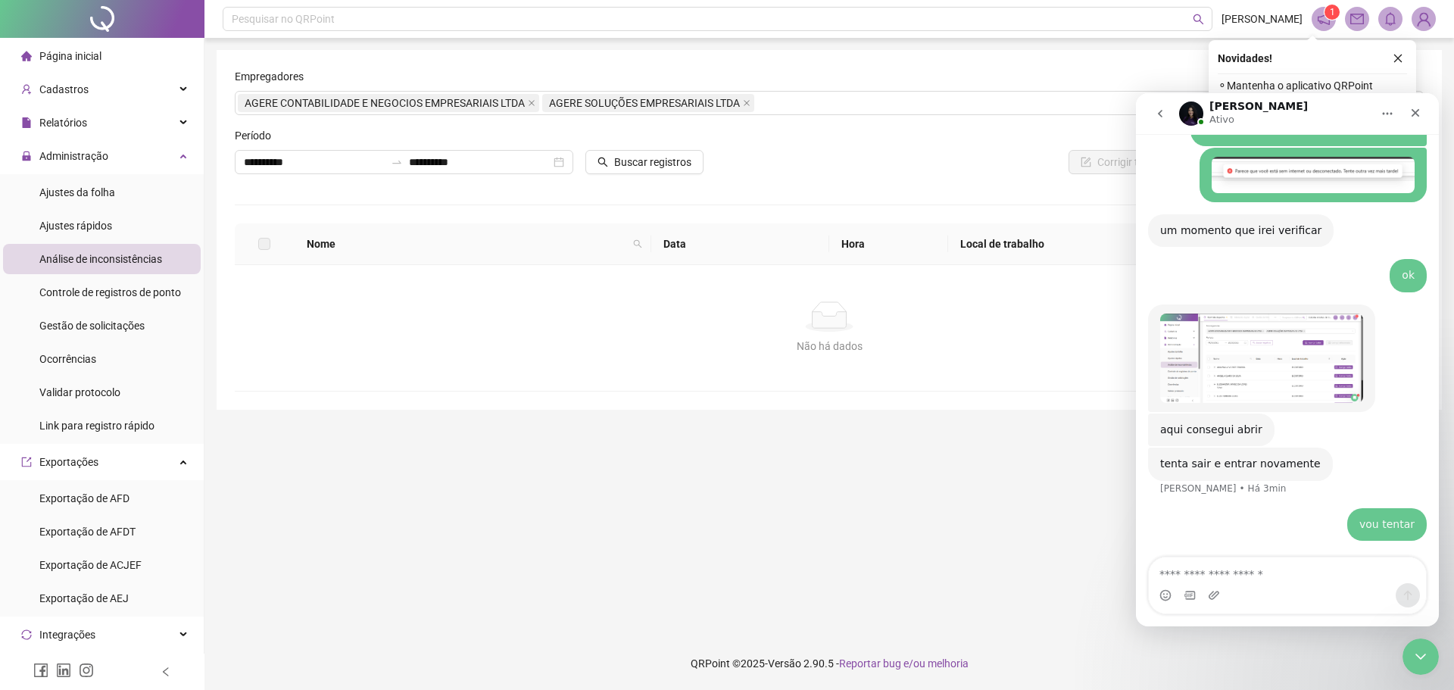
click at [1267, 572] on textarea "Envie uma mensagem..." at bounding box center [1287, 570] width 277 height 26
type textarea "**********"
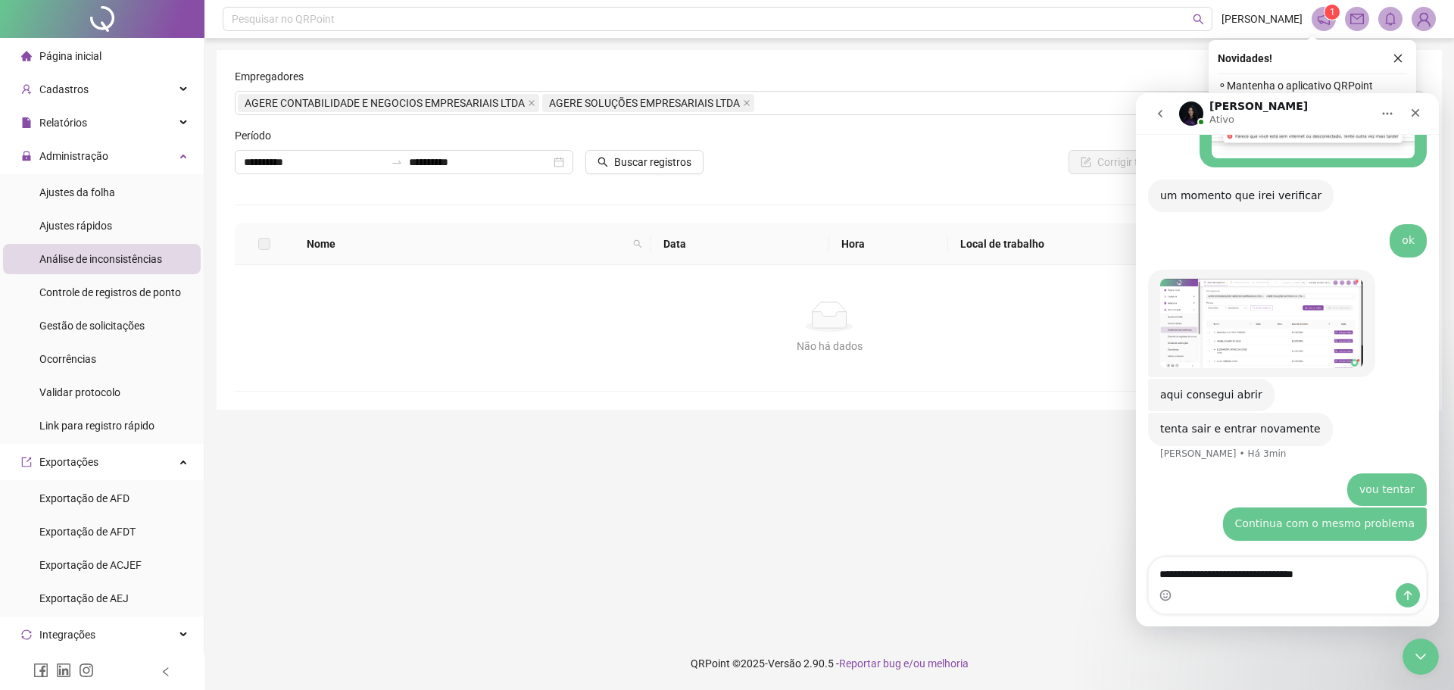
type textarea "**********"
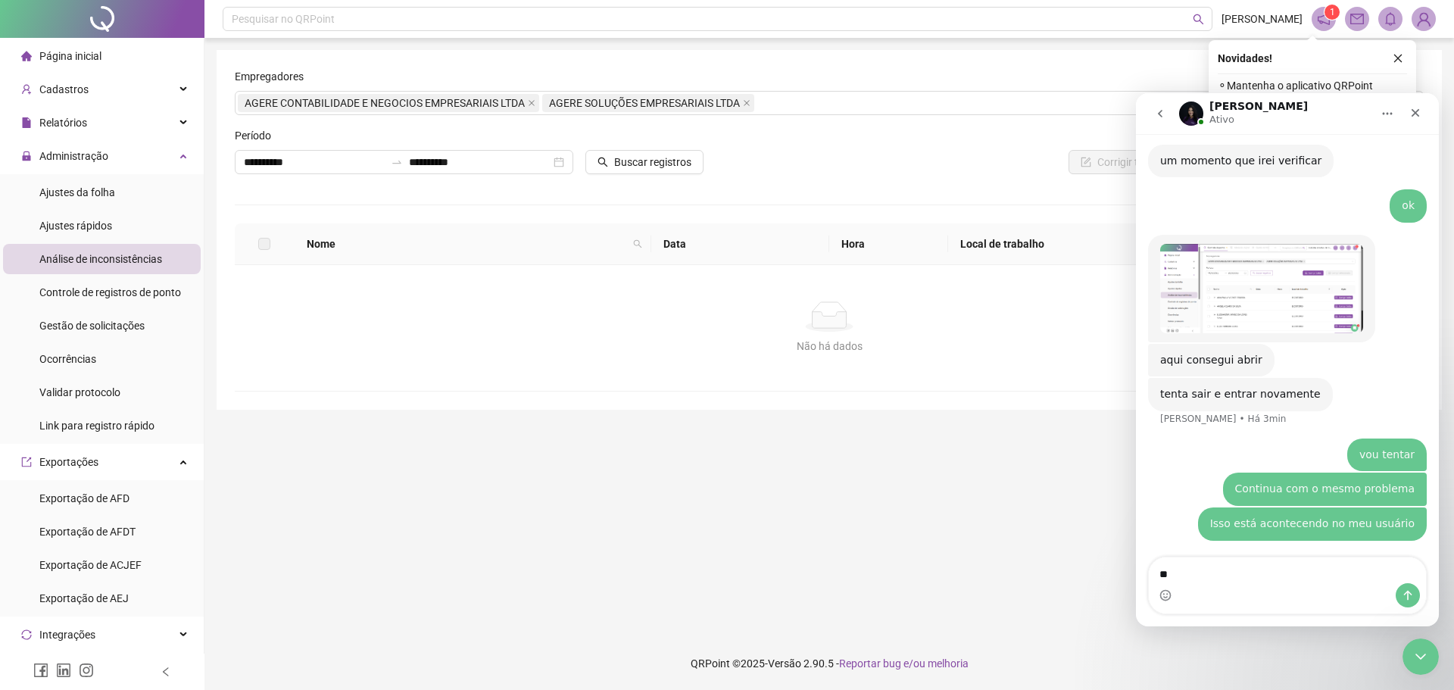
type textarea "*"
type textarea "**********"
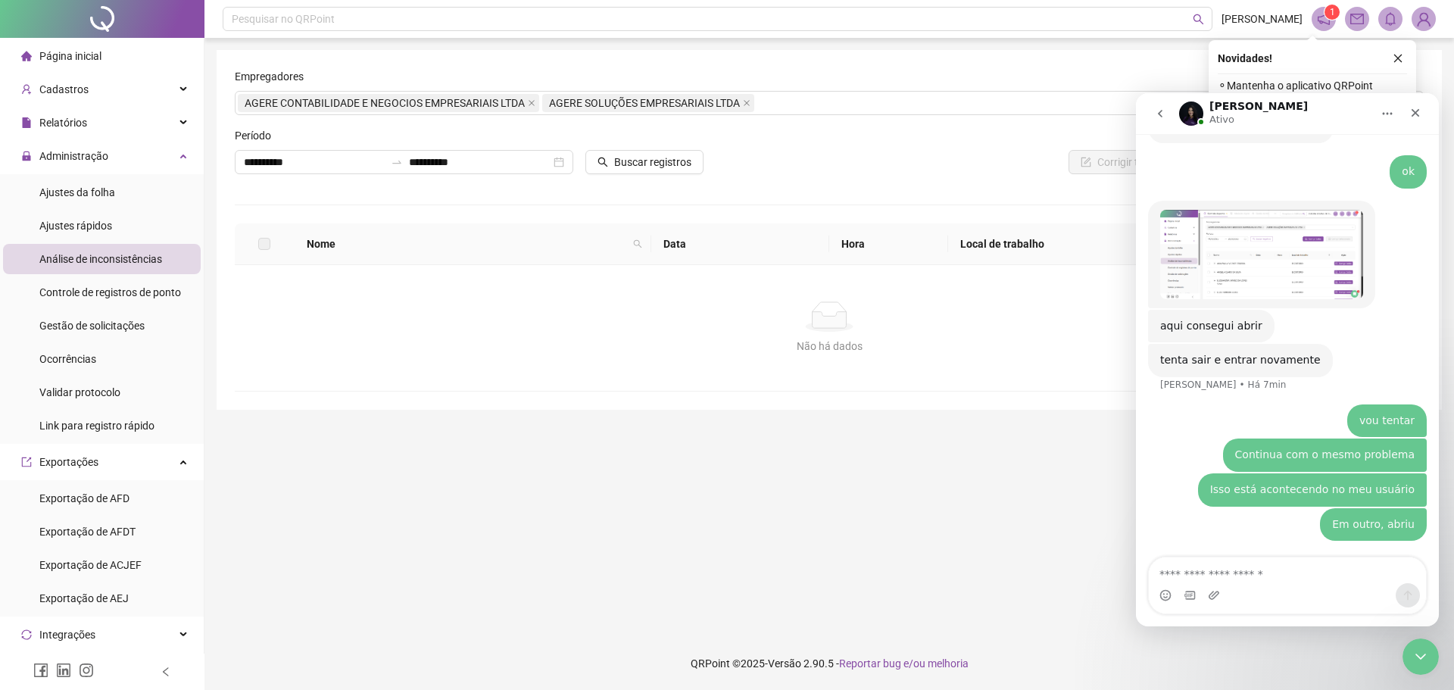
click at [1300, 585] on div "Messenger da Intercom" at bounding box center [1287, 595] width 277 height 24
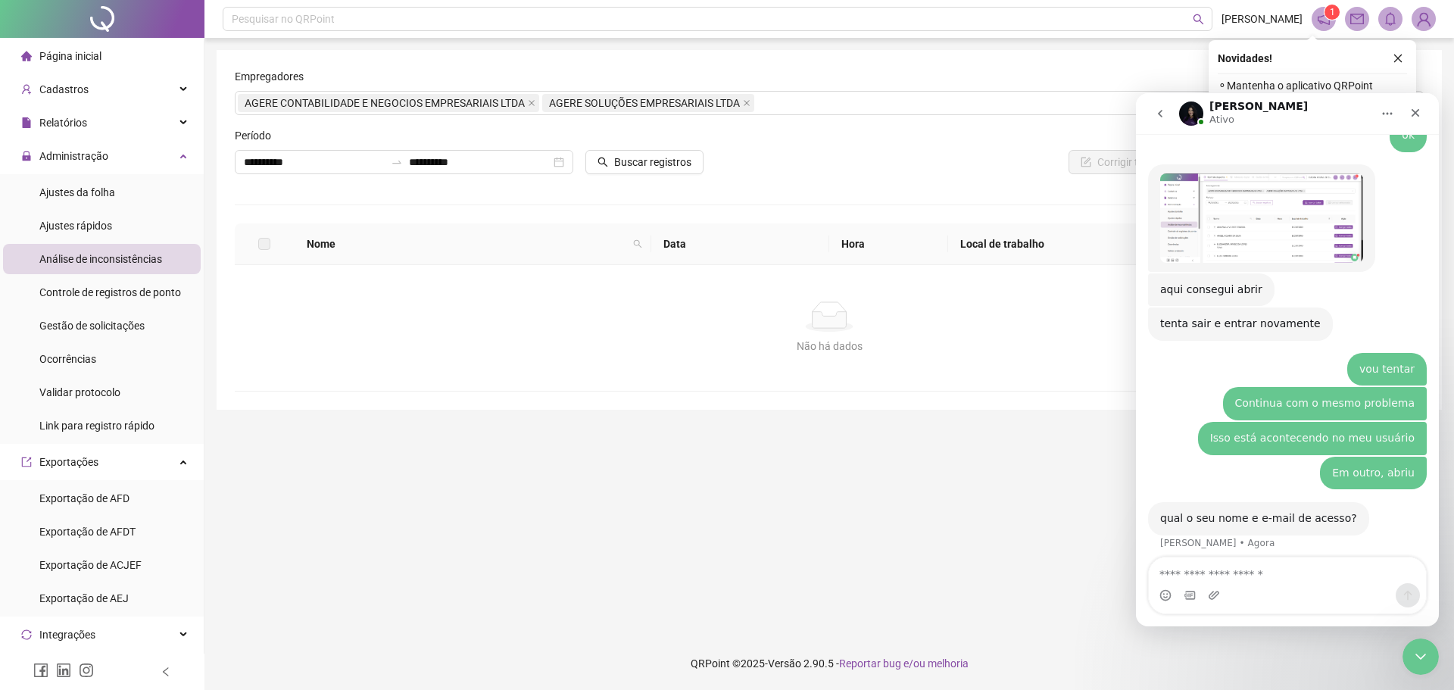
scroll to position [1234, 0]
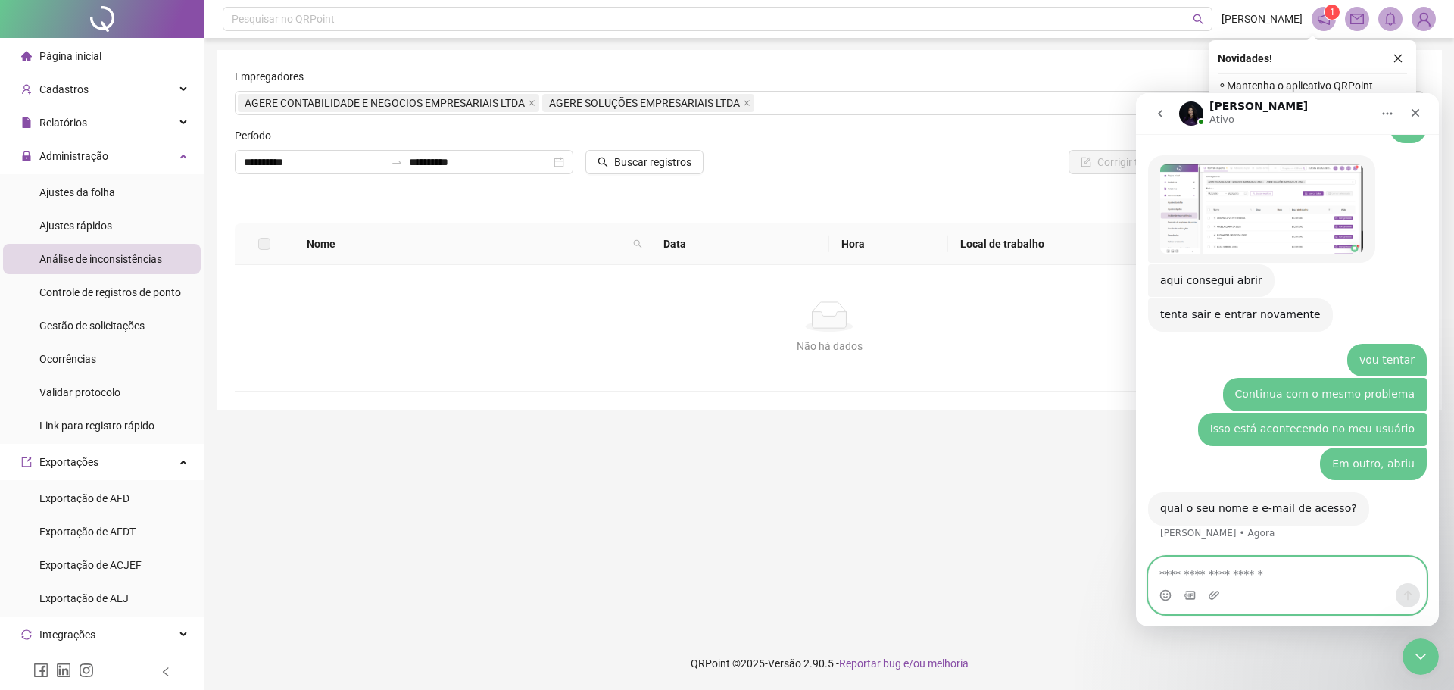
click at [1260, 567] on textarea "Envie uma mensagem..." at bounding box center [1287, 570] width 277 height 26
click at [1246, 583] on div "Messenger da Intercom" at bounding box center [1287, 595] width 277 height 24
click at [1255, 595] on div "Messenger da Intercom" at bounding box center [1287, 595] width 277 height 24
drag, startPoint x: 1178, startPoint y: 581, endPoint x: 1191, endPoint y: 582, distance: 13.0
click at [1180, 581] on textarea "**********" at bounding box center [1287, 570] width 277 height 26
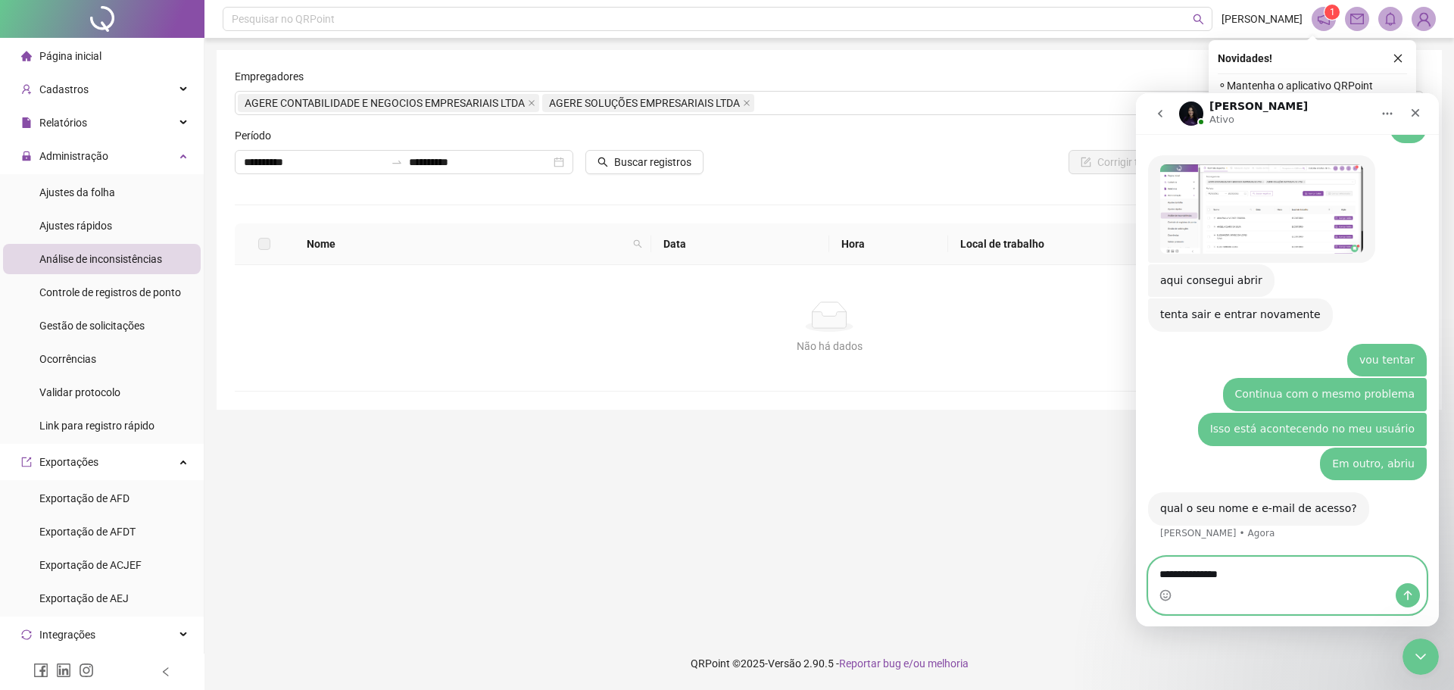
click at [1243, 579] on textarea "**********" at bounding box center [1287, 570] width 277 height 26
type textarea "**********"
click at [1399, 598] on button "Enviar uma mensagem" at bounding box center [1408, 595] width 24 height 24
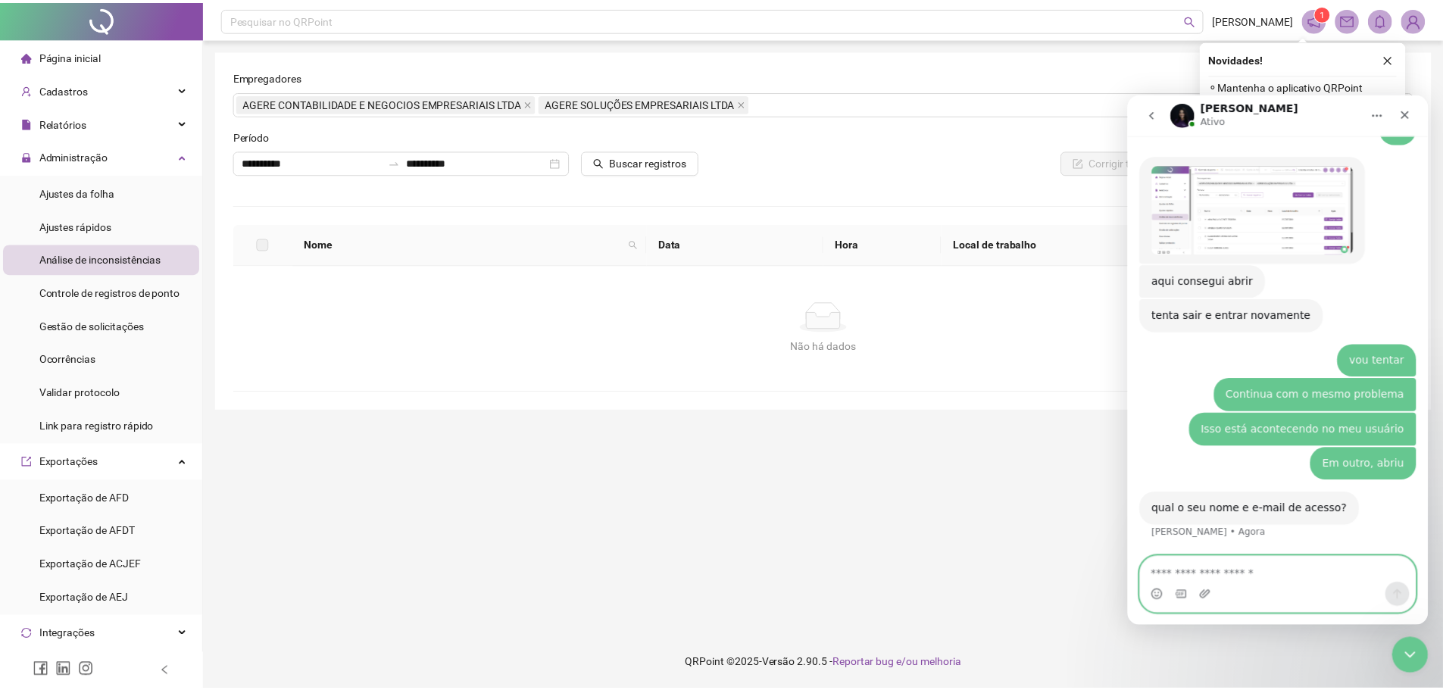
scroll to position [1278, 0]
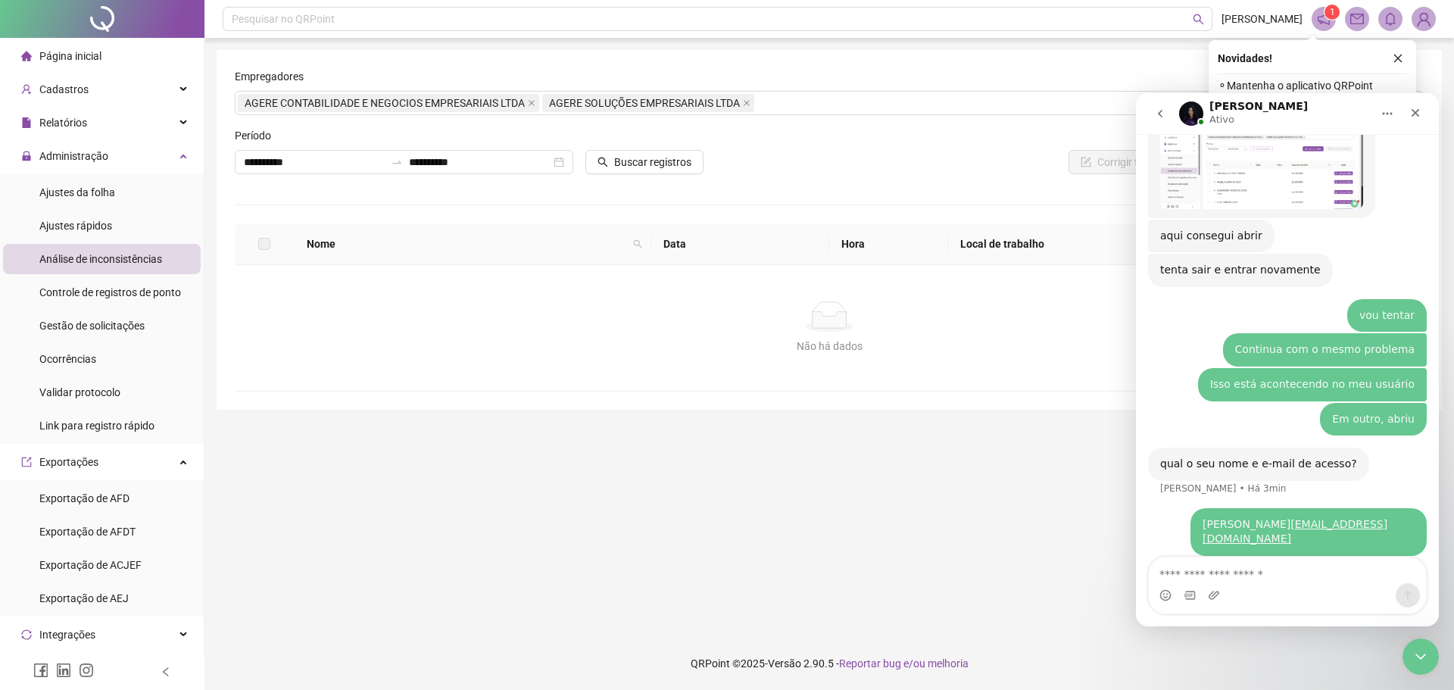
click at [1262, 558] on div "Em que podemos te ajudar? 👋Olá! O que te traz aqui hoje? Ana • Há 46min Já sou …" at bounding box center [1287, 380] width 303 height 492
click at [1196, 391] on div "Isso está acontecendo no meu usuário • Há 10min" at bounding box center [1287, 385] width 279 height 35
click at [101, 87] on div "Cadastros" at bounding box center [102, 89] width 198 height 30
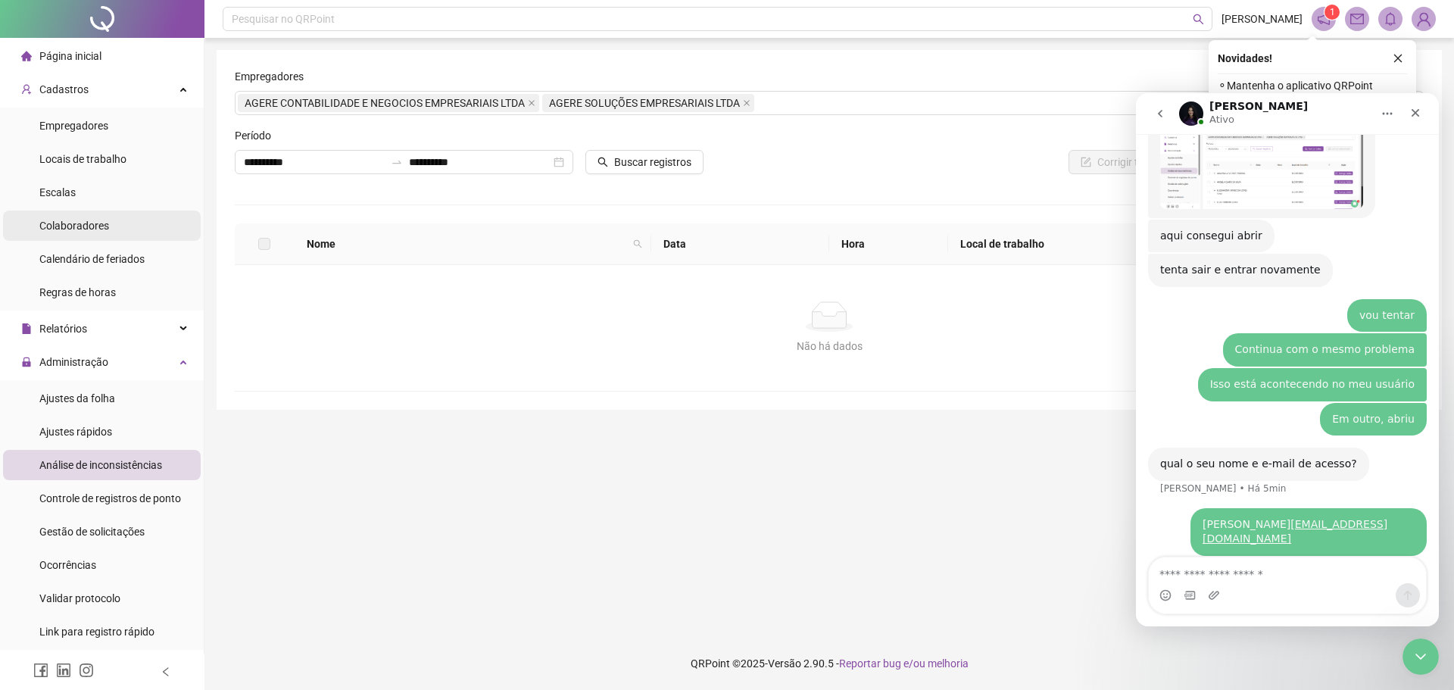
click at [76, 220] on span "Colaboradores" at bounding box center [74, 226] width 70 height 12
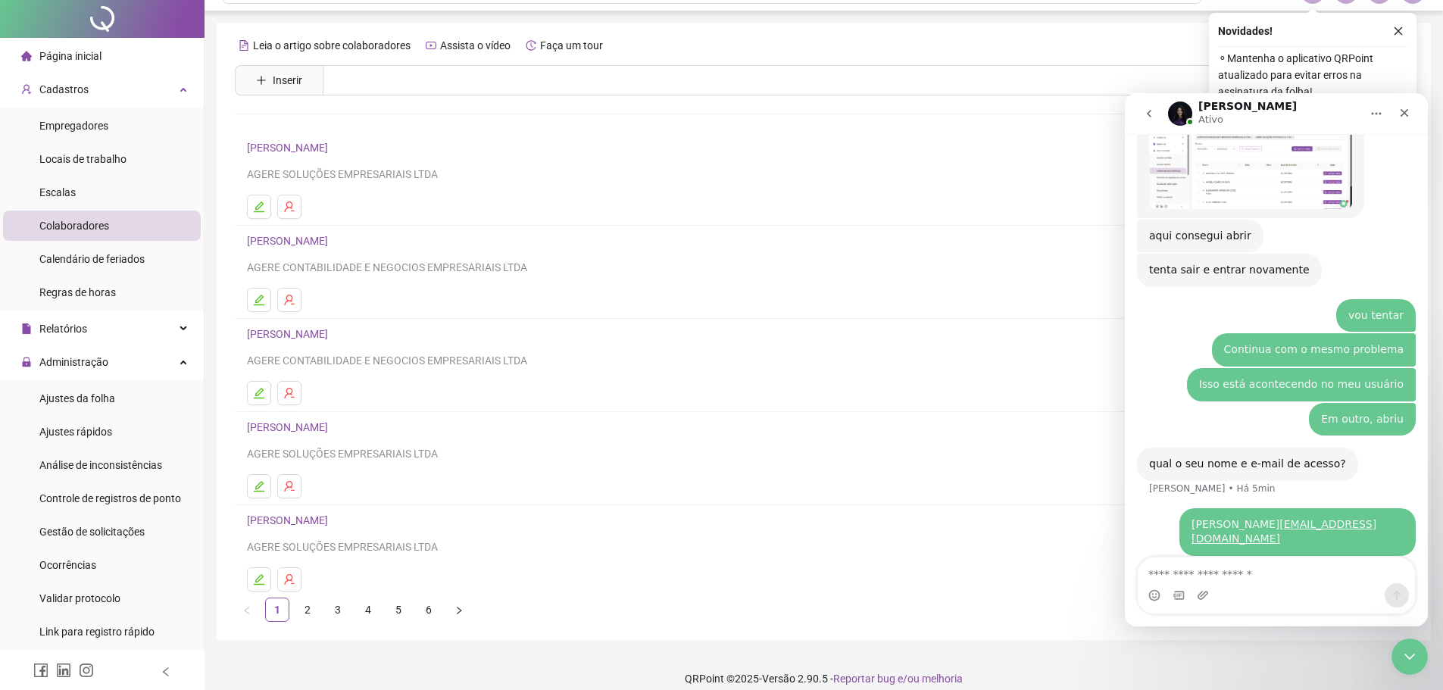
scroll to position [42, 0]
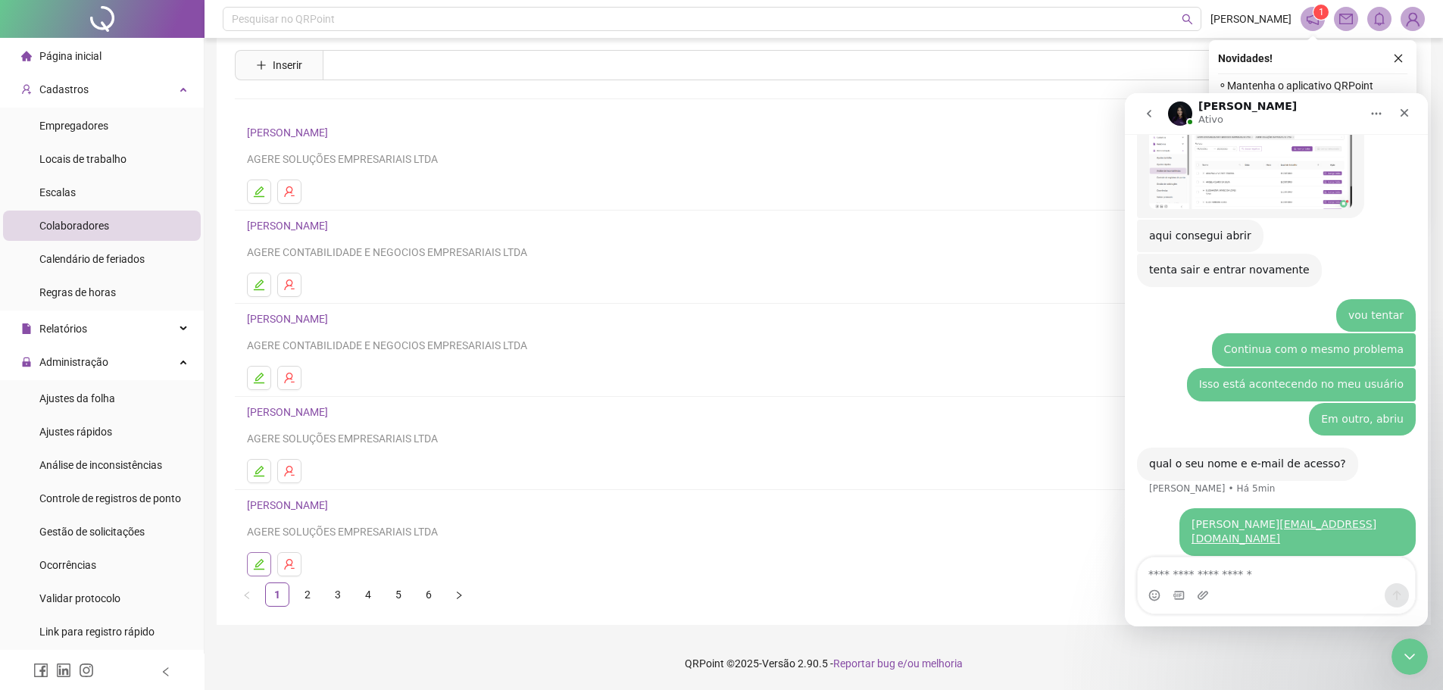
click at [260, 564] on icon "edit" at bounding box center [259, 564] width 11 height 11
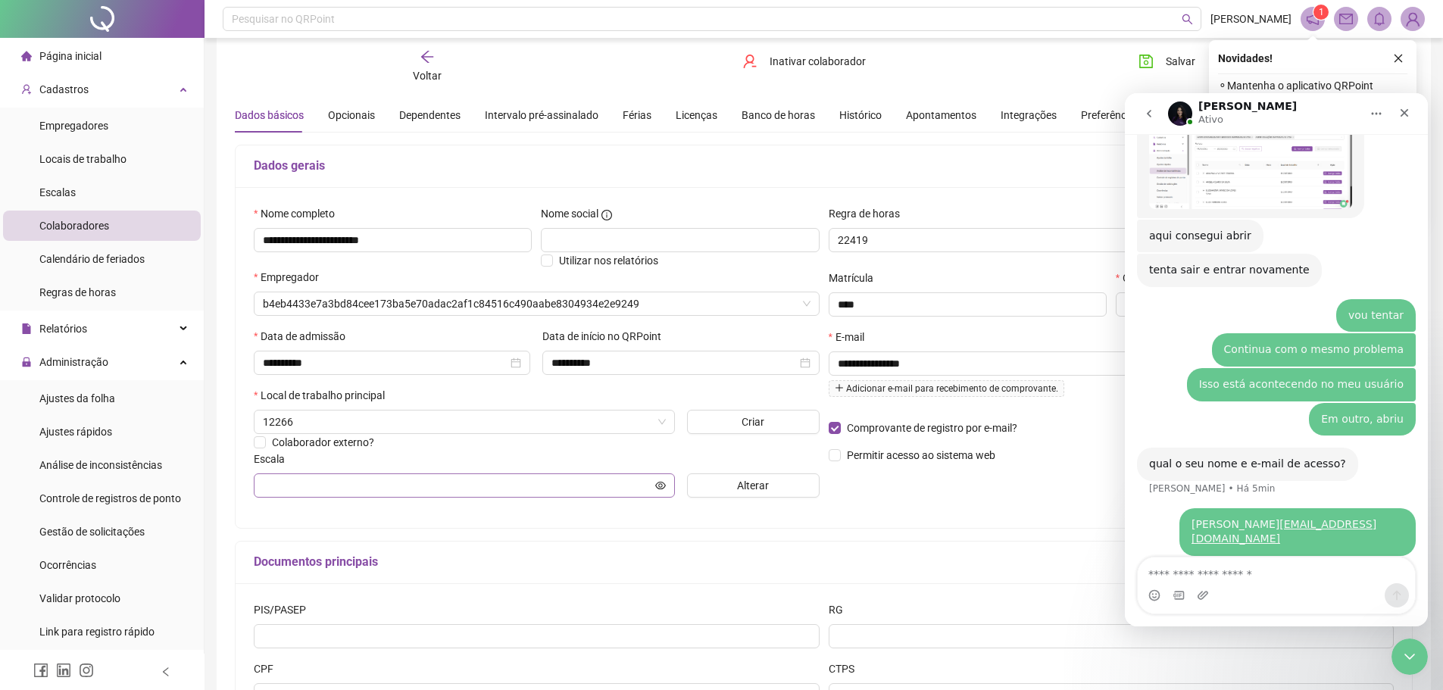
type input "**********"
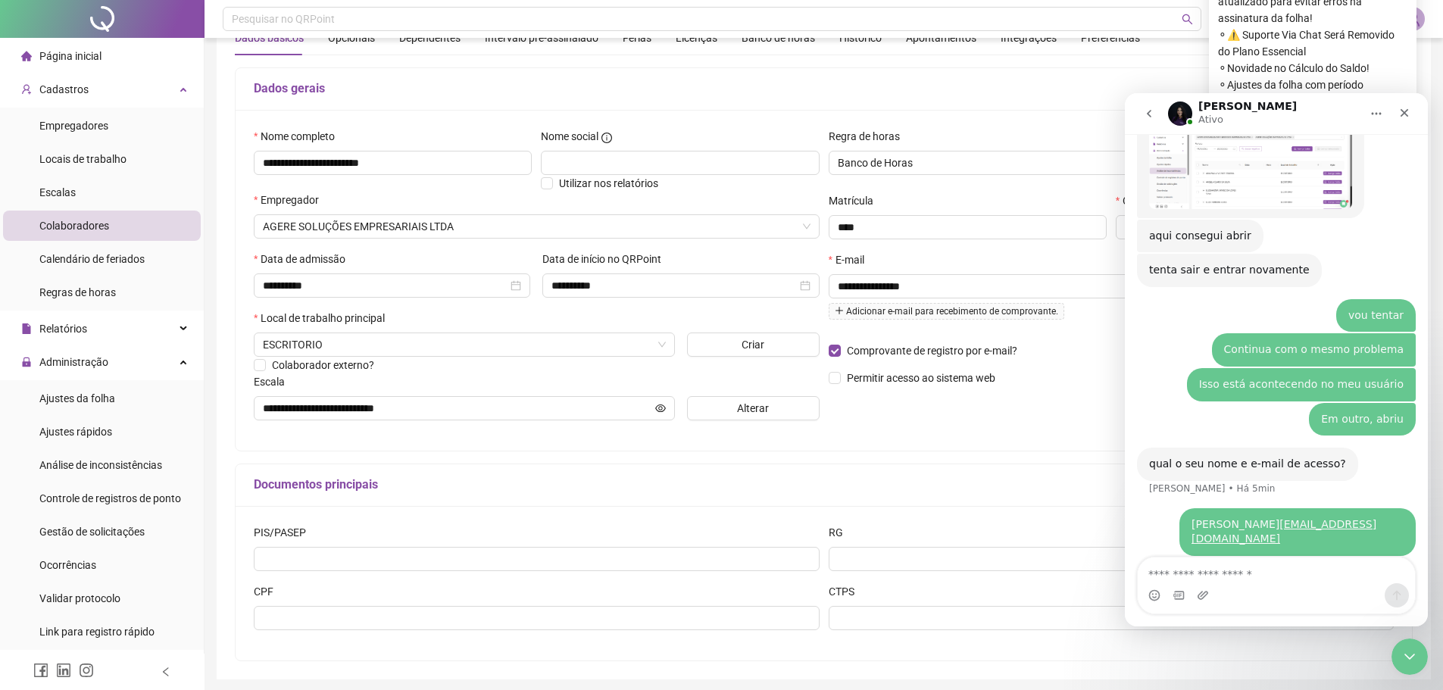
scroll to position [0, 0]
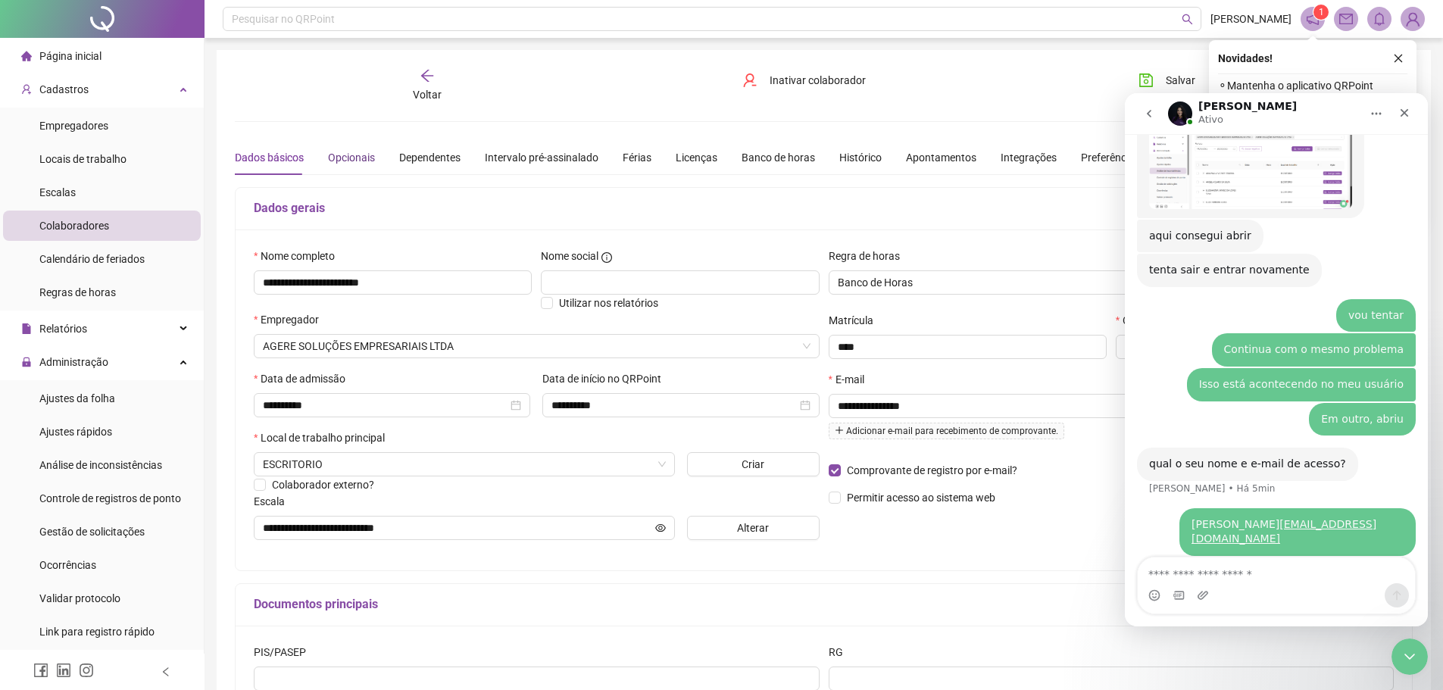
click at [351, 160] on div "Opcionais" at bounding box center [351, 157] width 47 height 17
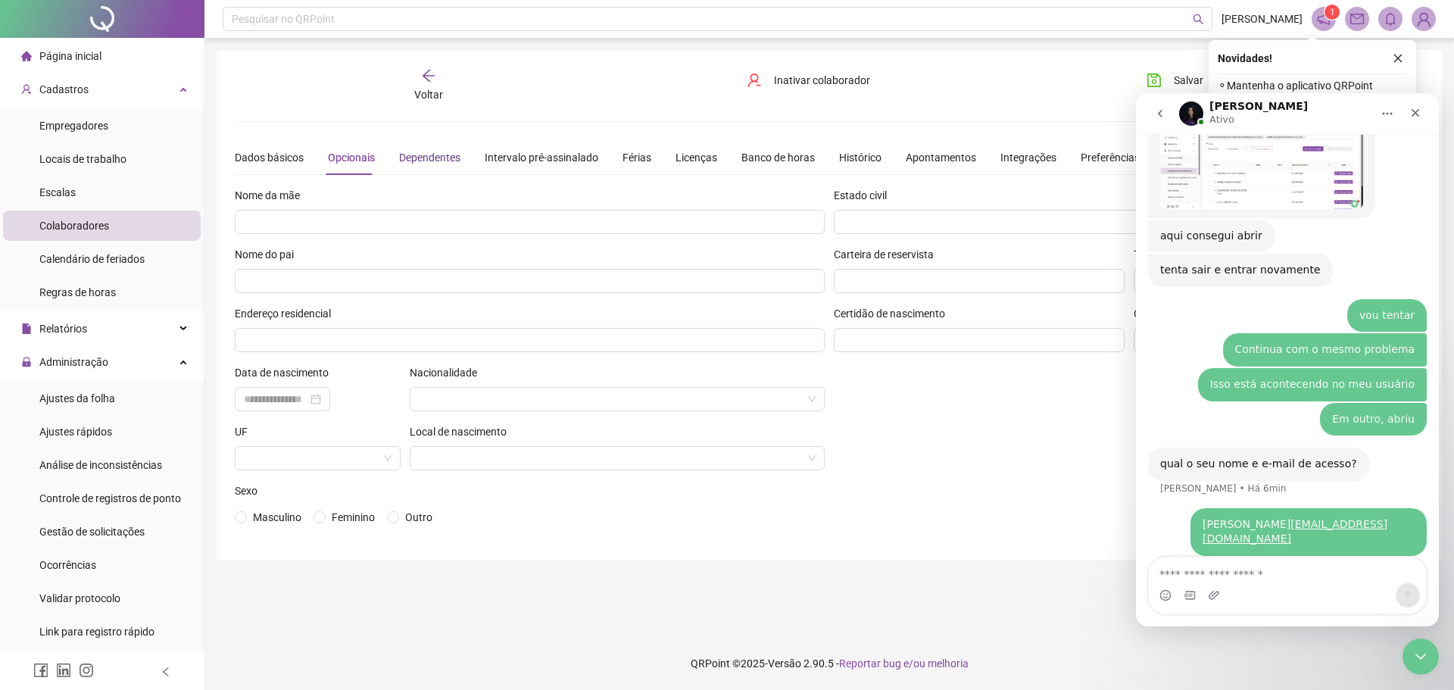
click at [432, 157] on div "Dependentes" at bounding box center [429, 157] width 61 height 17
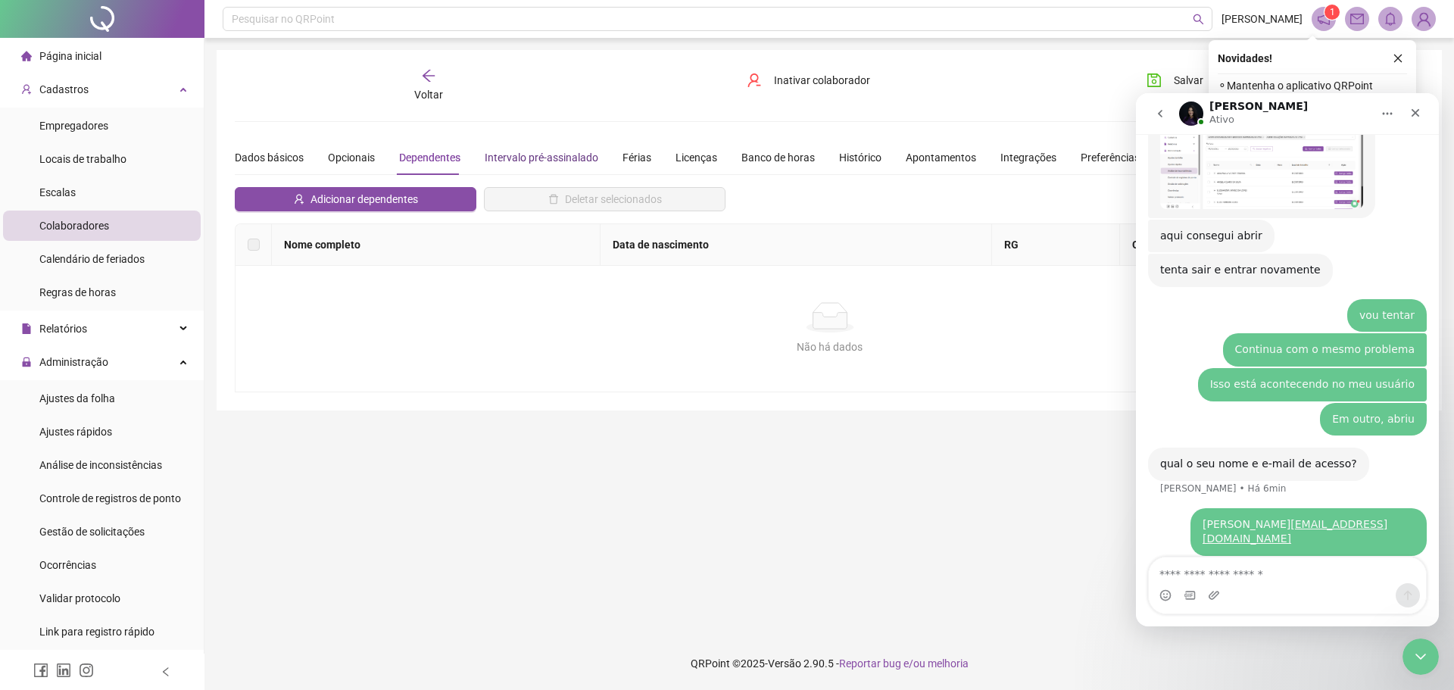
click at [552, 154] on div "Intervalo pré-assinalado" at bounding box center [542, 157] width 114 height 17
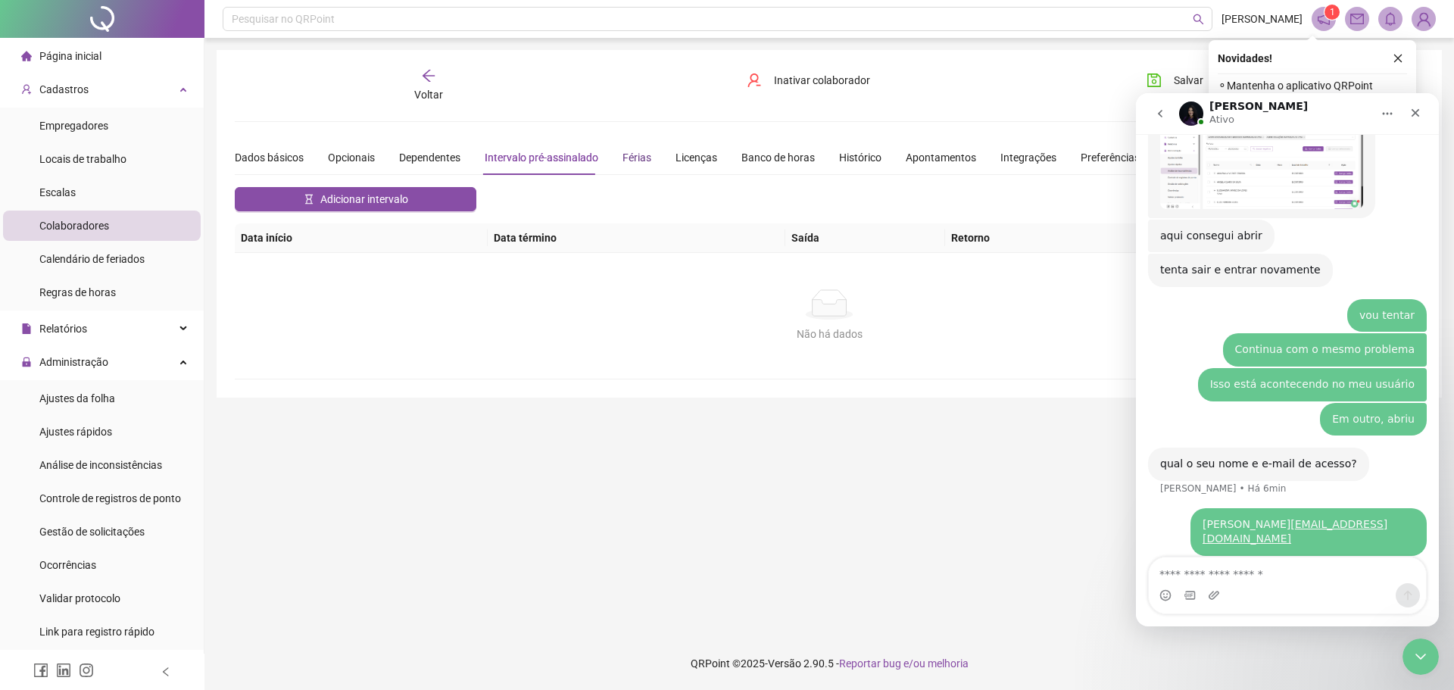
click at [627, 155] on div "Férias" at bounding box center [636, 157] width 29 height 17
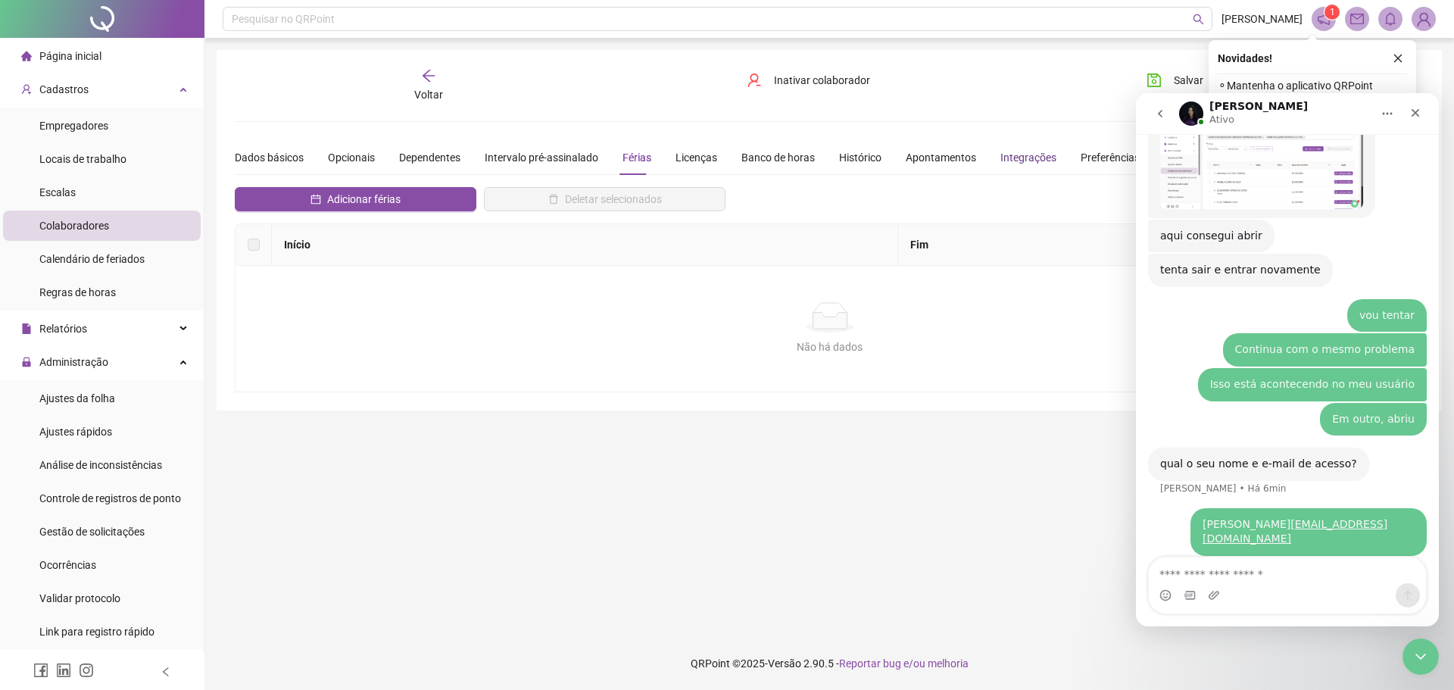
click at [1008, 152] on div "Integrações" at bounding box center [1028, 157] width 56 height 17
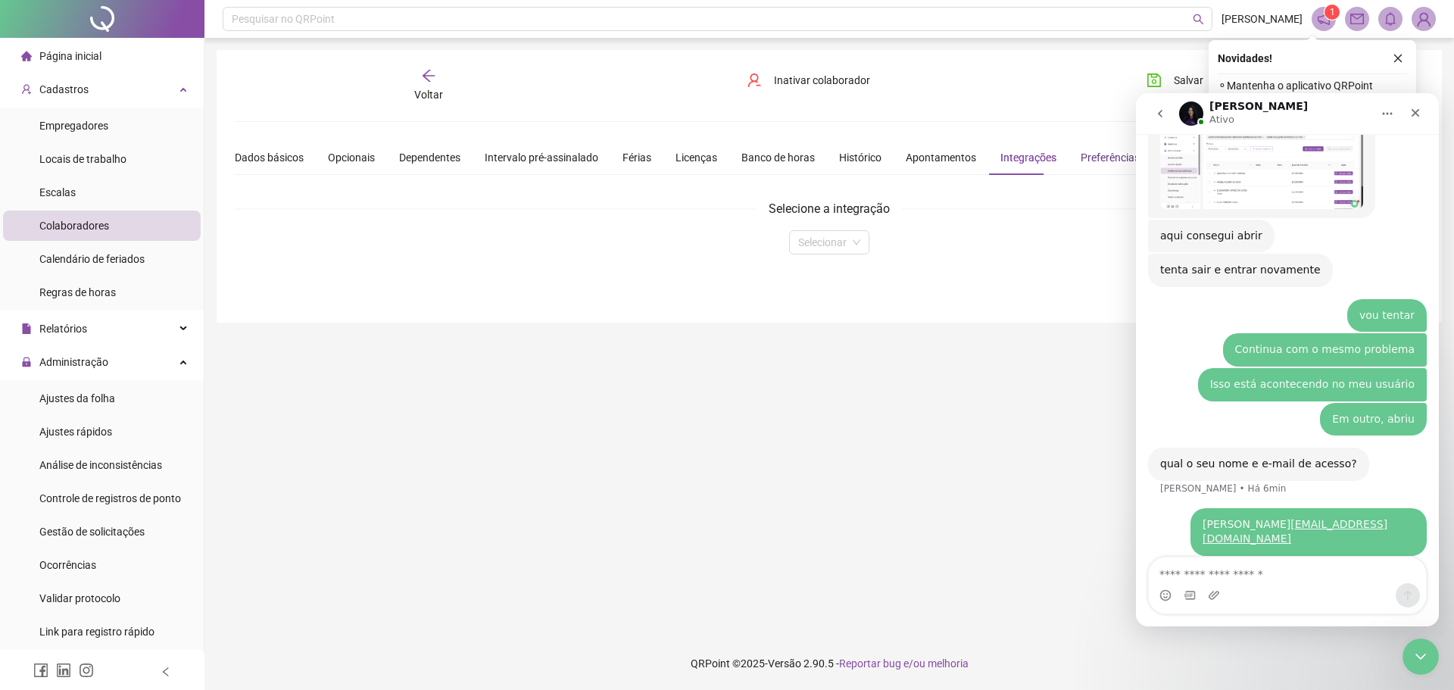
click at [1093, 154] on div "Preferências" at bounding box center [1110, 157] width 59 height 17
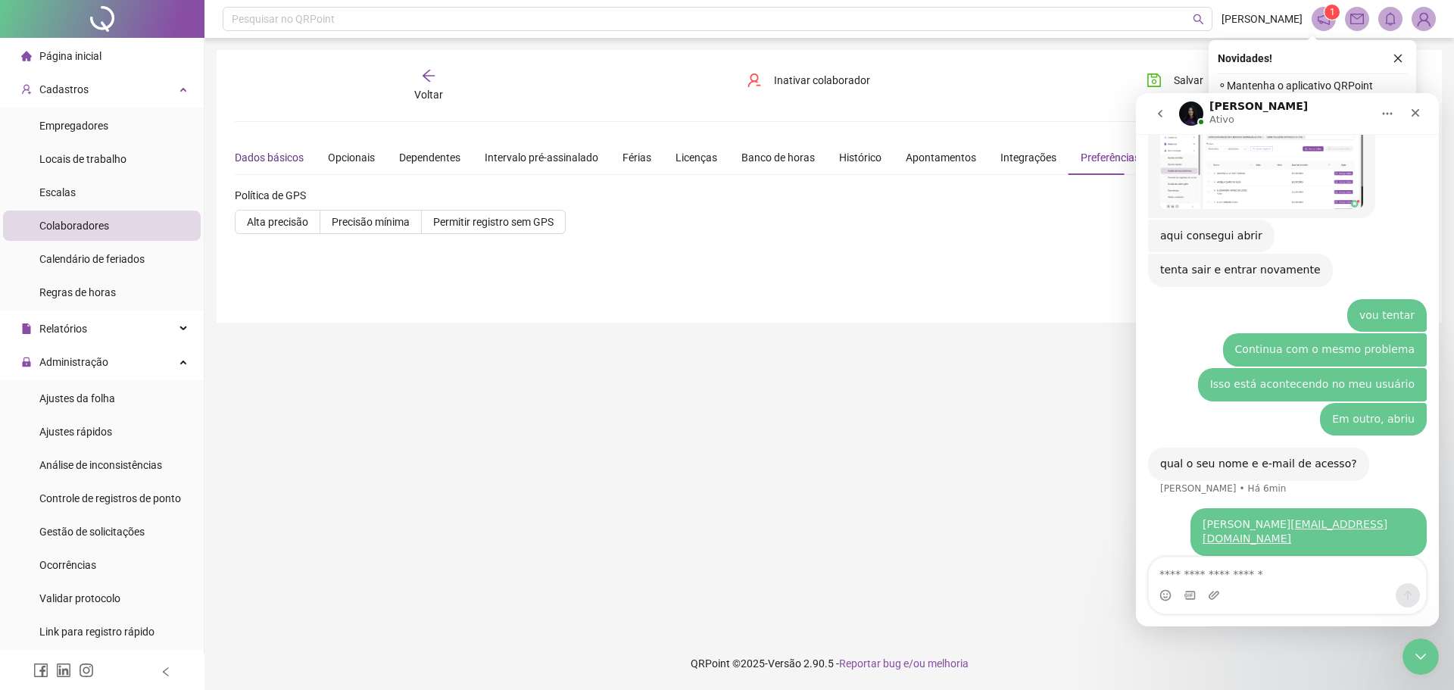
click at [269, 158] on div "Dados básicos" at bounding box center [269, 157] width 69 height 17
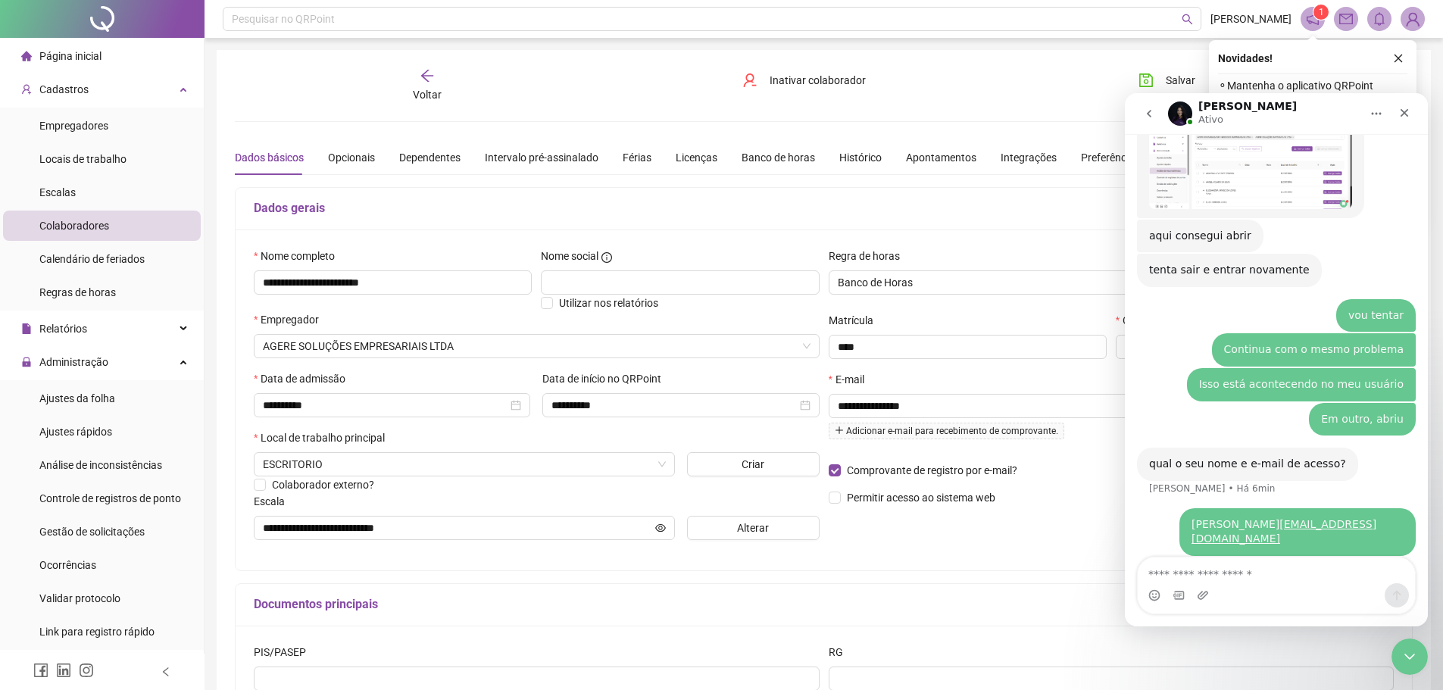
click at [73, 229] on span "Colaboradores" at bounding box center [74, 226] width 70 height 12
click at [418, 76] on div "Voltar" at bounding box center [427, 85] width 186 height 35
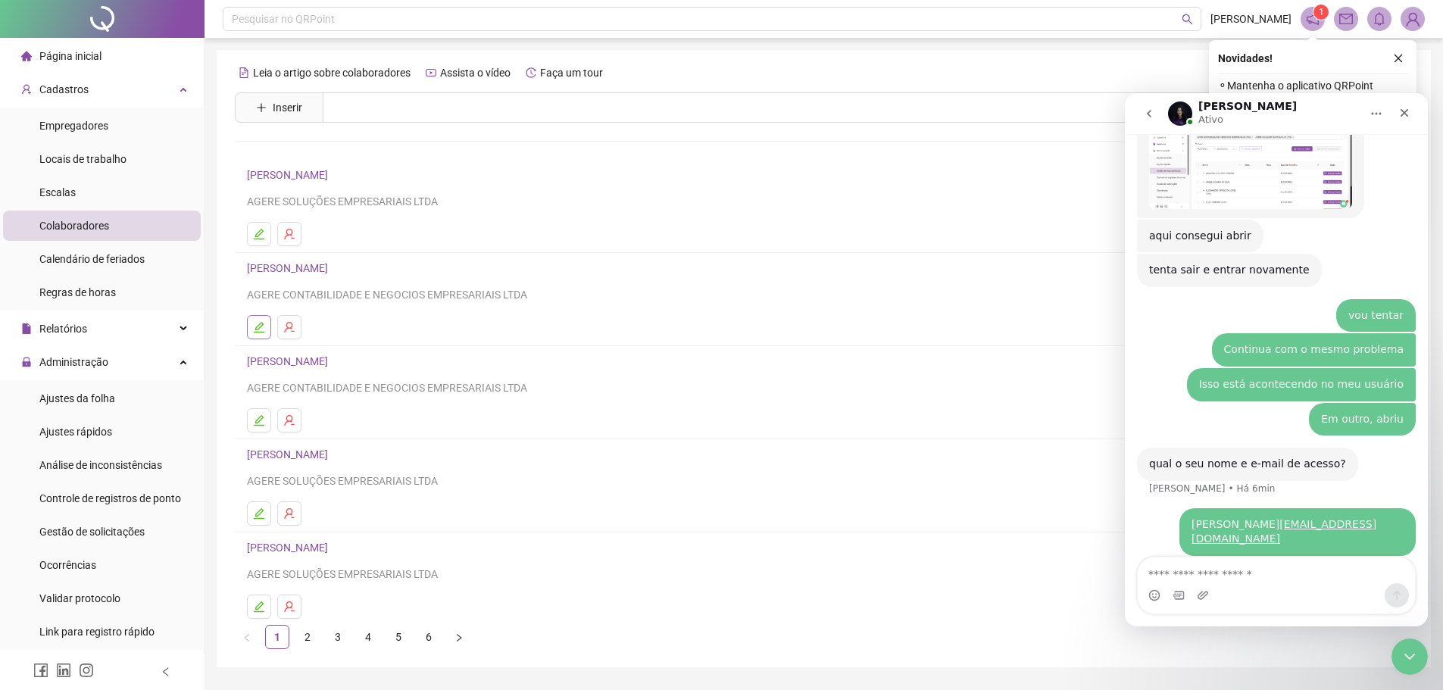
click at [259, 332] on icon "edit" at bounding box center [259, 327] width 11 height 11
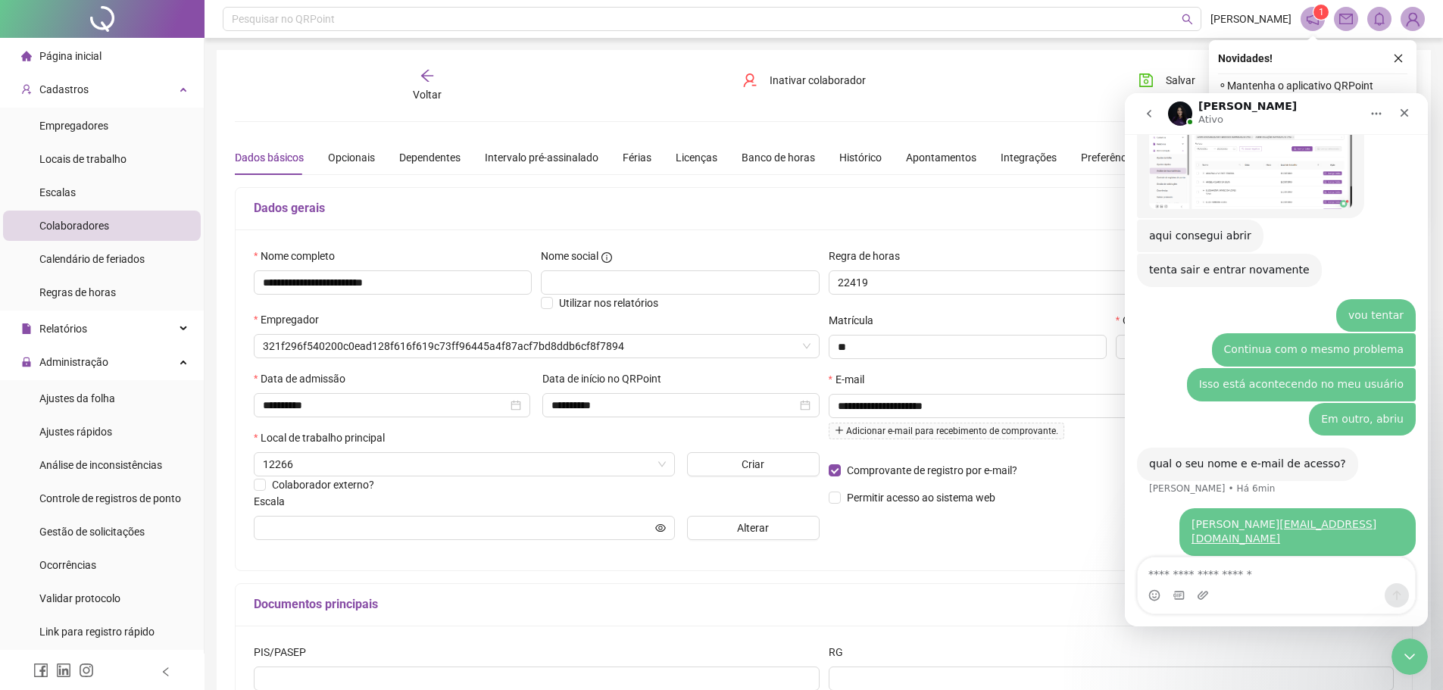
type input "**********"
click at [428, 82] on icon "arrow-left" at bounding box center [427, 75] width 15 height 15
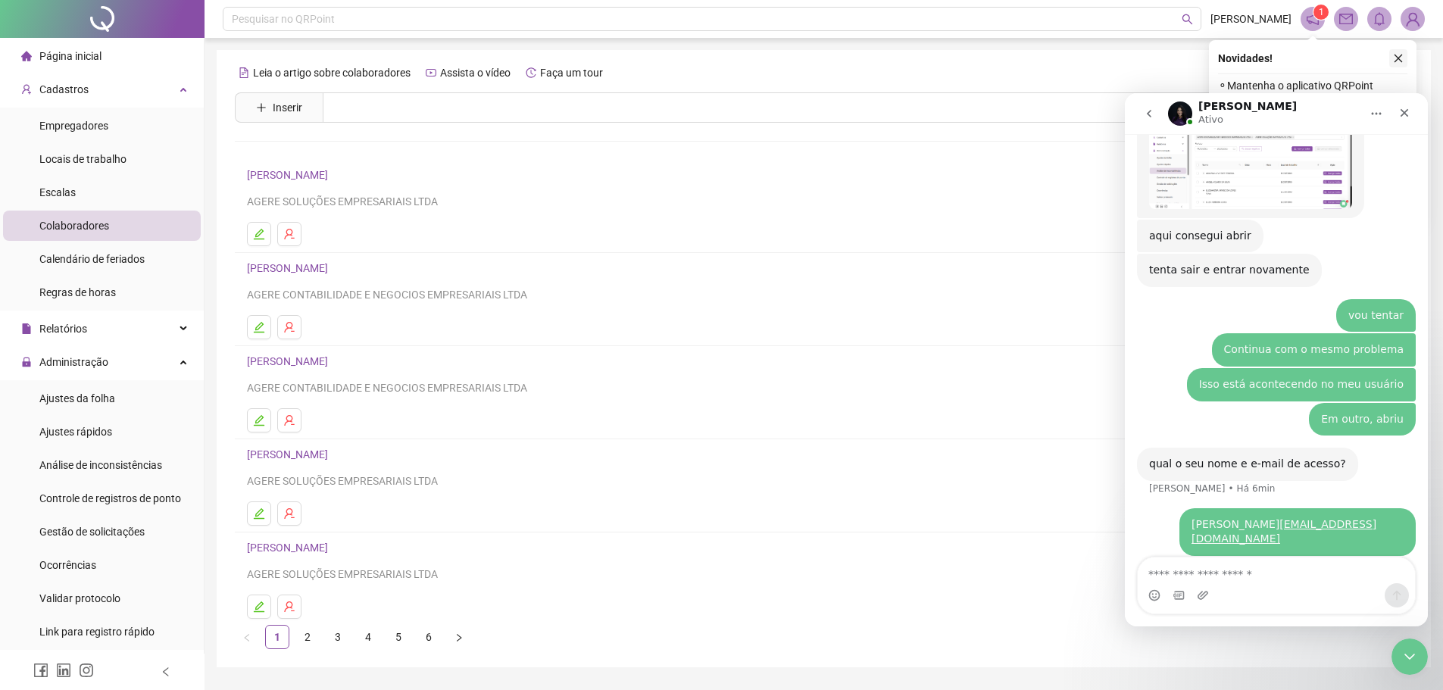
click at [1396, 53] on icon "close" at bounding box center [1398, 58] width 11 height 11
click at [1313, 20] on icon "notification" at bounding box center [1312, 19] width 14 height 14
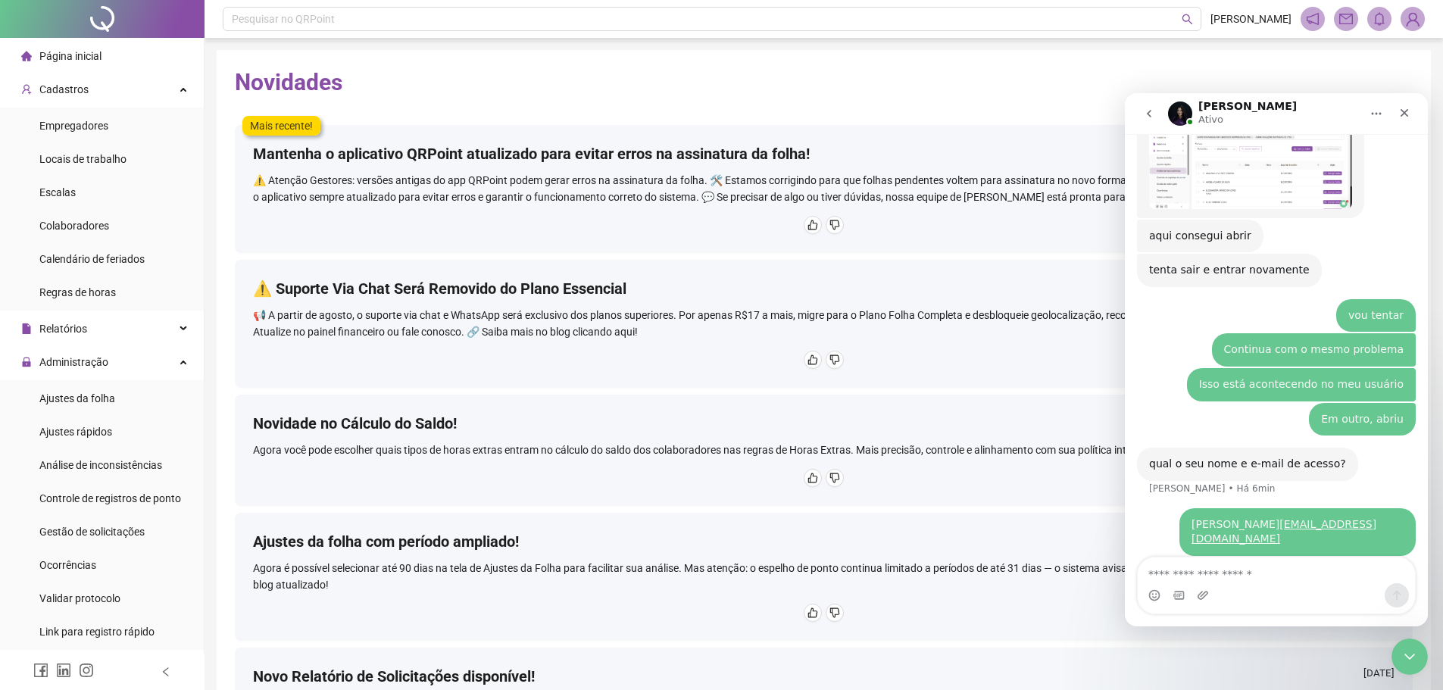
click at [514, 155] on h4 "Mantenha o aplicativo QRPoint atualizado para evitar erros na assinatura da fol…" at bounding box center [531, 153] width 557 height 21
click at [61, 55] on span "Página inicial" at bounding box center [70, 56] width 62 height 12
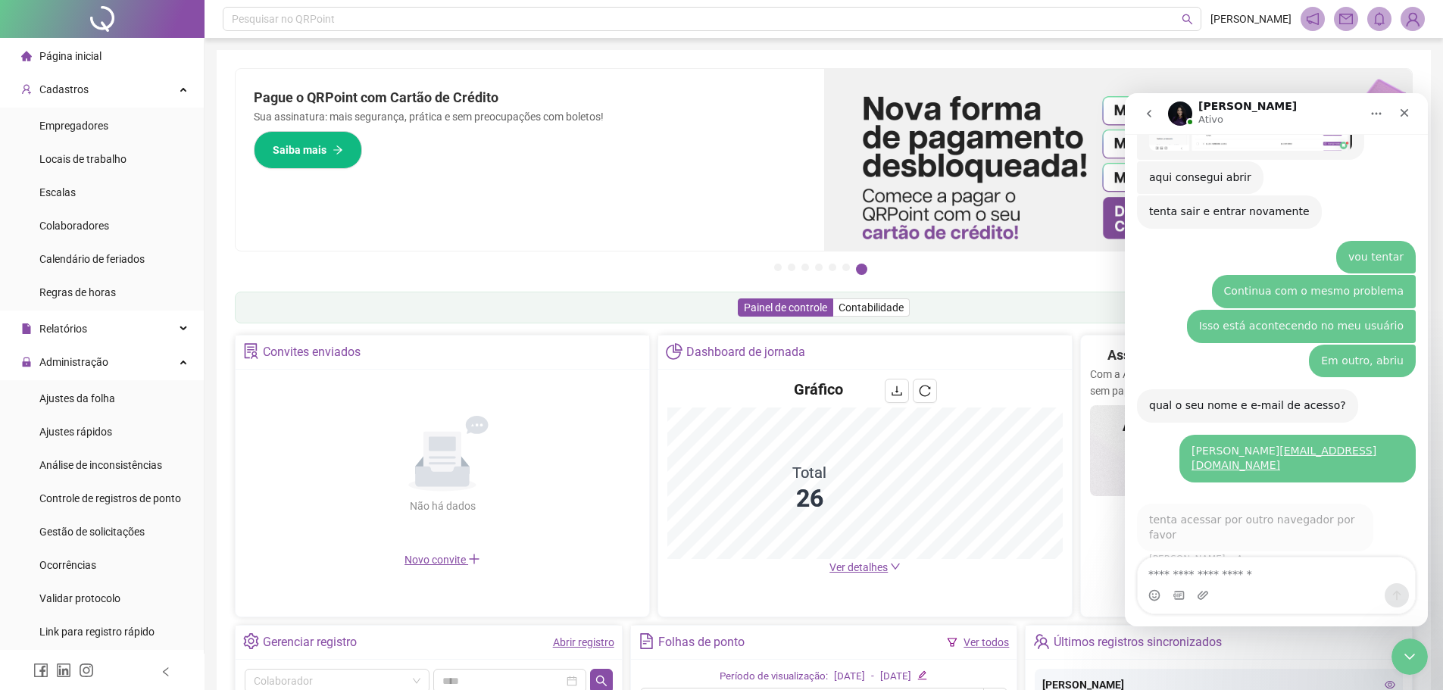
scroll to position [1324, 0]
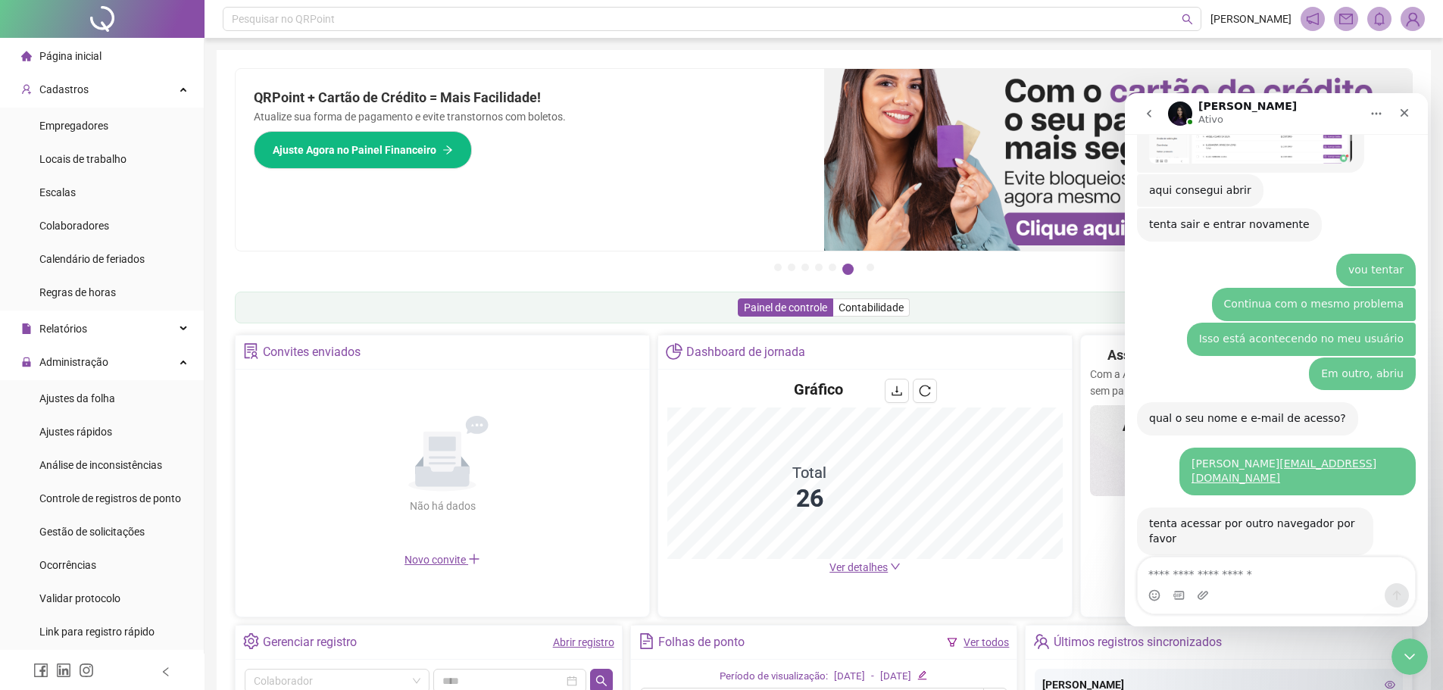
click at [1231, 585] on div "Messenger da Intercom" at bounding box center [1275, 595] width 277 height 24
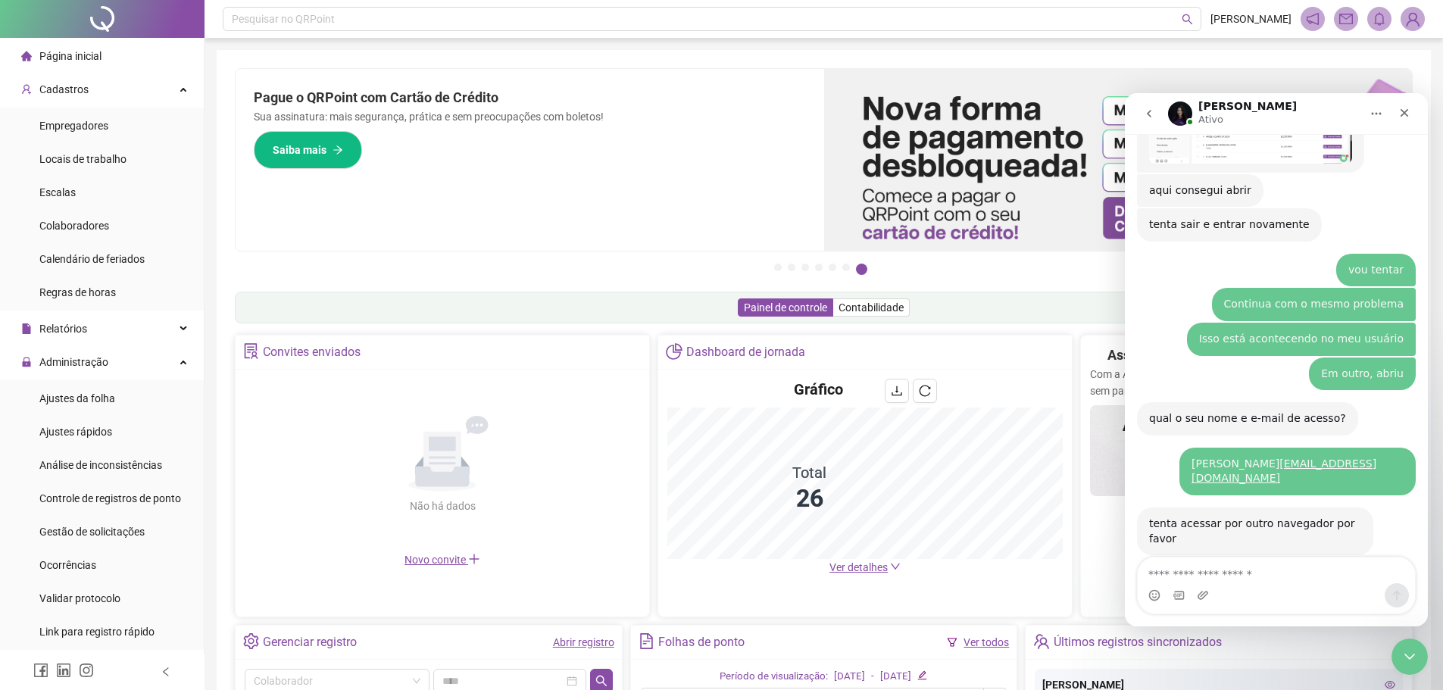
click at [1274, 584] on div "Messenger da Intercom" at bounding box center [1275, 595] width 277 height 24
click at [1260, 570] on textarea "Envie uma mensagem..." at bounding box center [1275, 570] width 277 height 26
type textarea "**********"
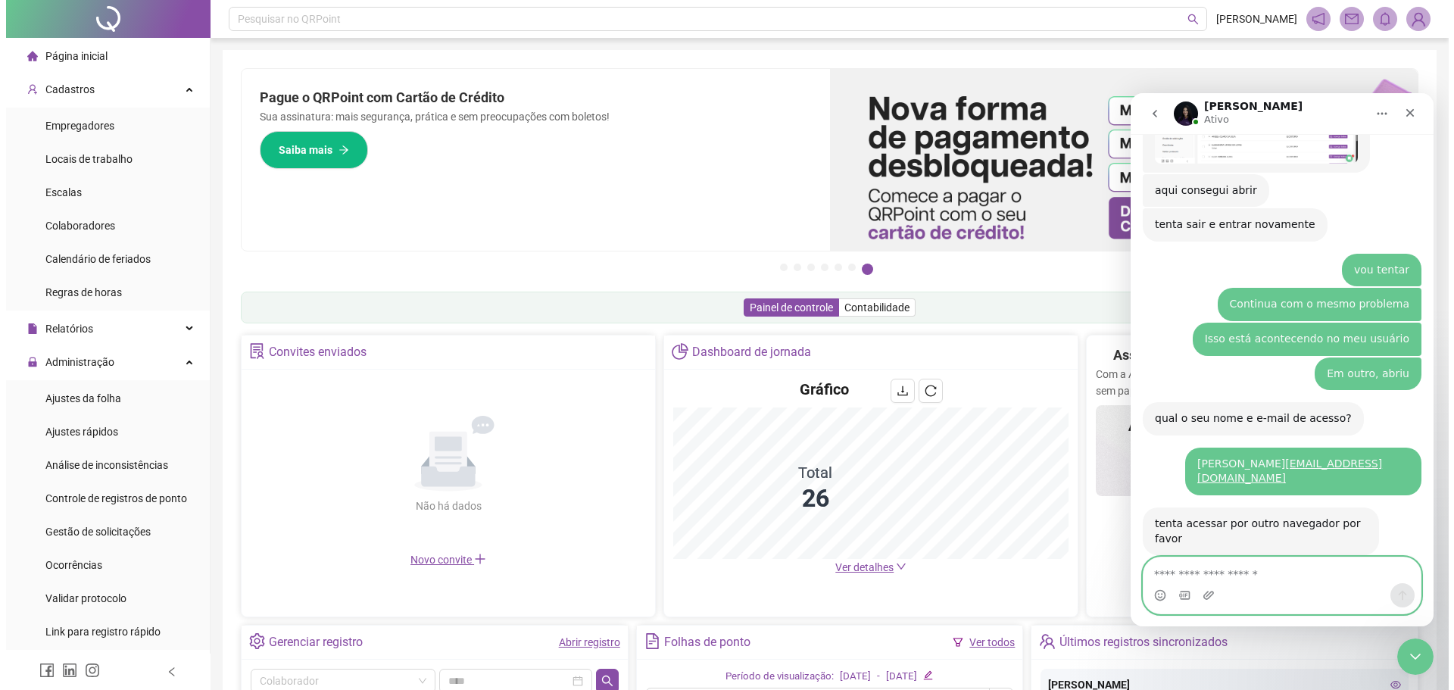
scroll to position [1369, 0]
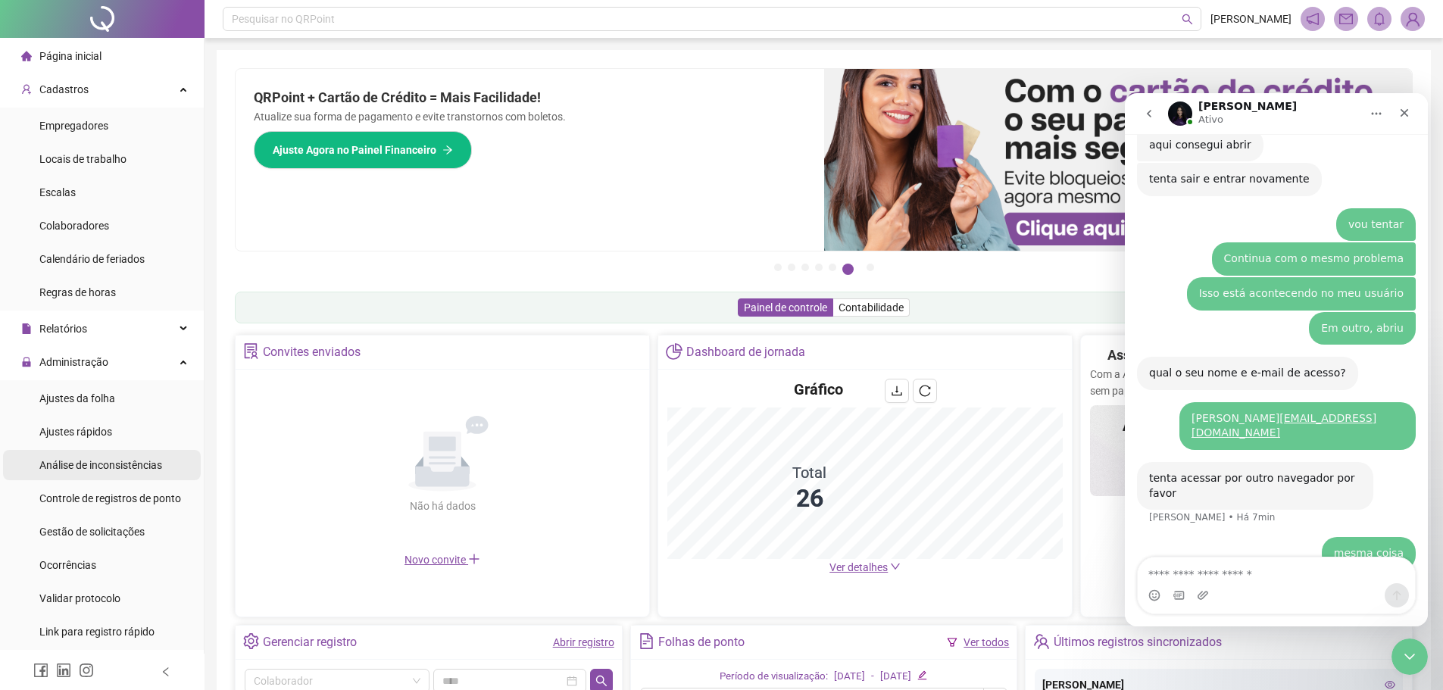
click at [115, 462] on span "Análise de inconsistências" at bounding box center [100, 465] width 123 height 12
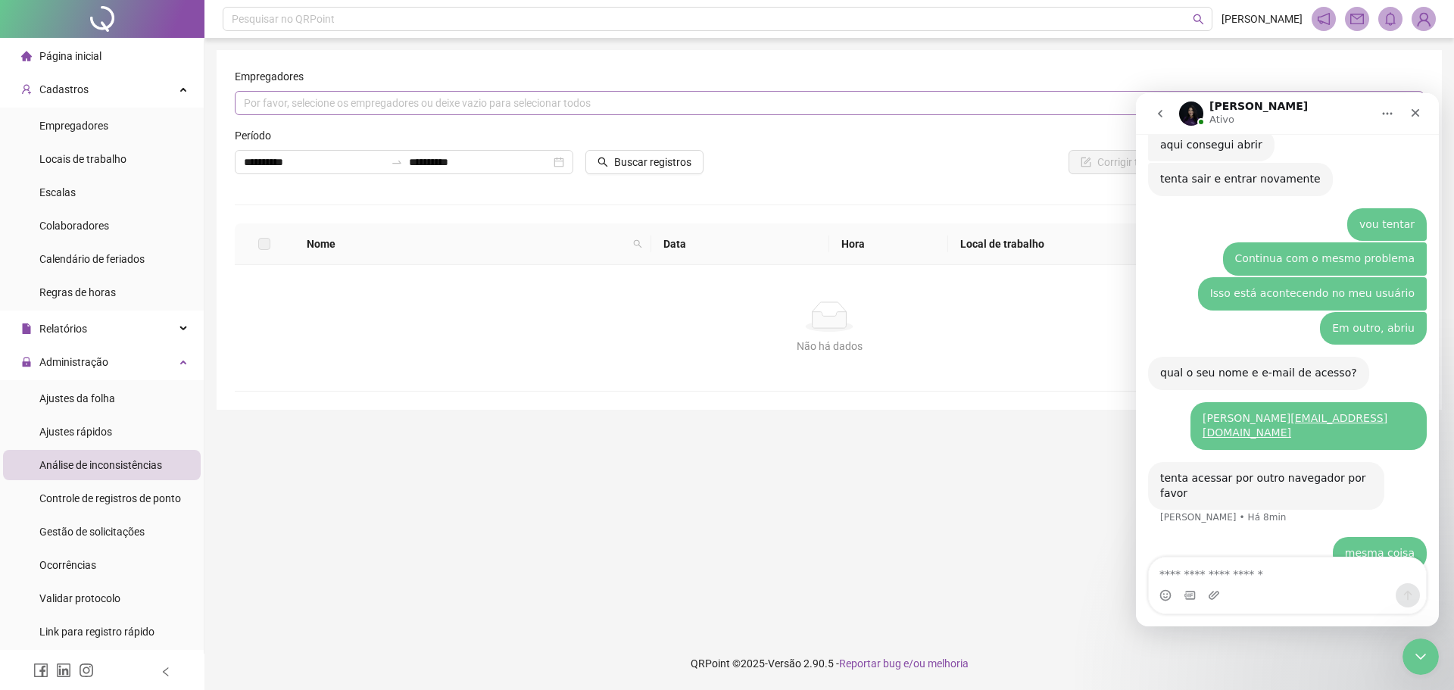
click at [550, 108] on div "Por favor, selecione os empregadores ou deixe vazio para selecionar todos" at bounding box center [829, 103] width 1189 height 24
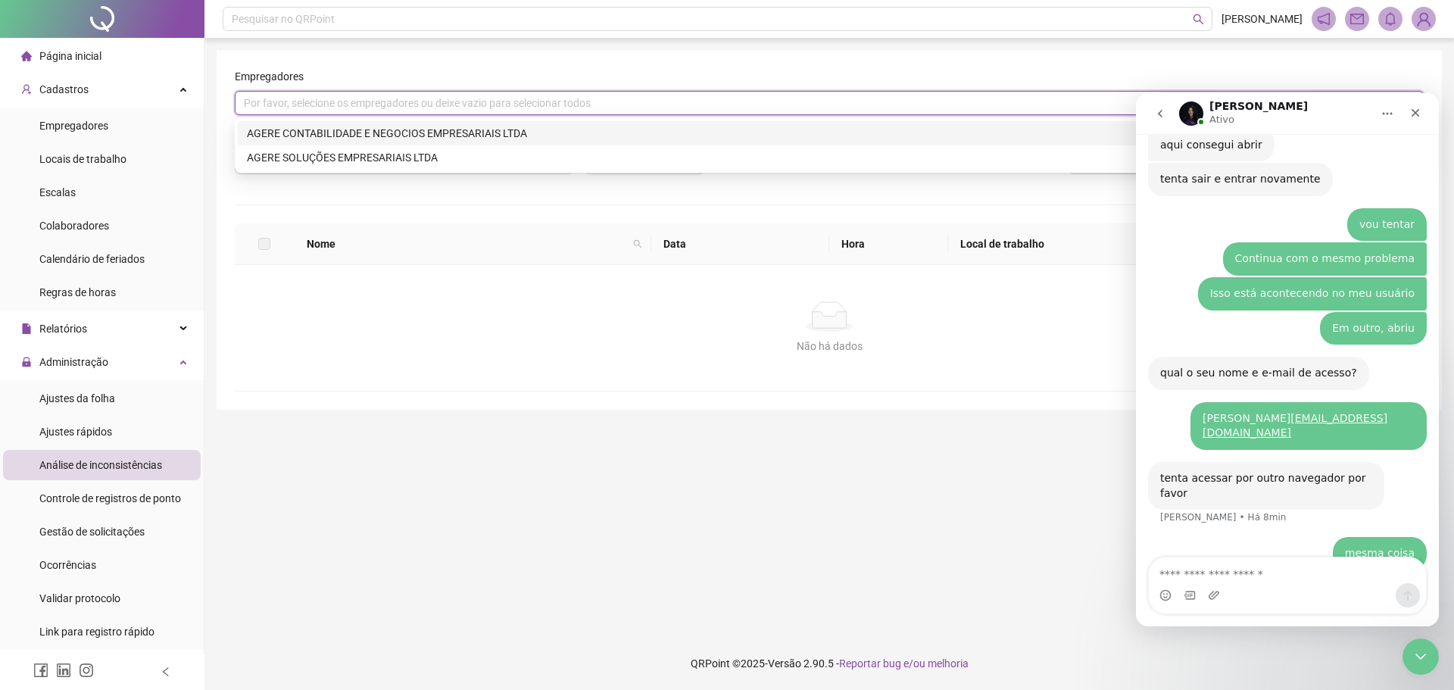
click at [364, 129] on div "AGERE CONTABILIDADE E NEGOCIOS EMPRESARIAIS LTDA" at bounding box center [829, 133] width 1165 height 17
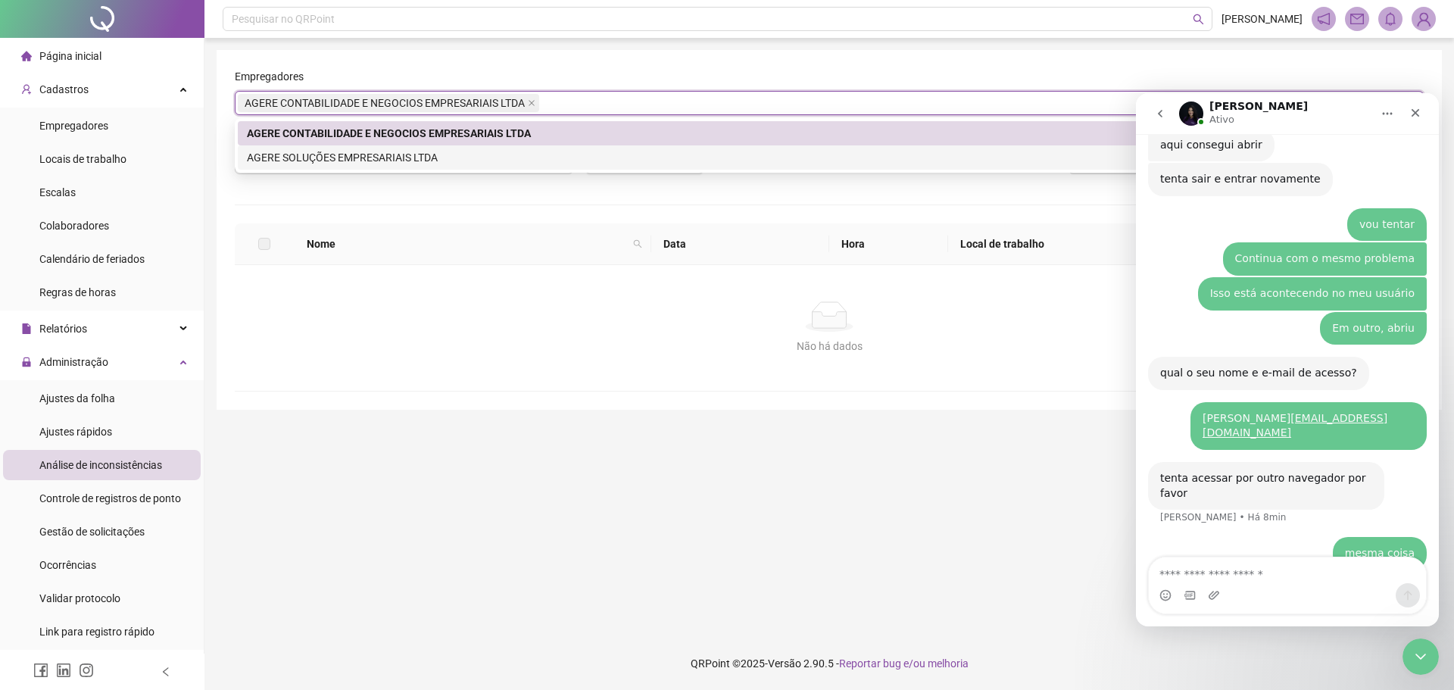
click at [370, 156] on div "AGERE SOLUÇÕES EMPRESARIAIS LTDA" at bounding box center [829, 157] width 1165 height 17
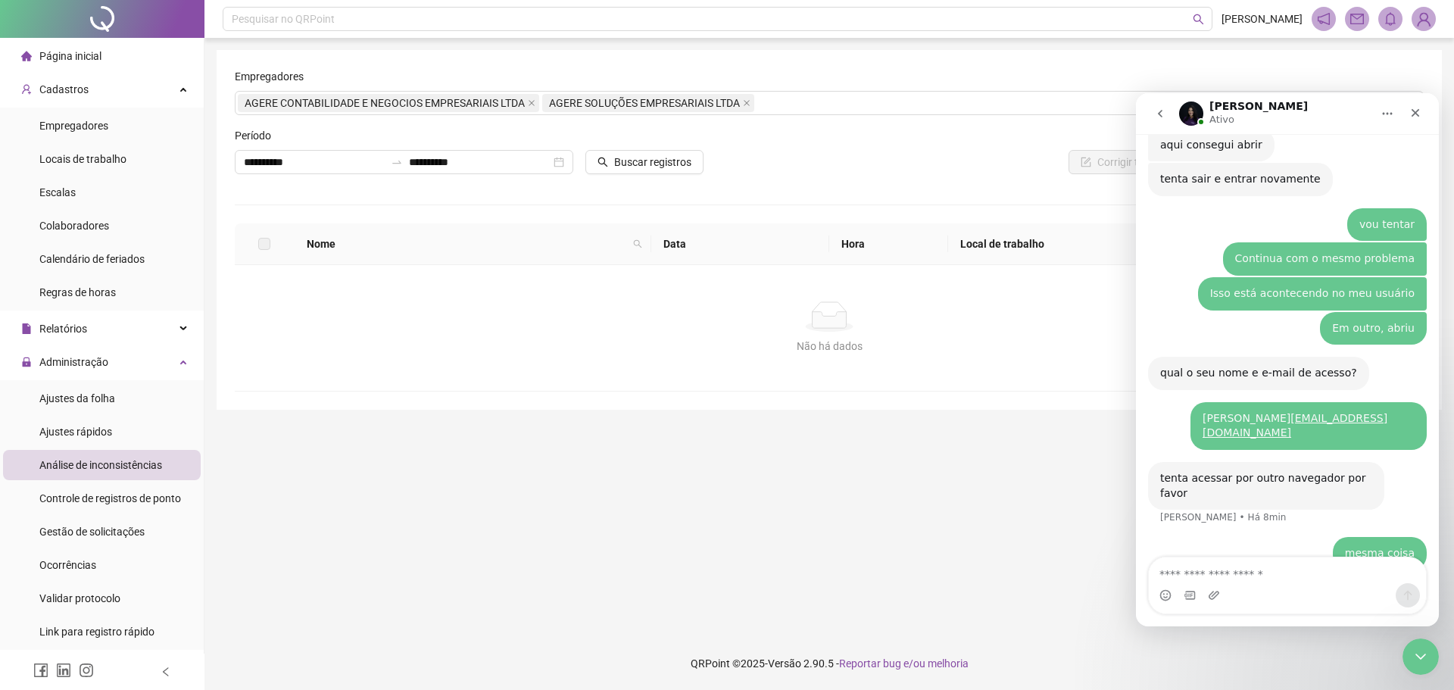
click at [637, 198] on div "**********" at bounding box center [829, 229] width 1189 height 323
click at [629, 158] on span "Buscar registros" at bounding box center [652, 162] width 77 height 17
click at [1261, 568] on textarea "Envie uma mensagem..." at bounding box center [1287, 570] width 277 height 26
click at [72, 333] on span "Relatórios" at bounding box center [63, 329] width 48 height 12
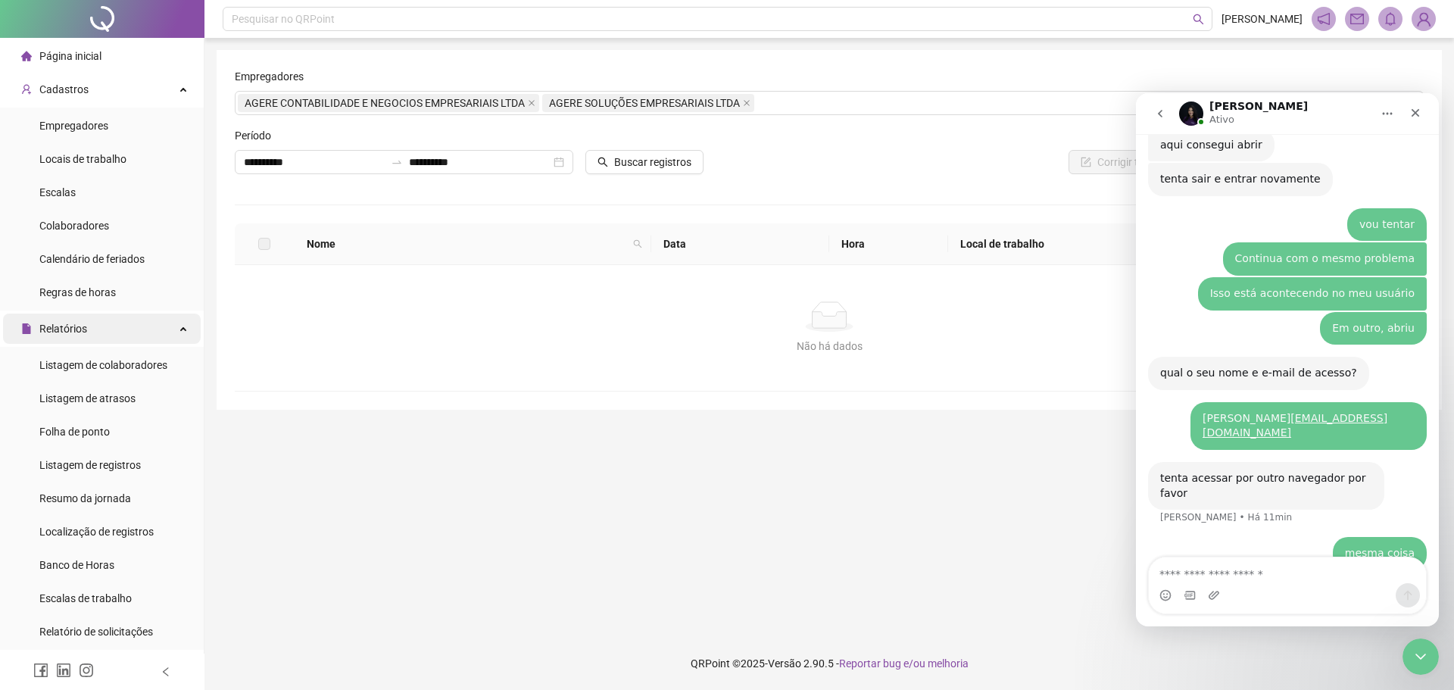
click at [76, 330] on span "Relatórios" at bounding box center [63, 329] width 48 height 12
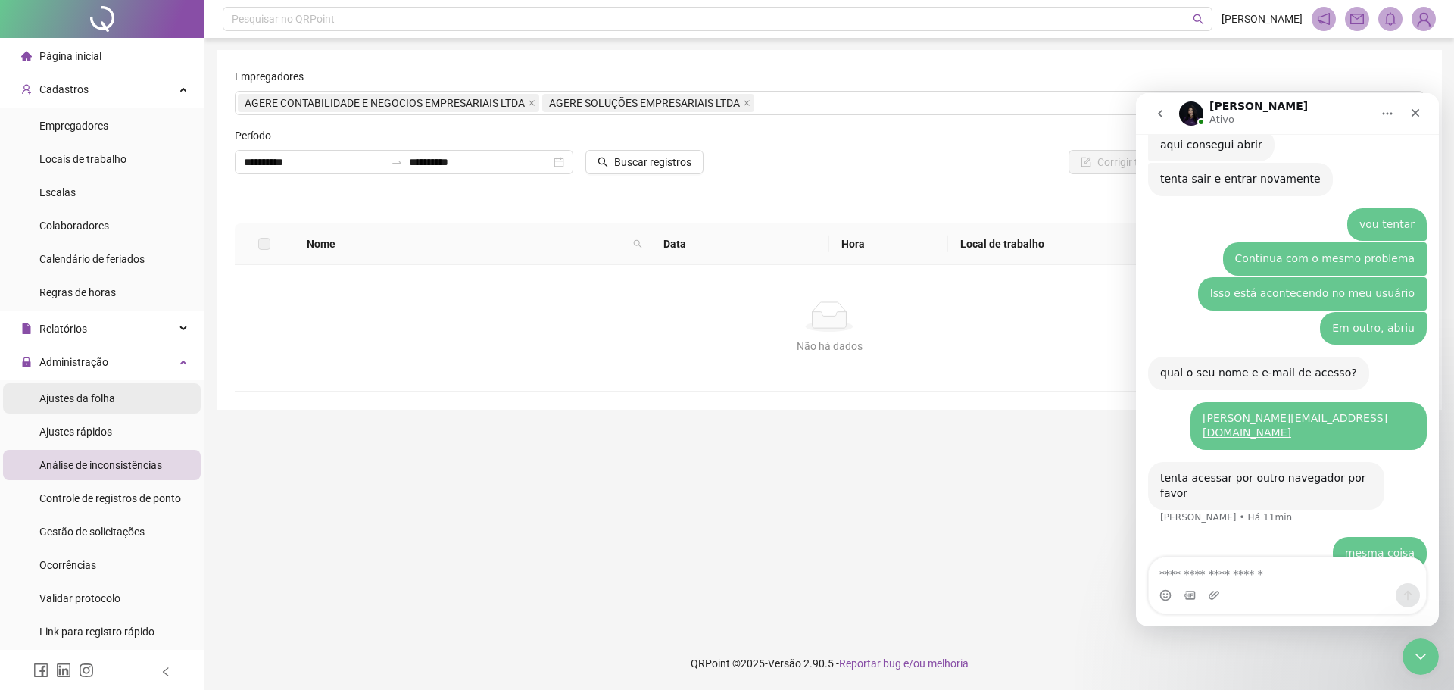
click at [123, 398] on li "Ajustes da folha" at bounding box center [102, 398] width 198 height 30
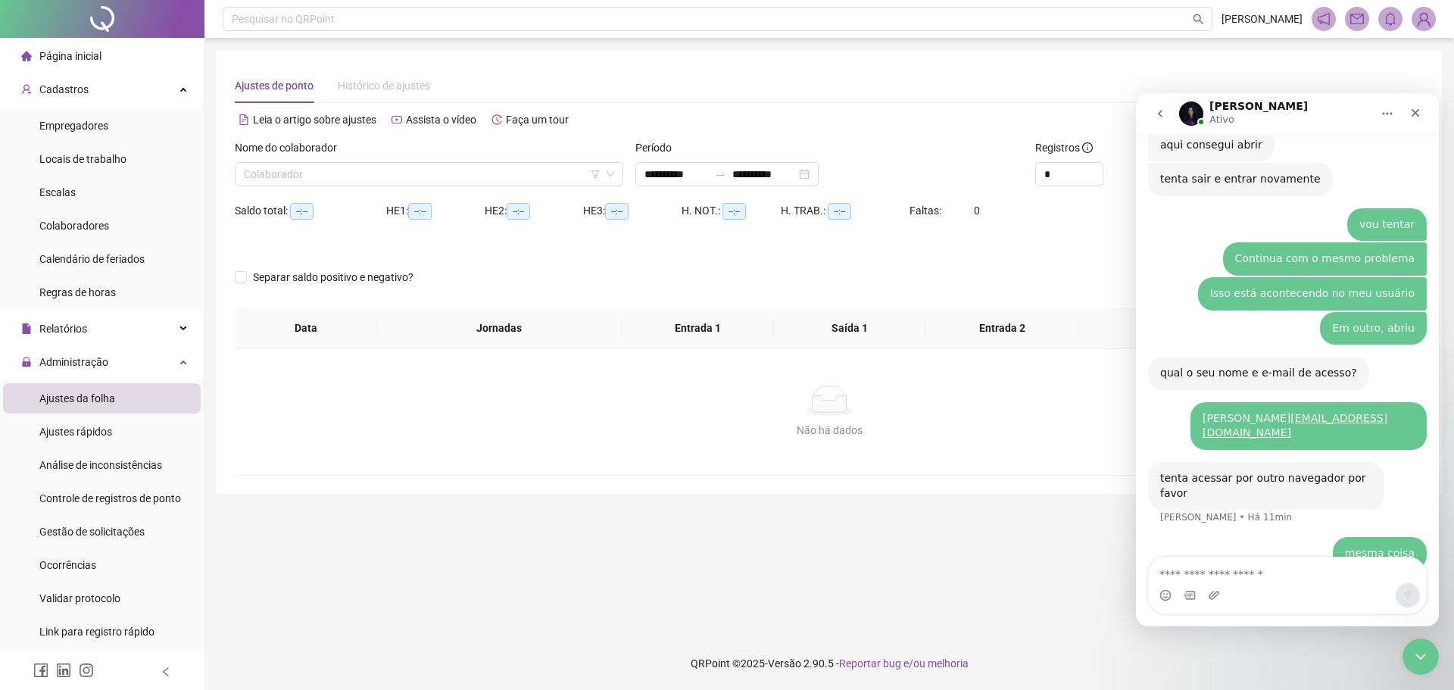
type input "**********"
click at [109, 433] on span "Ajustes rápidos" at bounding box center [75, 432] width 73 height 12
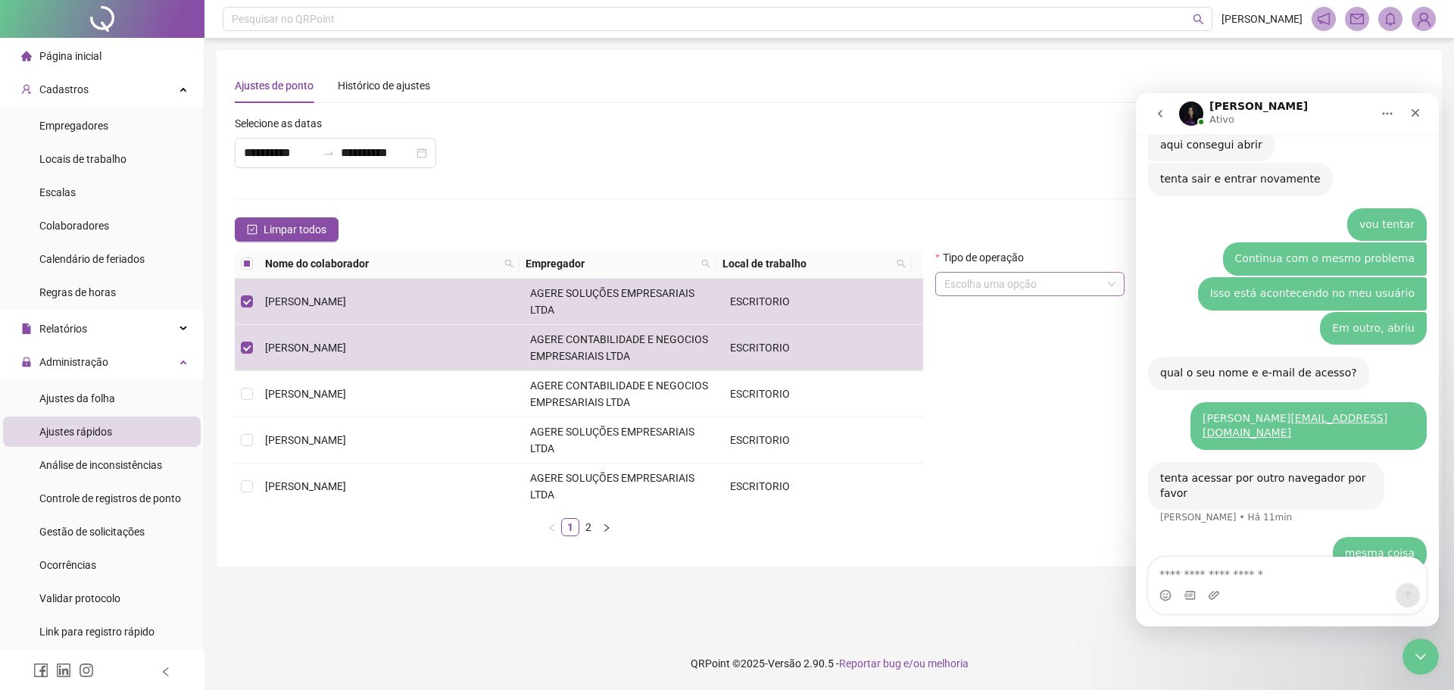
click at [1030, 285] on input "search" at bounding box center [1023, 284] width 158 height 23
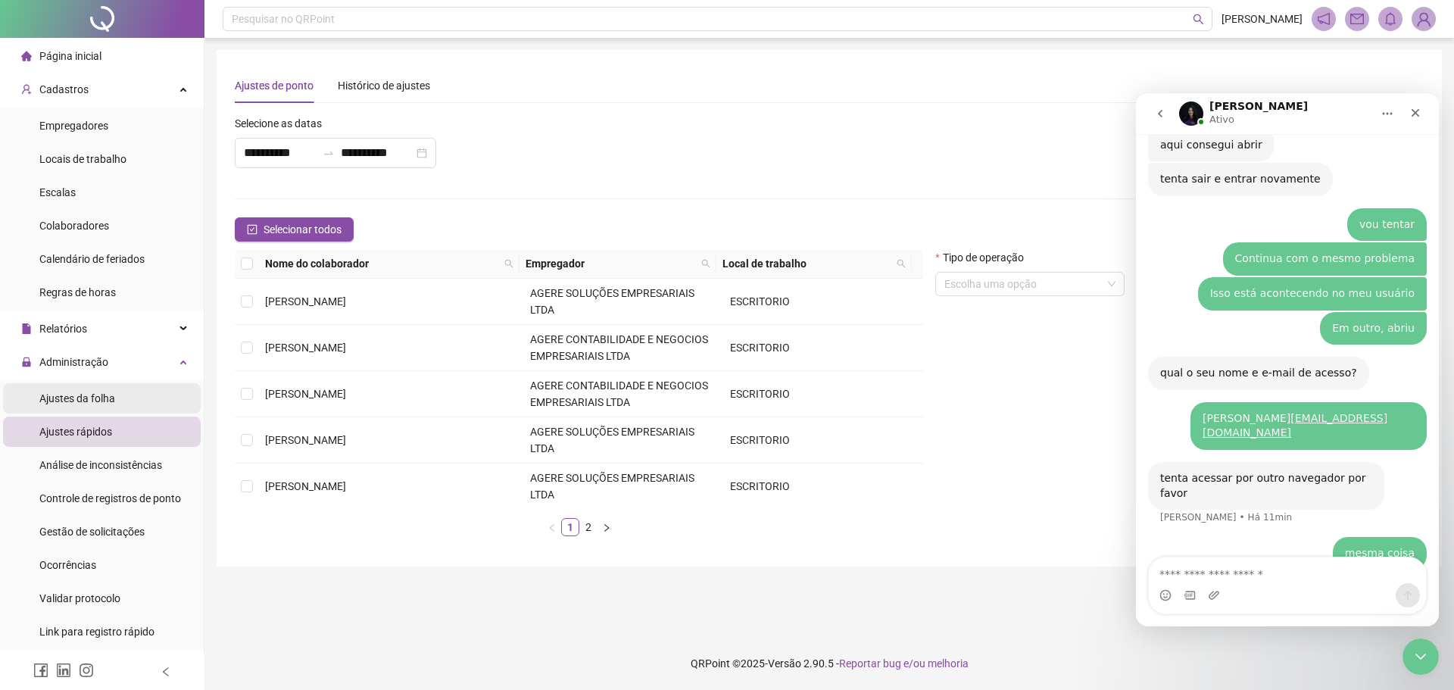
click at [80, 397] on span "Ajustes da folha" at bounding box center [77, 398] width 76 height 12
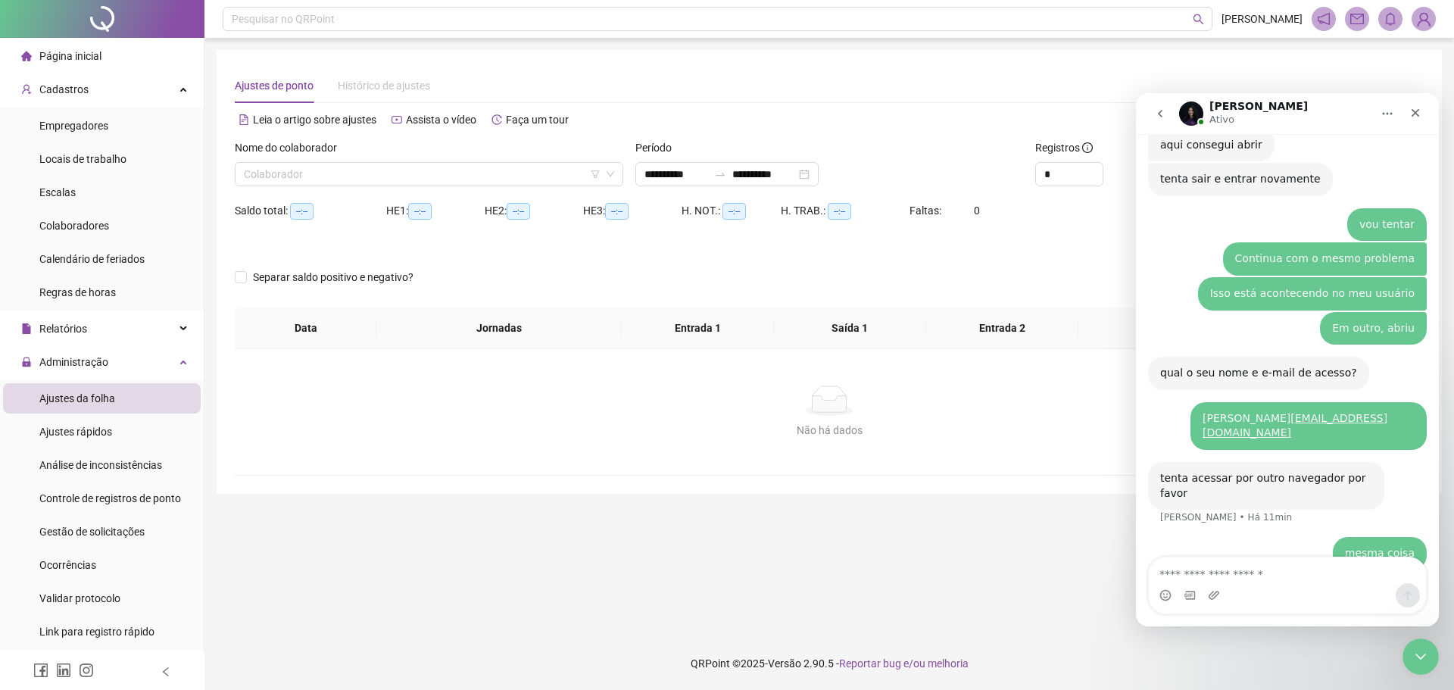
type input "**********"
click at [612, 173] on icon "down" at bounding box center [611, 174] width 8 height 5
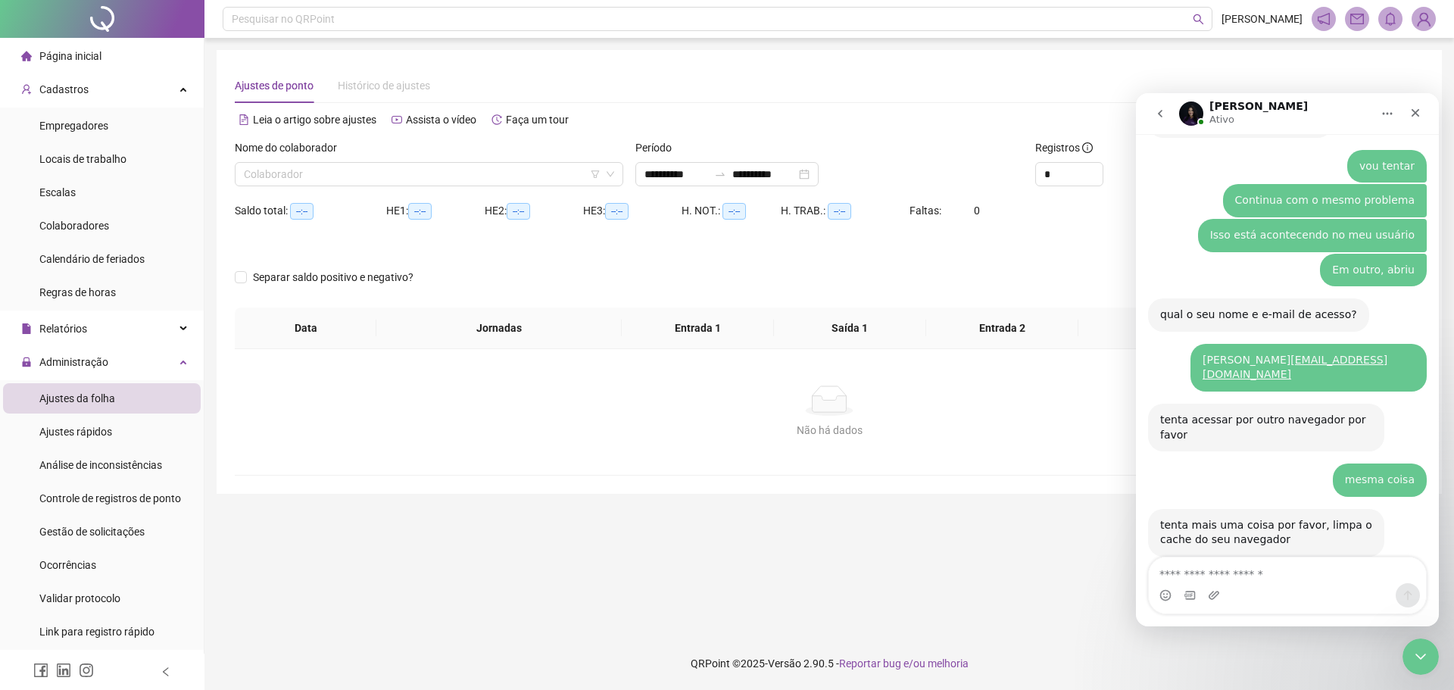
scroll to position [1429, 0]
click at [1247, 431] on div "tenta acessar por outro navegador por favor Maria • Há 12min" at bounding box center [1287, 432] width 279 height 60
drag, startPoint x: 1276, startPoint y: 590, endPoint x: 1274, endPoint y: 582, distance: 7.9
click at [1273, 585] on div "Messenger da Intercom" at bounding box center [1287, 595] width 277 height 24
click at [1263, 569] on textarea "Envie uma mensagem..." at bounding box center [1287, 570] width 277 height 26
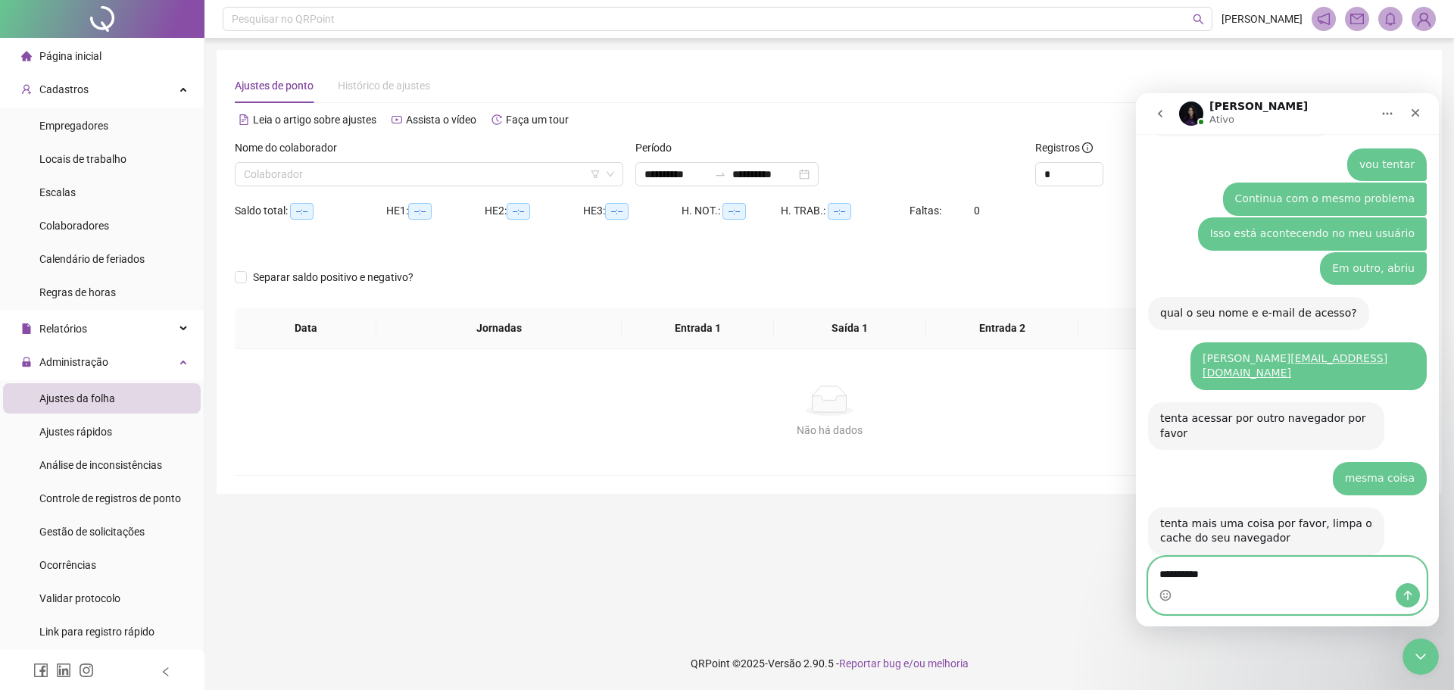
type textarea "**********"
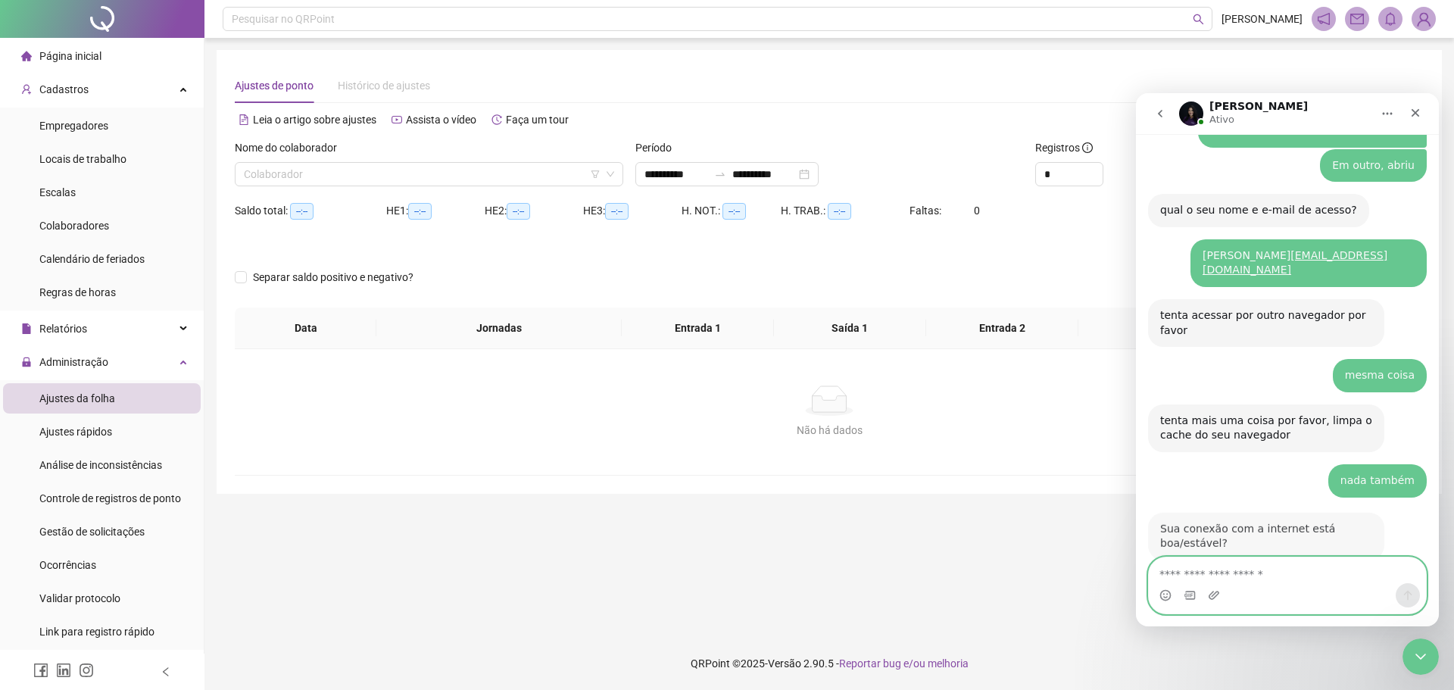
scroll to position [1534, 0]
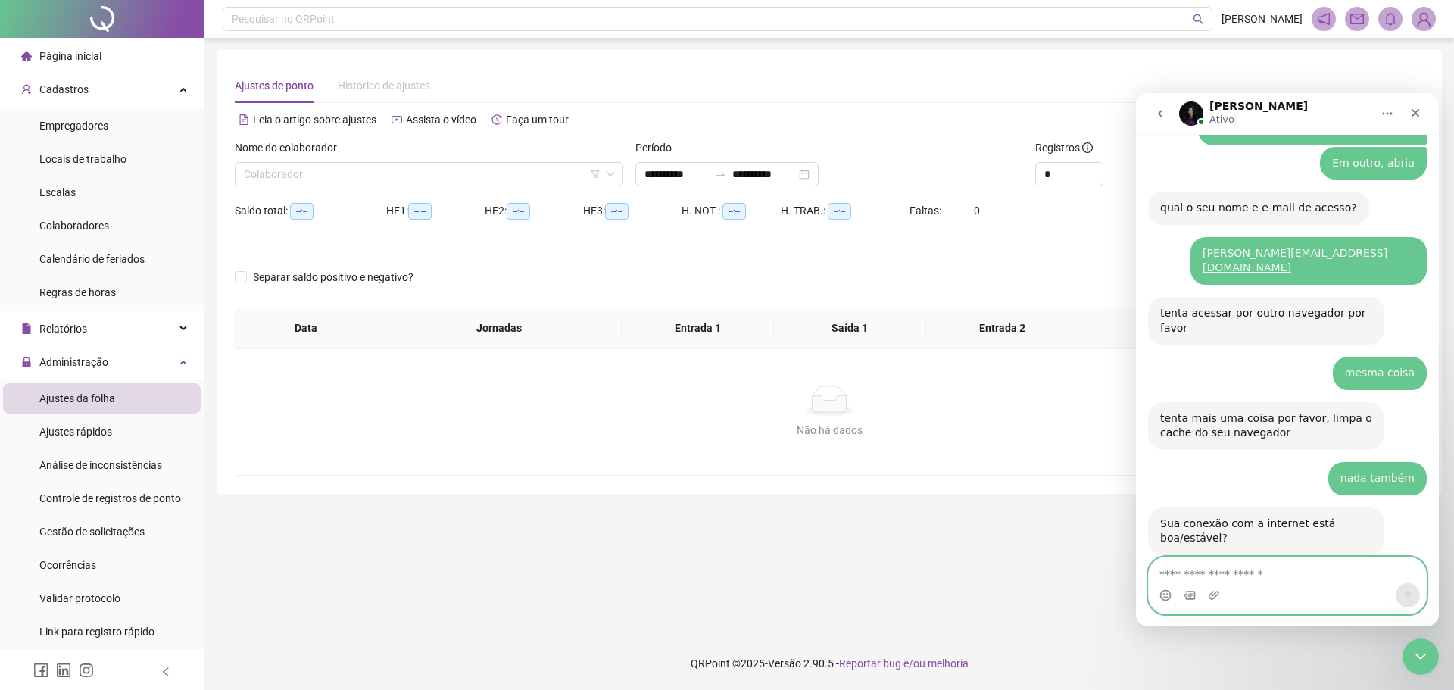
click at [1261, 561] on textarea "Envie uma mensagem..." at bounding box center [1287, 570] width 277 height 26
type textarea "***"
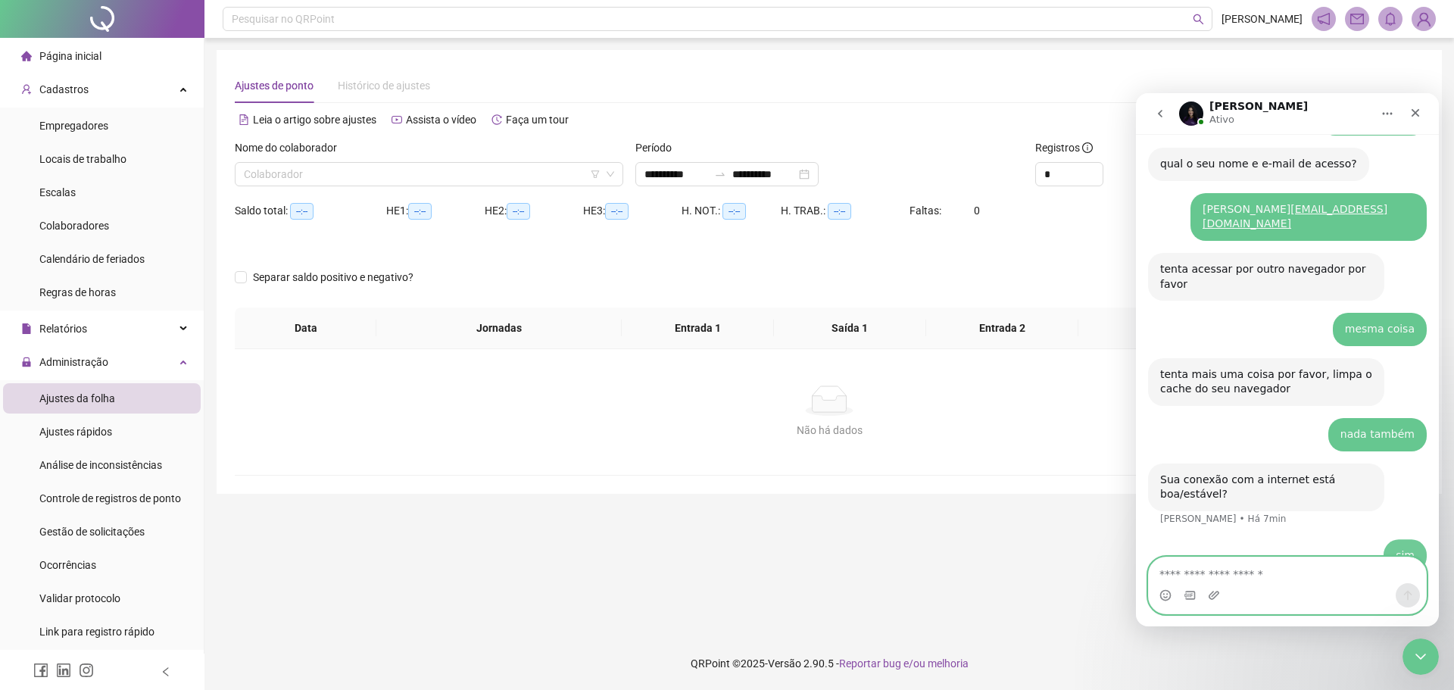
scroll to position [1579, 0]
click at [0, 370] on li "Administração Ajustes da folha Ajustes rápidos Análise de inconsistências Contr…" at bounding box center [102, 498] width 204 height 303
click at [1275, 575] on textarea "Envie uma mensagem..." at bounding box center [1287, 570] width 277 height 26
click at [1267, 567] on textarea "Envie uma mensagem..." at bounding box center [1287, 570] width 277 height 26
type textarea "**********"
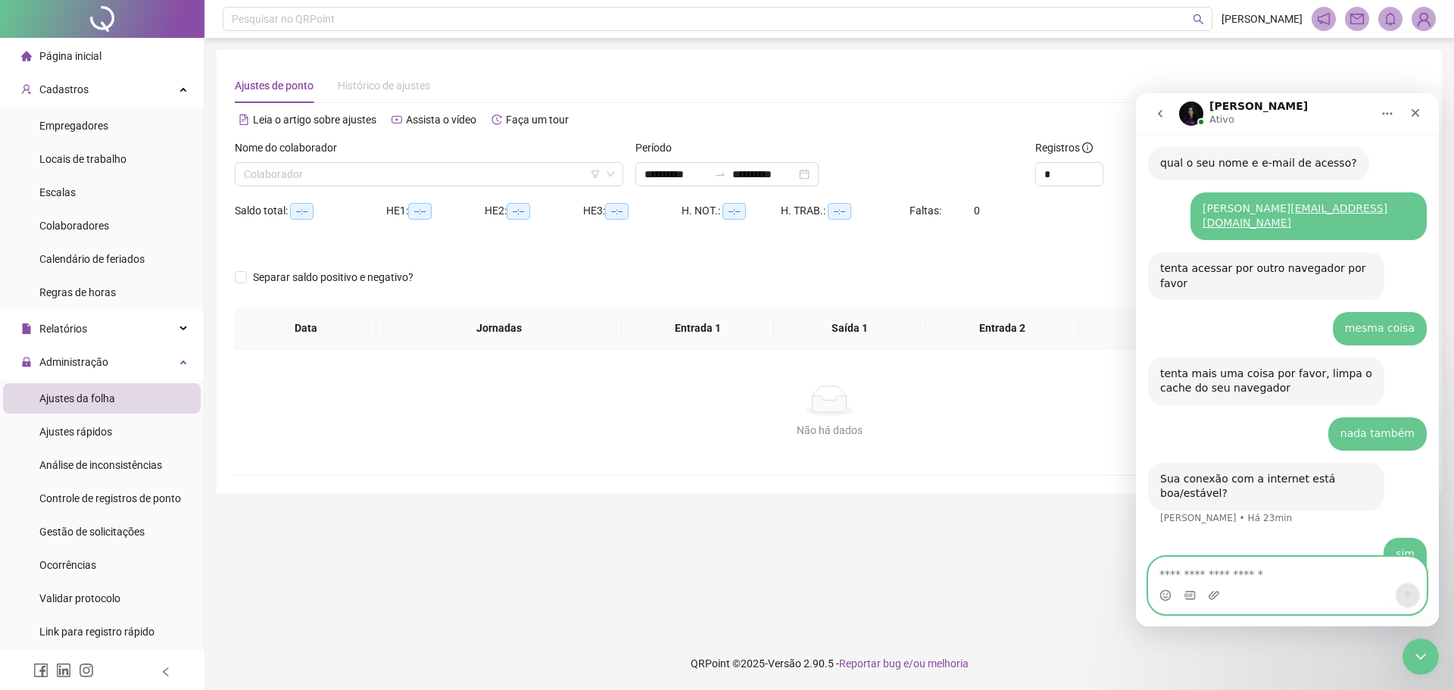
scroll to position [1614, 0]
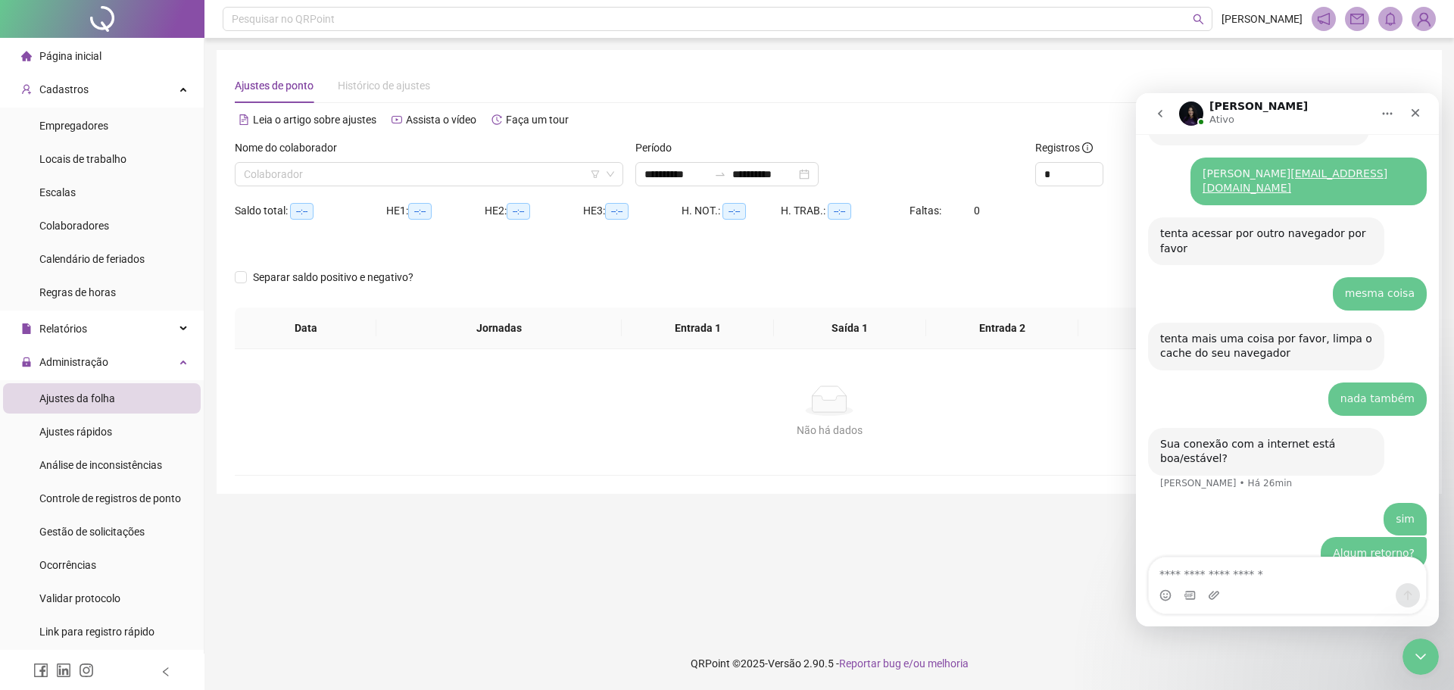
click at [342, 519] on main "**********" at bounding box center [829, 337] width 1225 height 575
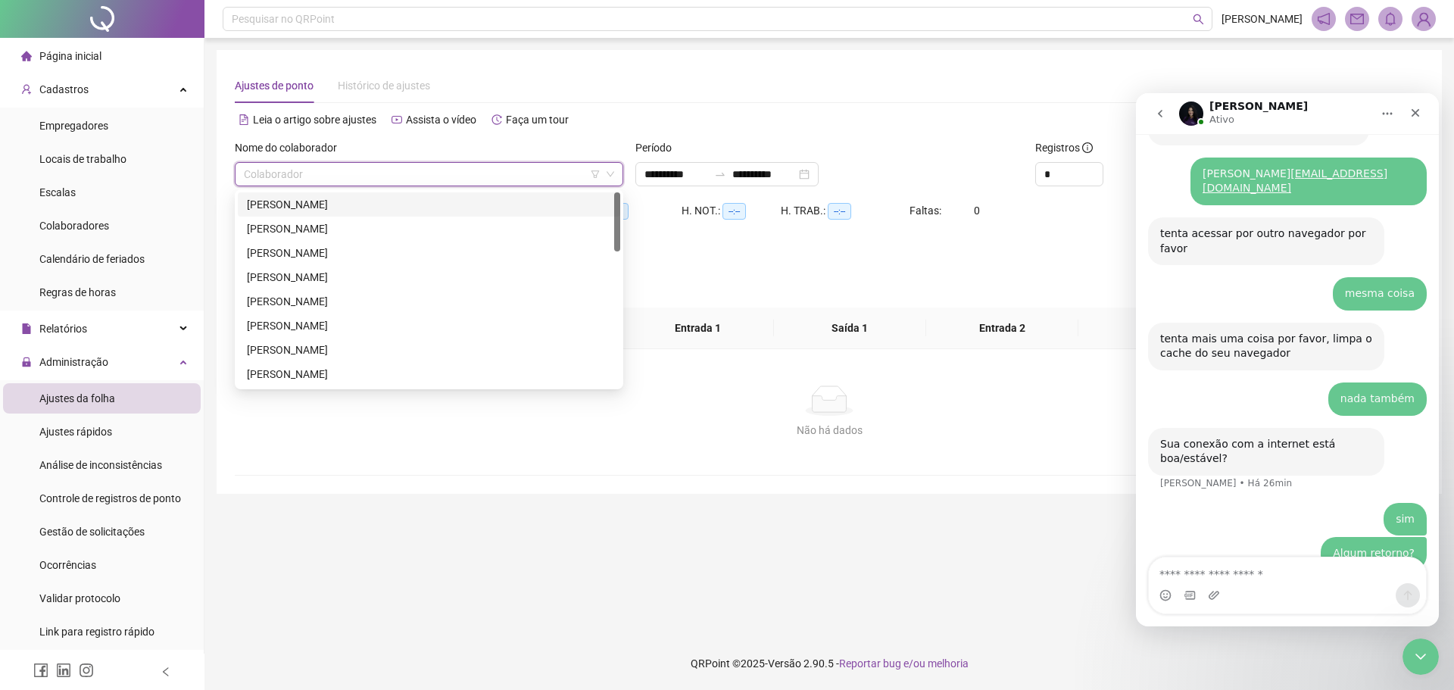
click at [359, 179] on input "search" at bounding box center [422, 174] width 357 height 23
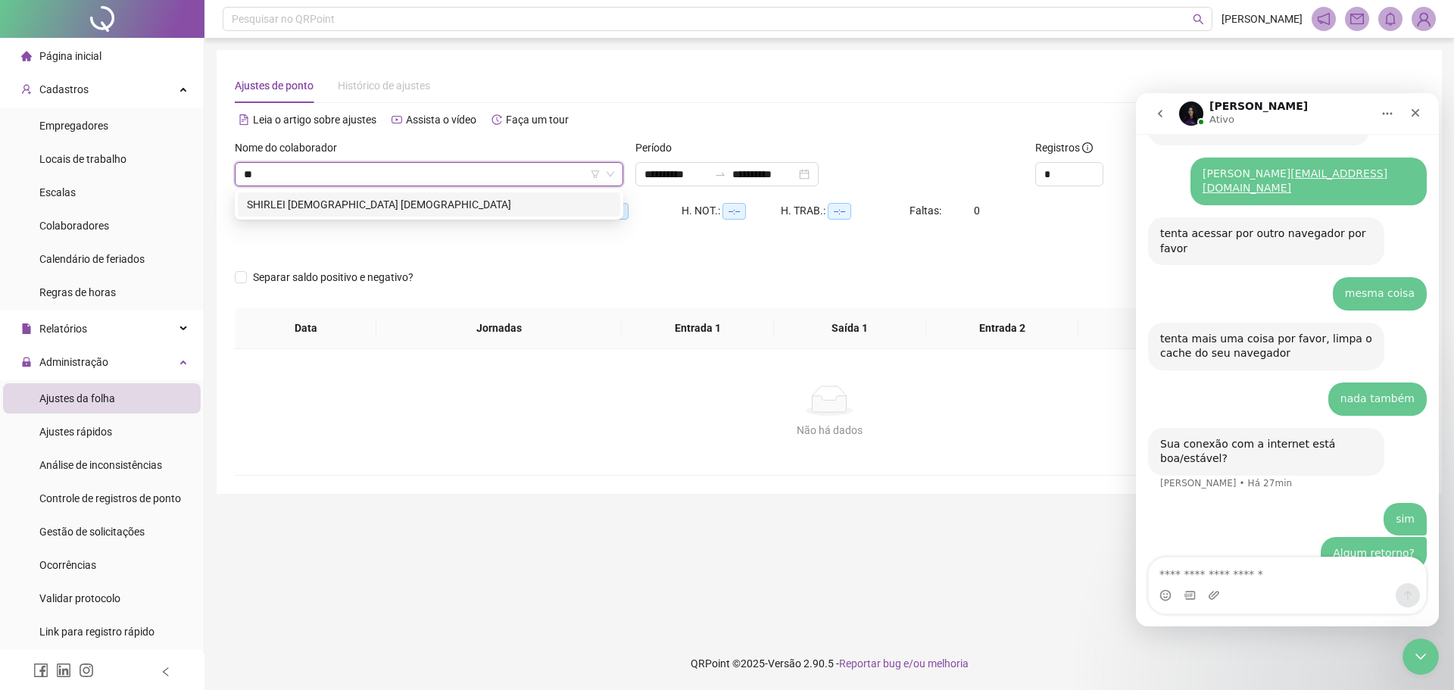
type input "***"
drag, startPoint x: 408, startPoint y: 207, endPoint x: 412, endPoint y: 221, distance: 14.9
click at [407, 207] on div "SHIRLEI CRISTIANI RUSSO" at bounding box center [429, 204] width 364 height 17
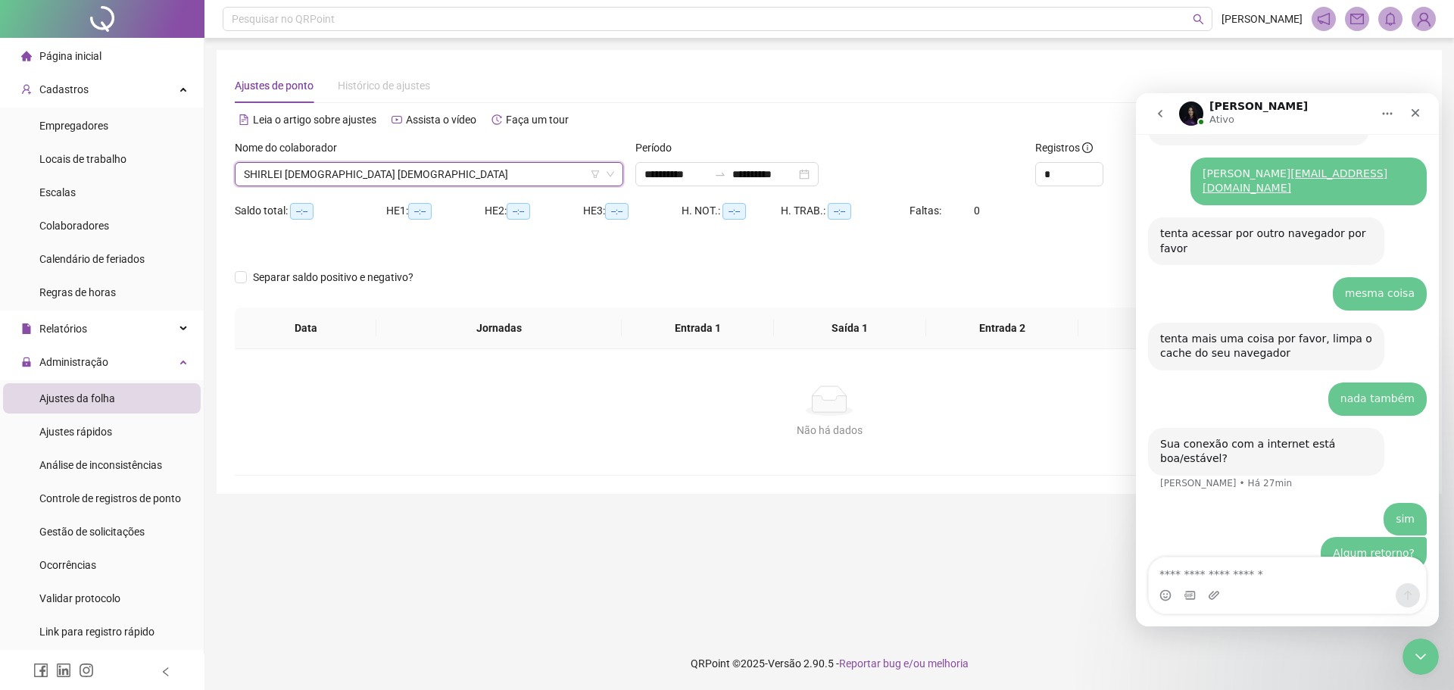
click at [909, 126] on div "Alternar para versão lite" at bounding box center [1126, 120] width 594 height 24
click at [1412, 109] on icon "Fechar" at bounding box center [1415, 113] width 8 height 8
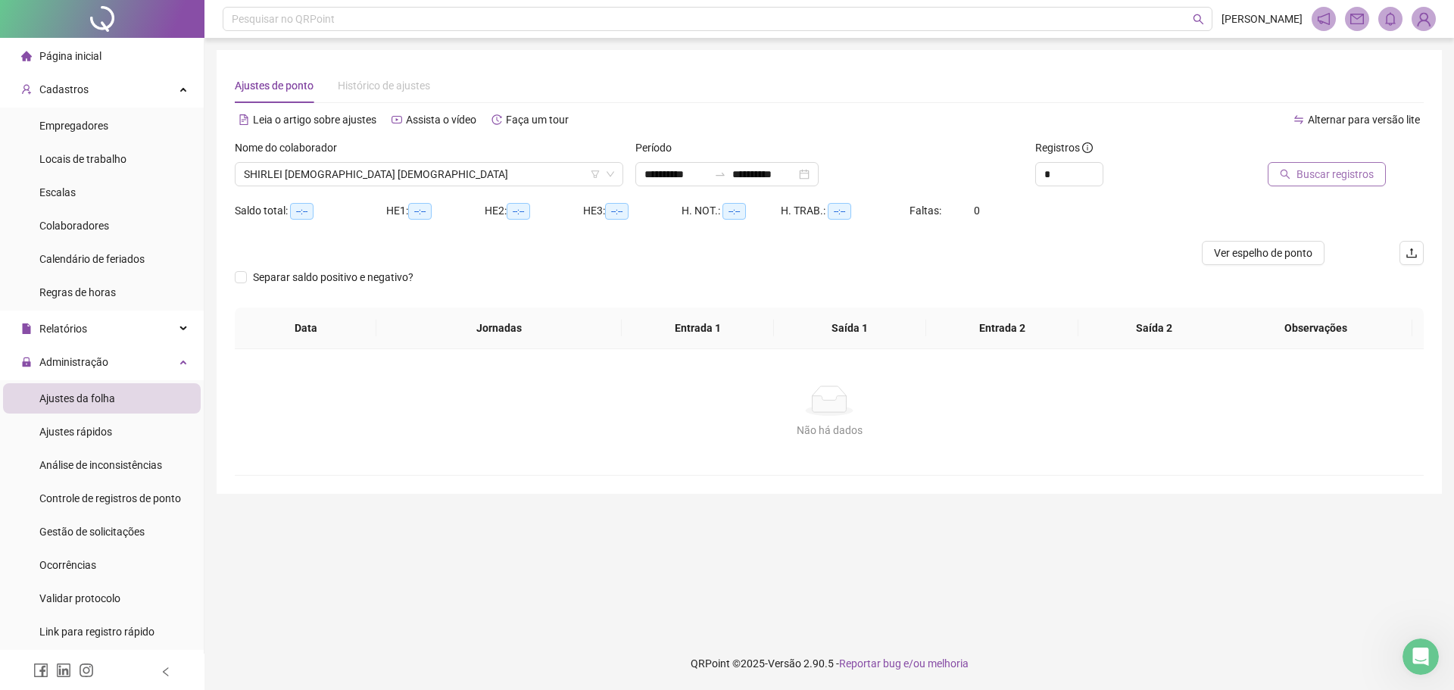
scroll to position [0, 0]
click at [1332, 175] on span "Buscar registros" at bounding box center [1334, 174] width 77 height 17
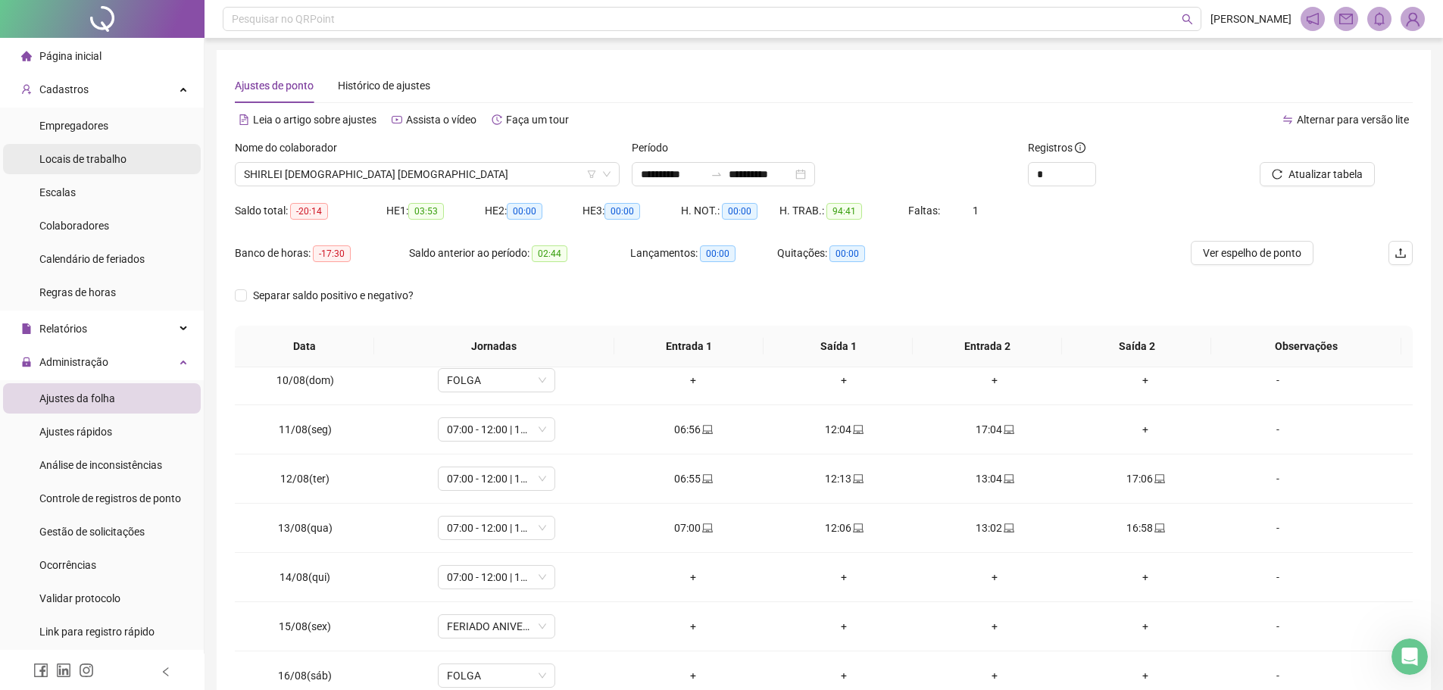
scroll to position [1673, 0]
click at [379, 176] on span "SHIRLEI CRISTIANI RUSSO" at bounding box center [427, 174] width 366 height 23
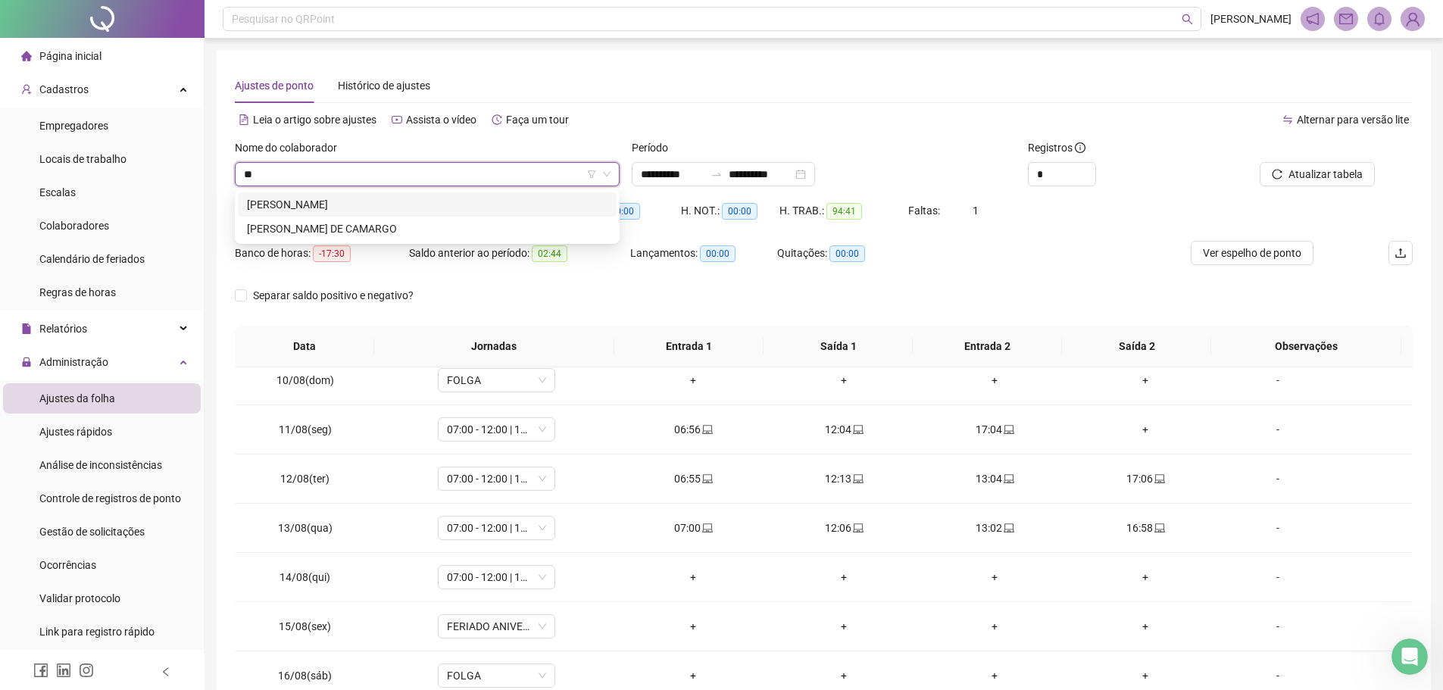
scroll to position [0, 0]
type input "******"
click at [397, 205] on div "CAMILA DE ALMEIDA PONTES" at bounding box center [427, 204] width 360 height 17
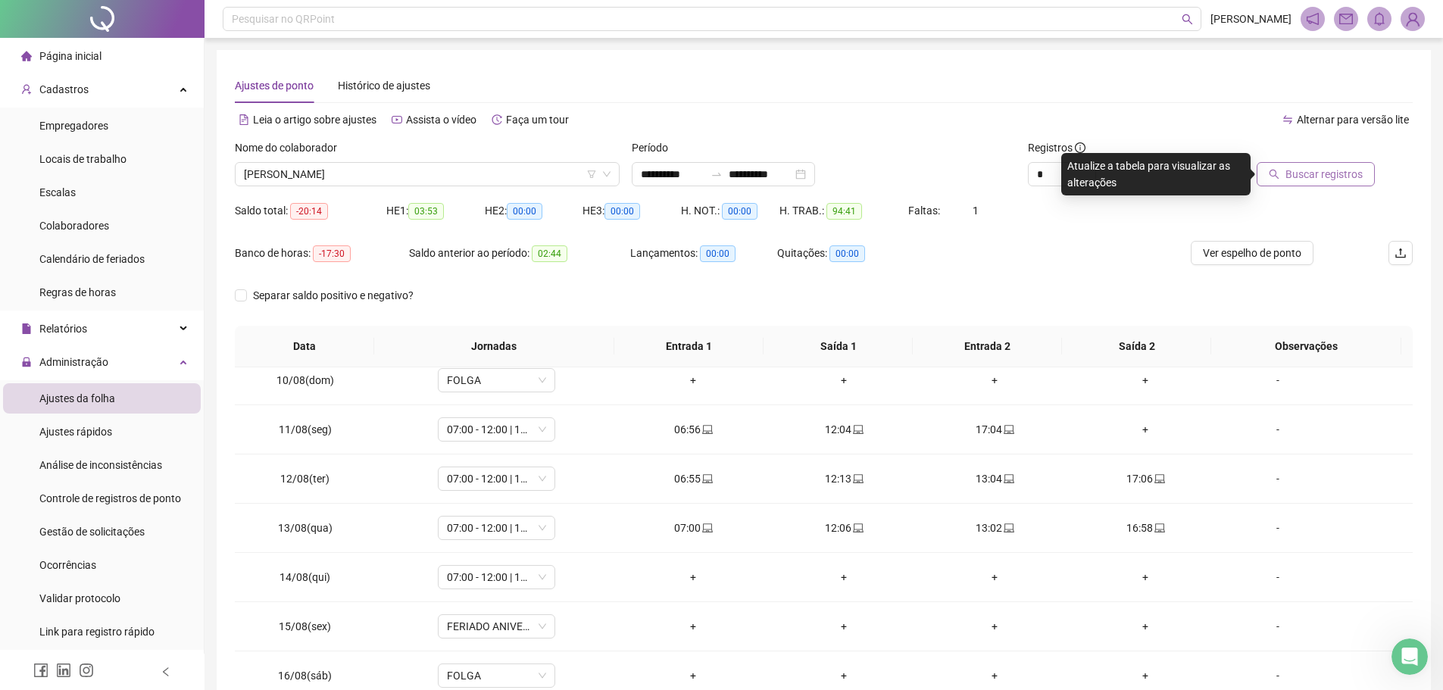
click at [1299, 175] on span "Buscar registros" at bounding box center [1323, 174] width 77 height 17
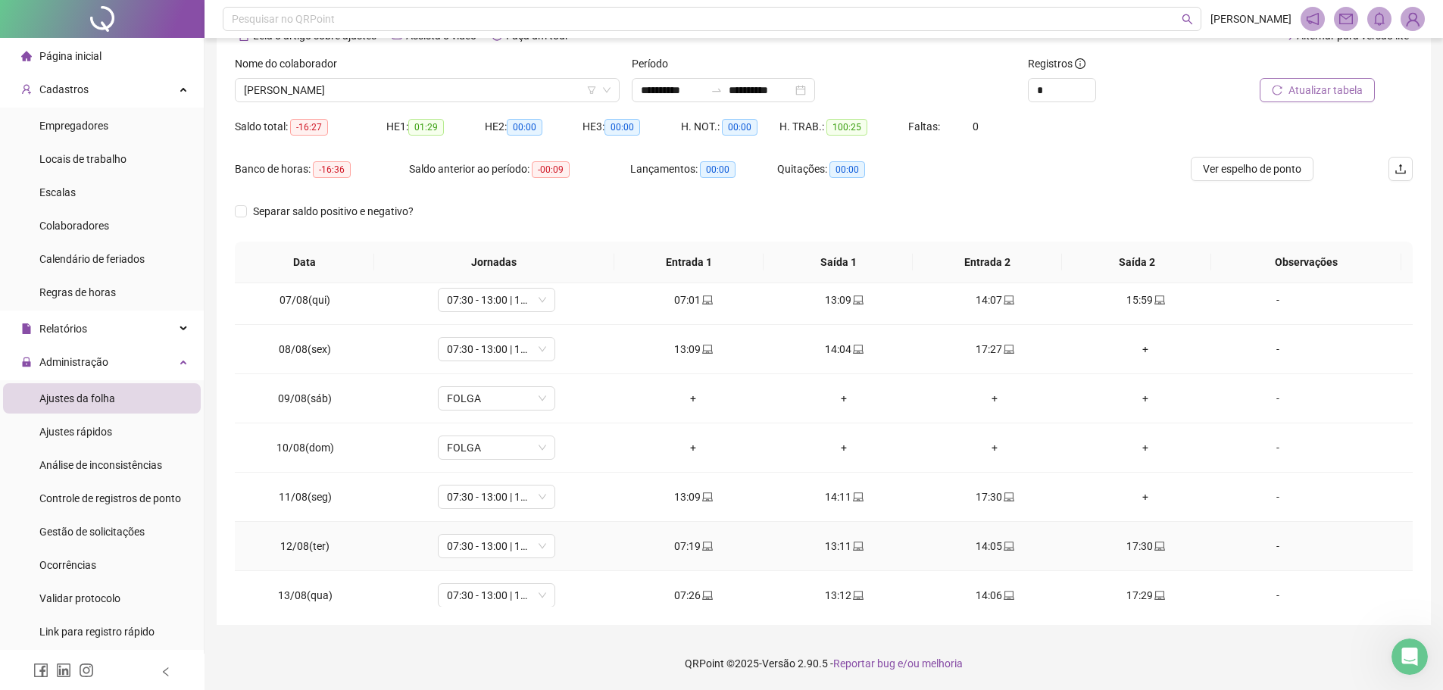
scroll to position [227, 0]
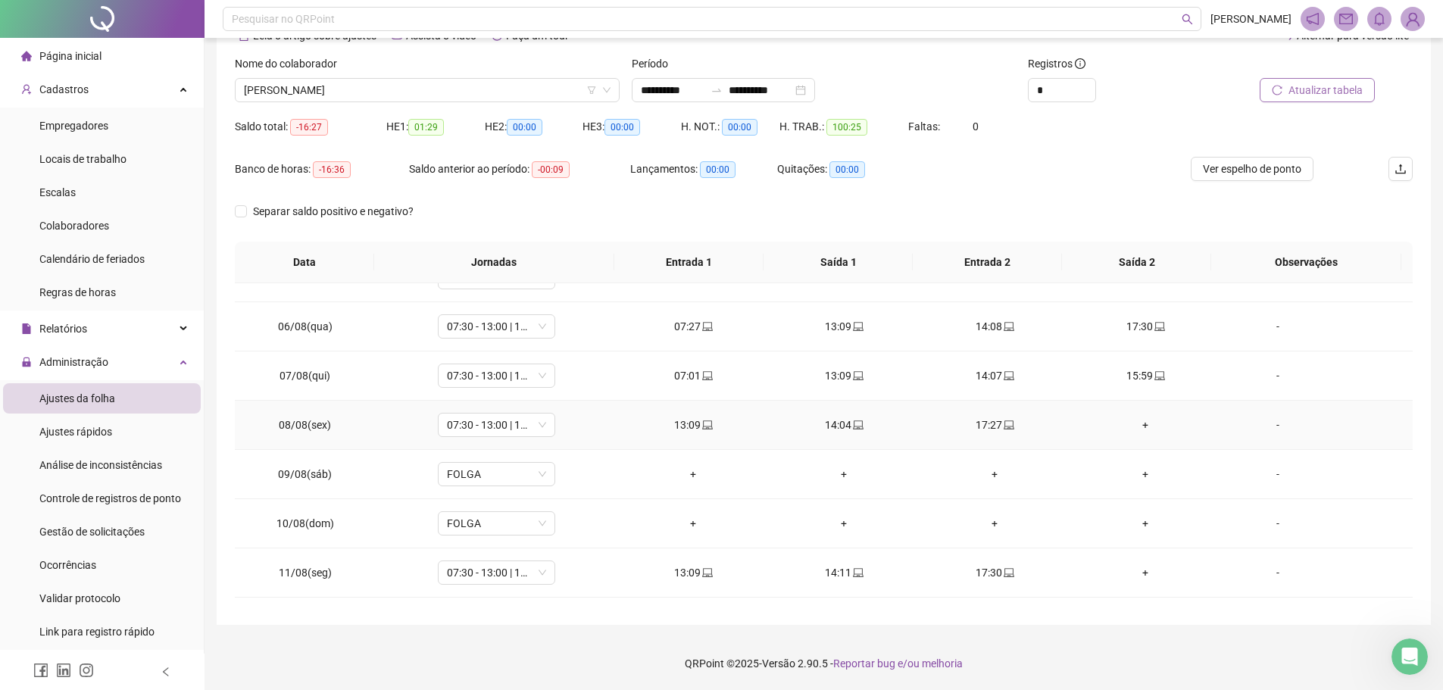
click at [1133, 420] on div "+" at bounding box center [1145, 424] width 126 height 17
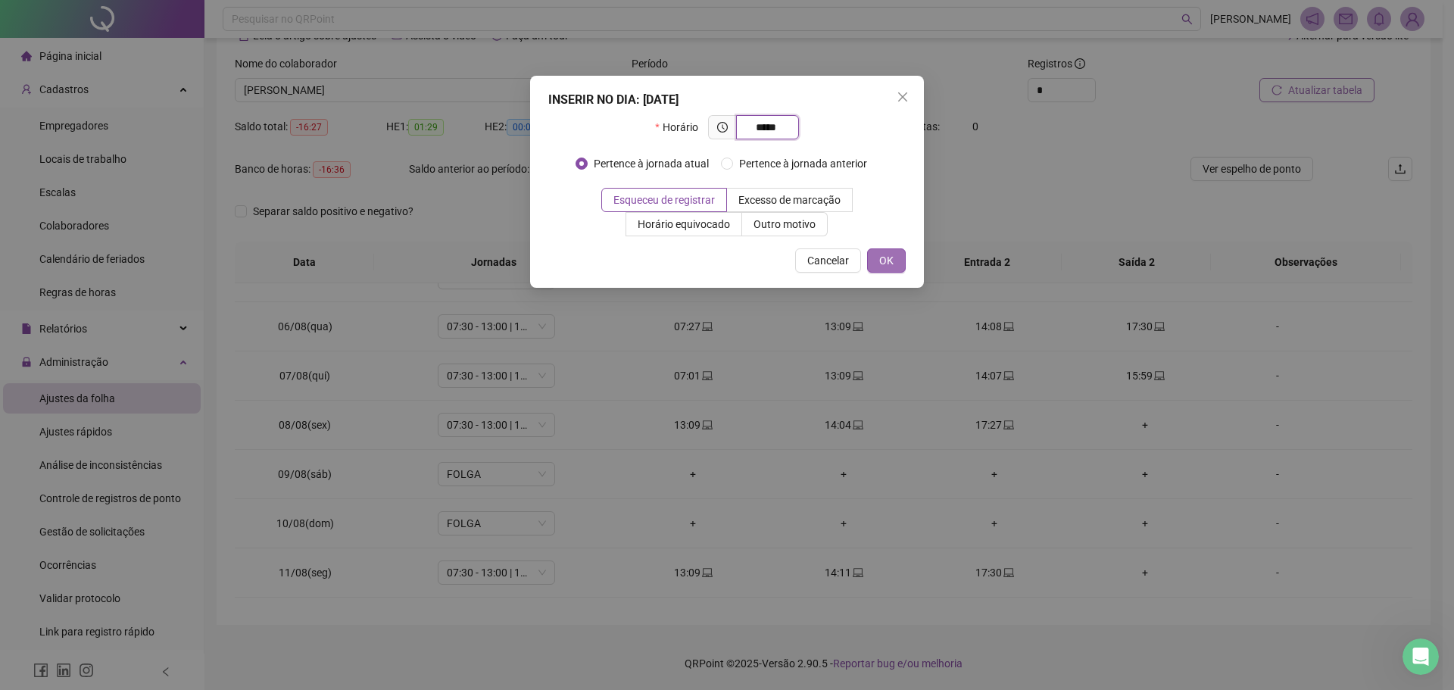
type input "*****"
click at [879, 260] on button "OK" at bounding box center [886, 260] width 39 height 24
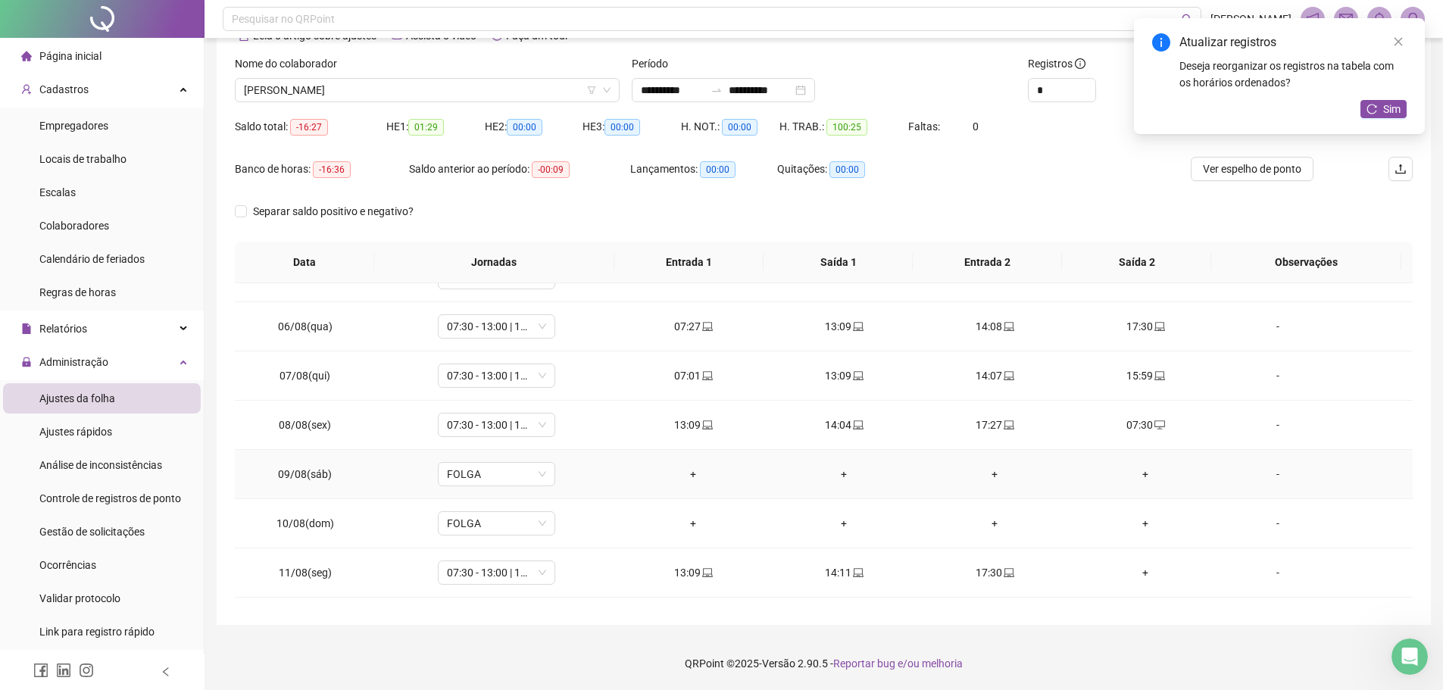
scroll to position [303, 0]
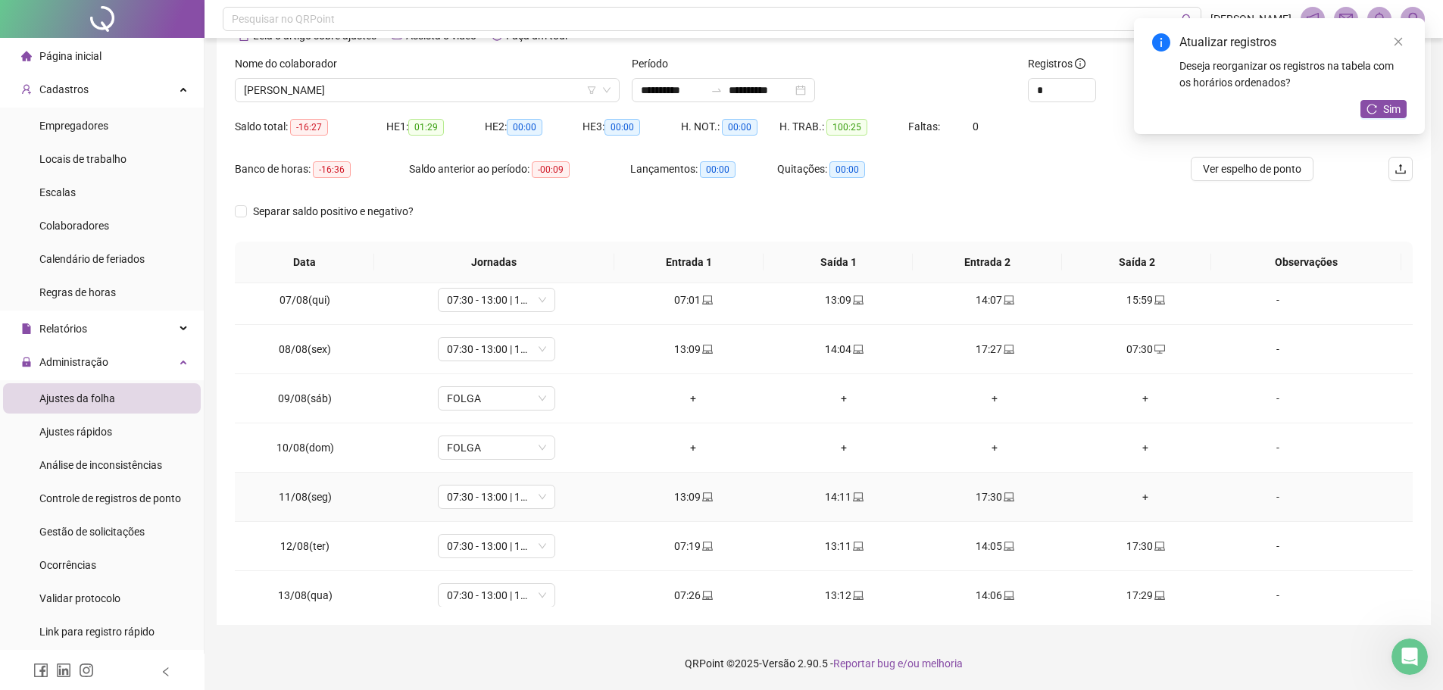
click at [1134, 490] on div "+" at bounding box center [1145, 496] width 126 height 17
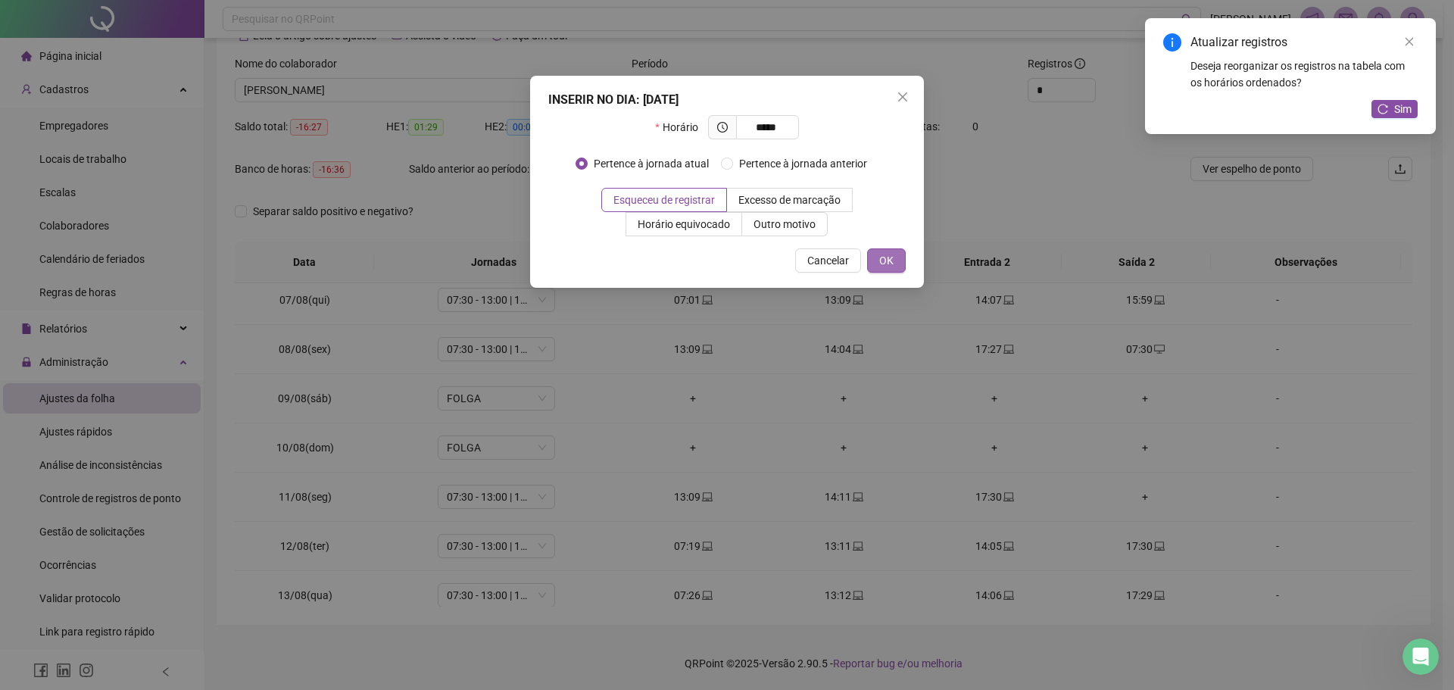
type input "*****"
click at [892, 249] on button "OK" at bounding box center [886, 260] width 39 height 24
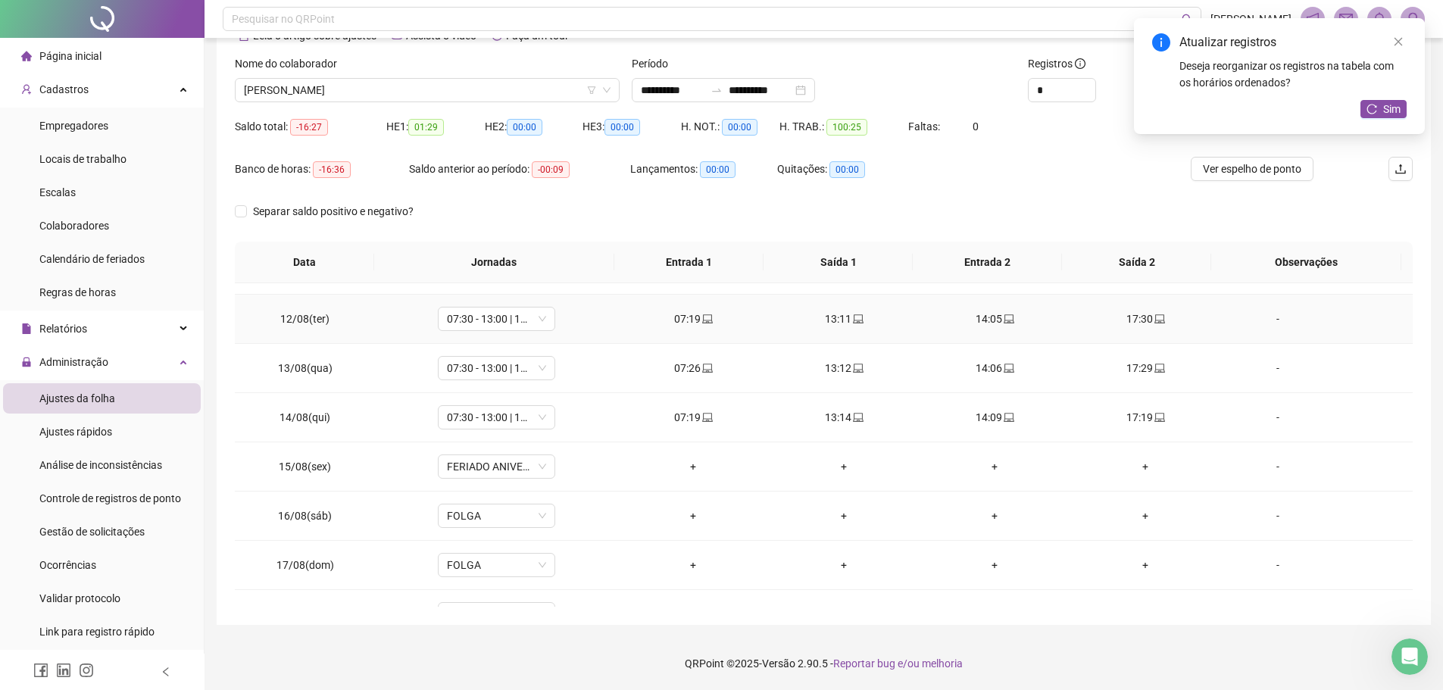
scroll to position [606, 0]
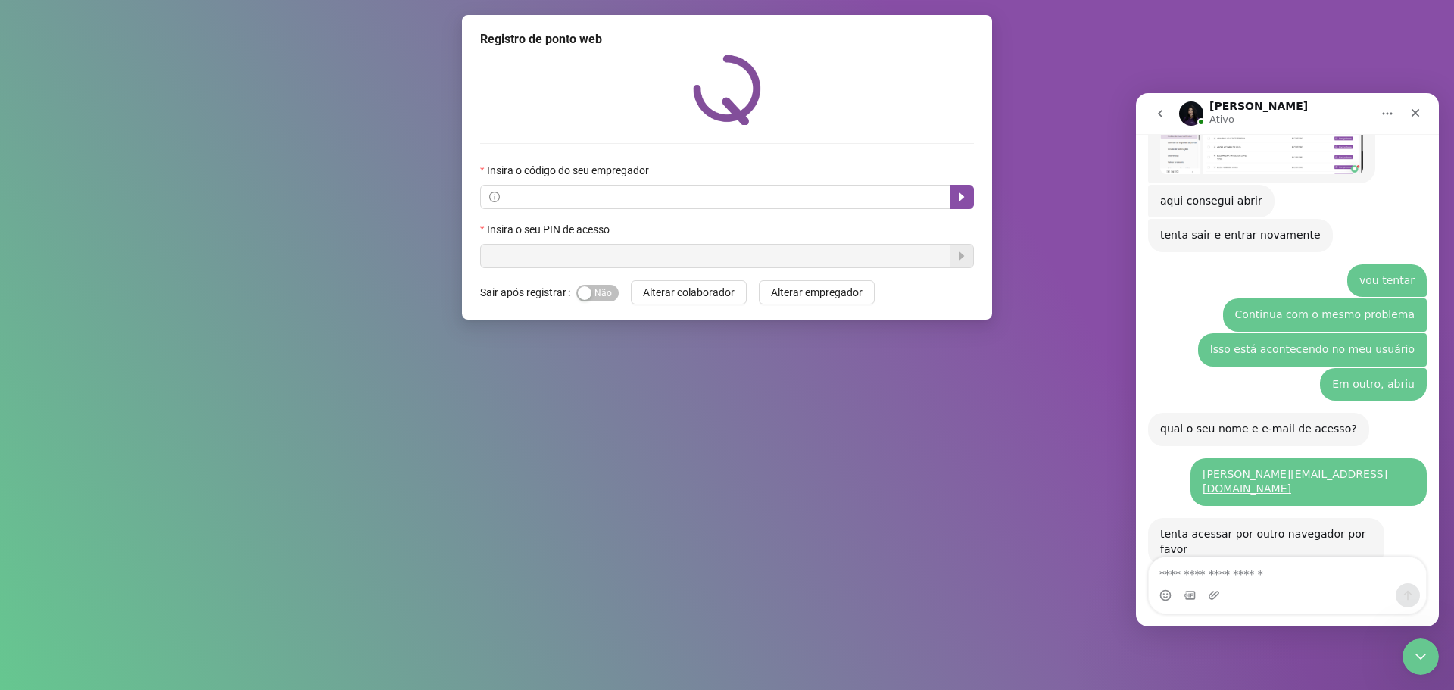
scroll to position [1324, 0]
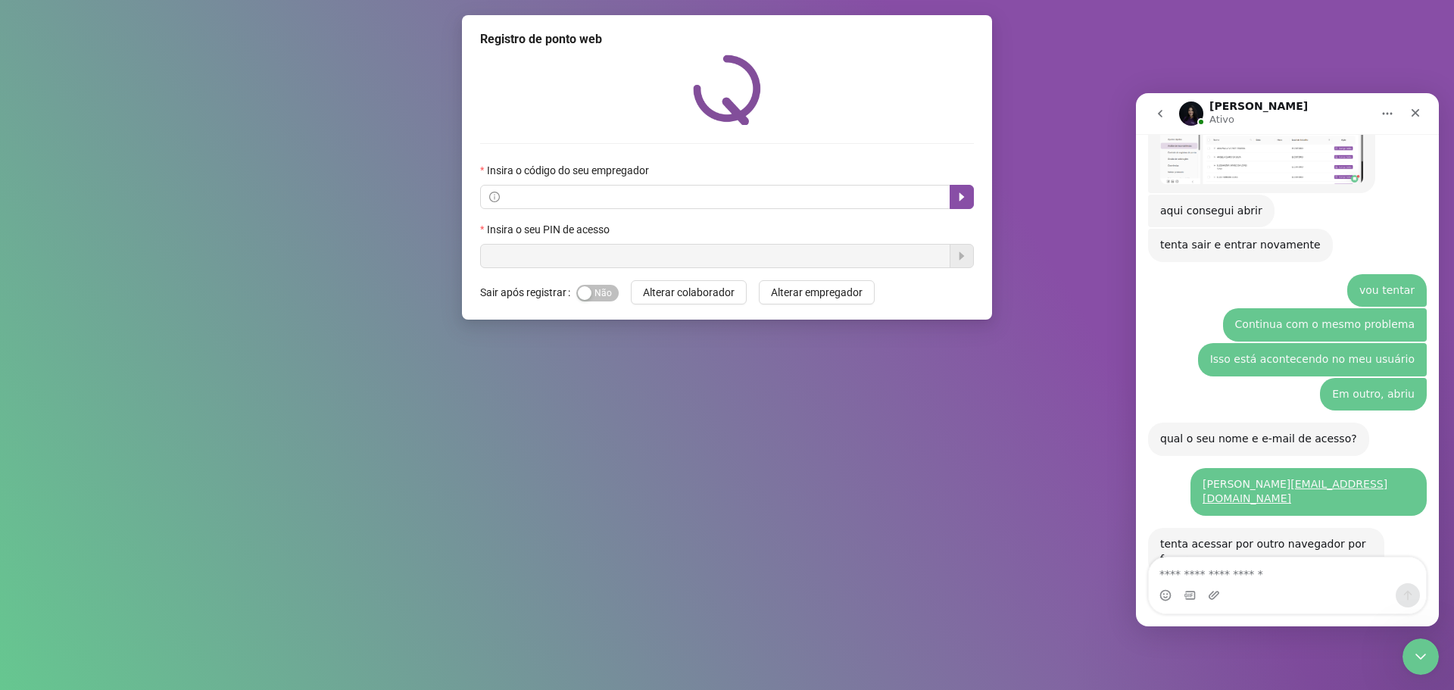
scroll to position [1324, 0]
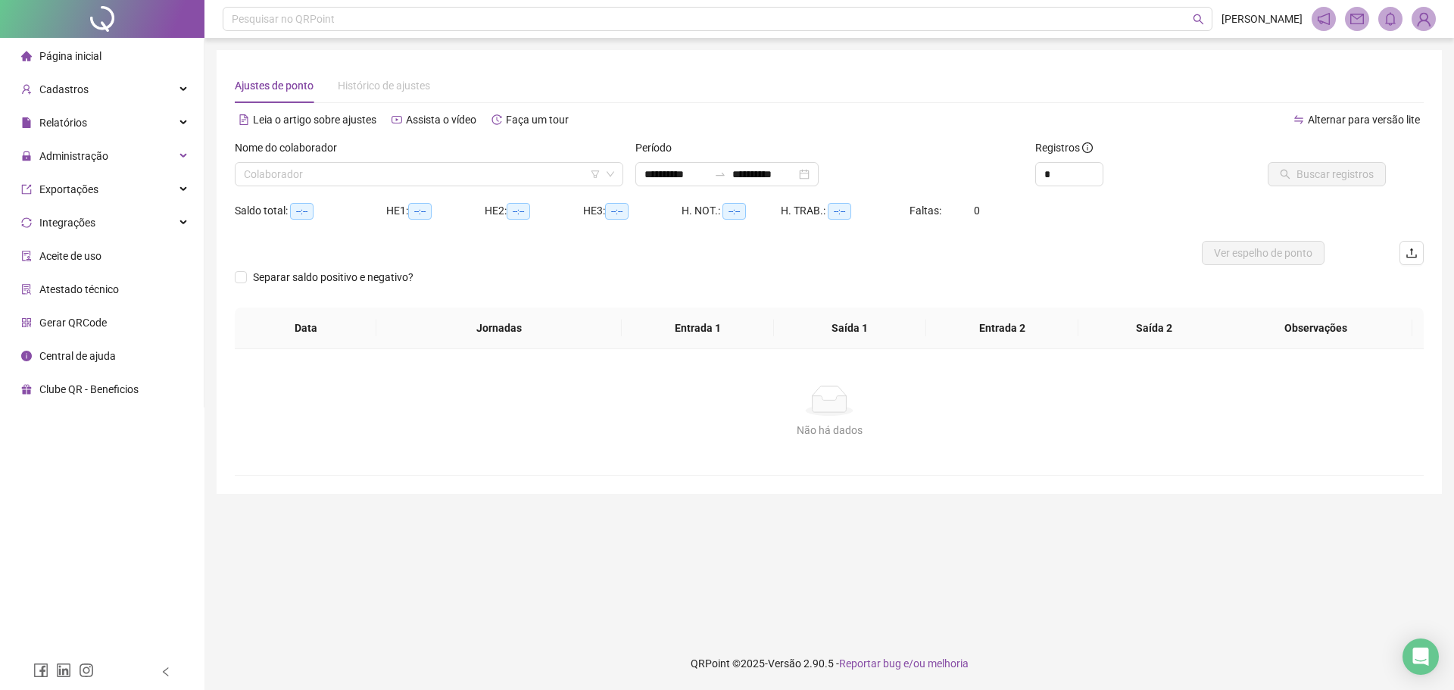
type input "**********"
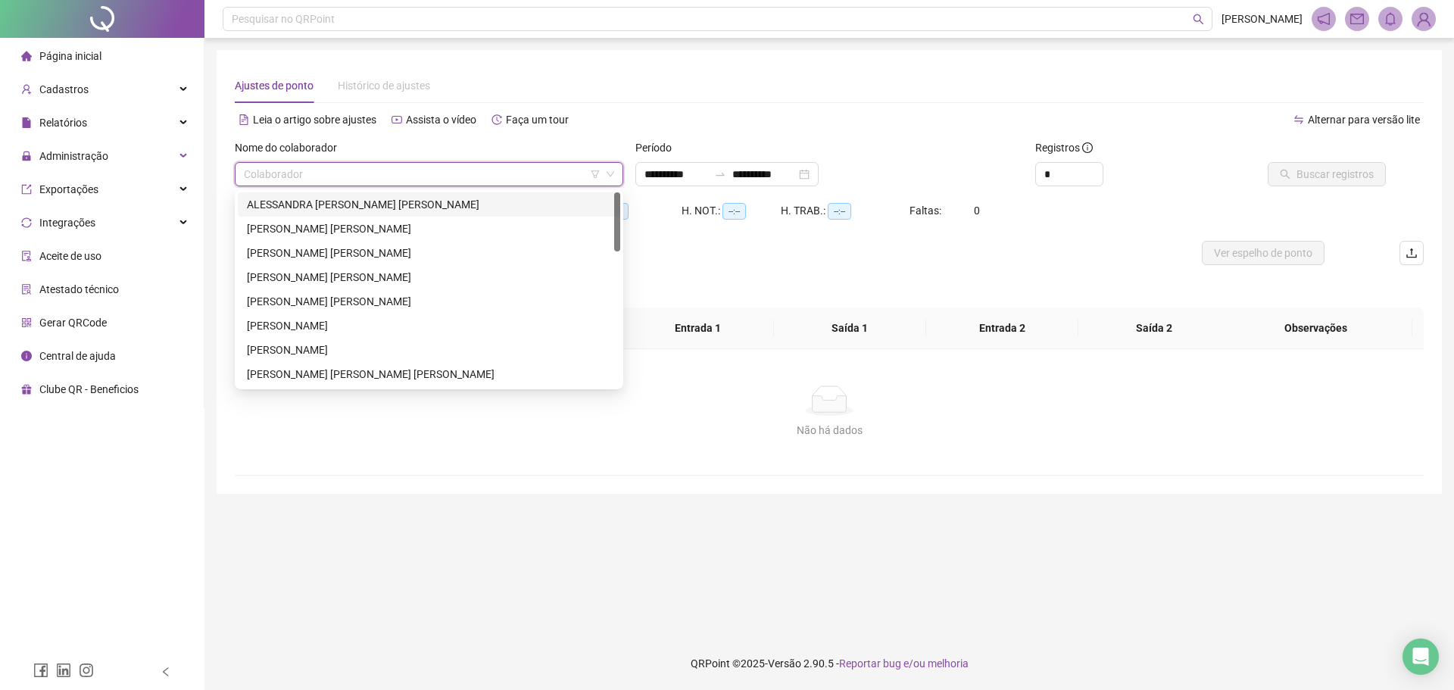
click at [397, 165] on input "search" at bounding box center [422, 174] width 357 height 23
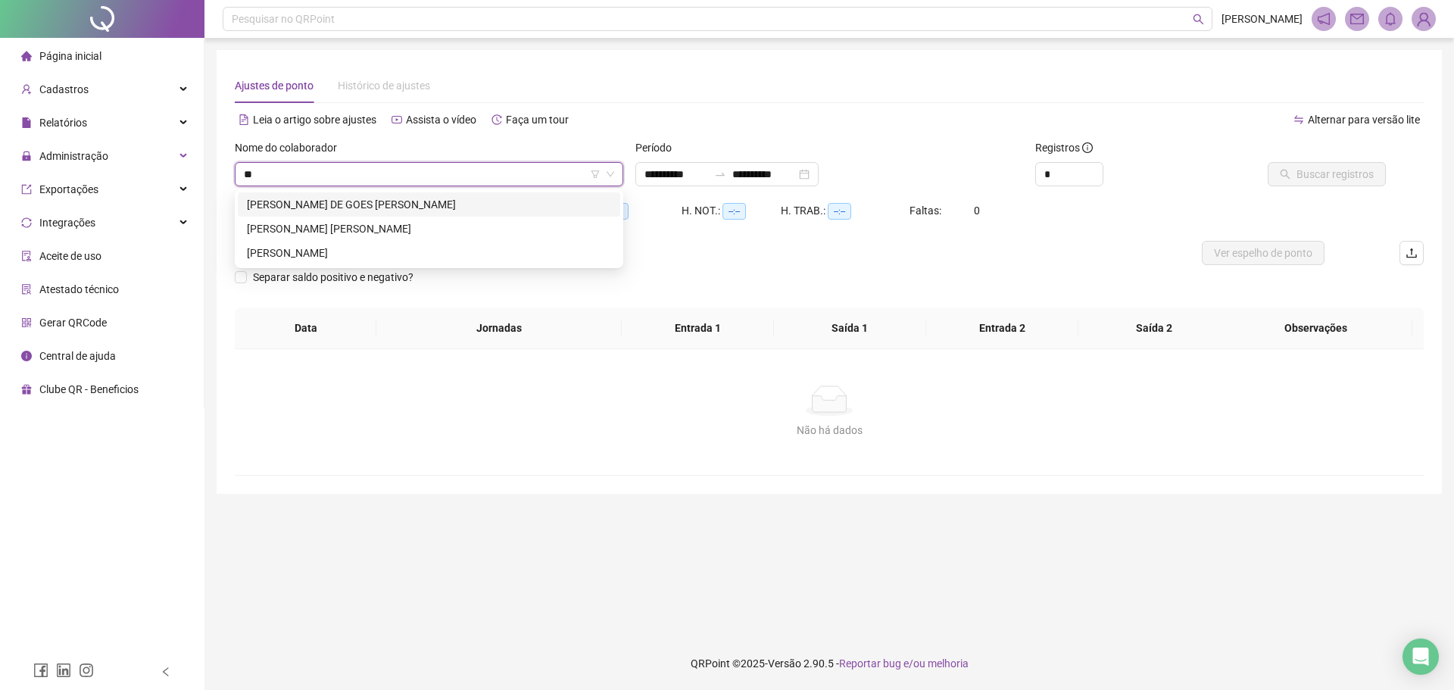
type input "***"
click at [387, 204] on div "KEREN CHRISTINNE SABTA VAZ" at bounding box center [429, 204] width 364 height 17
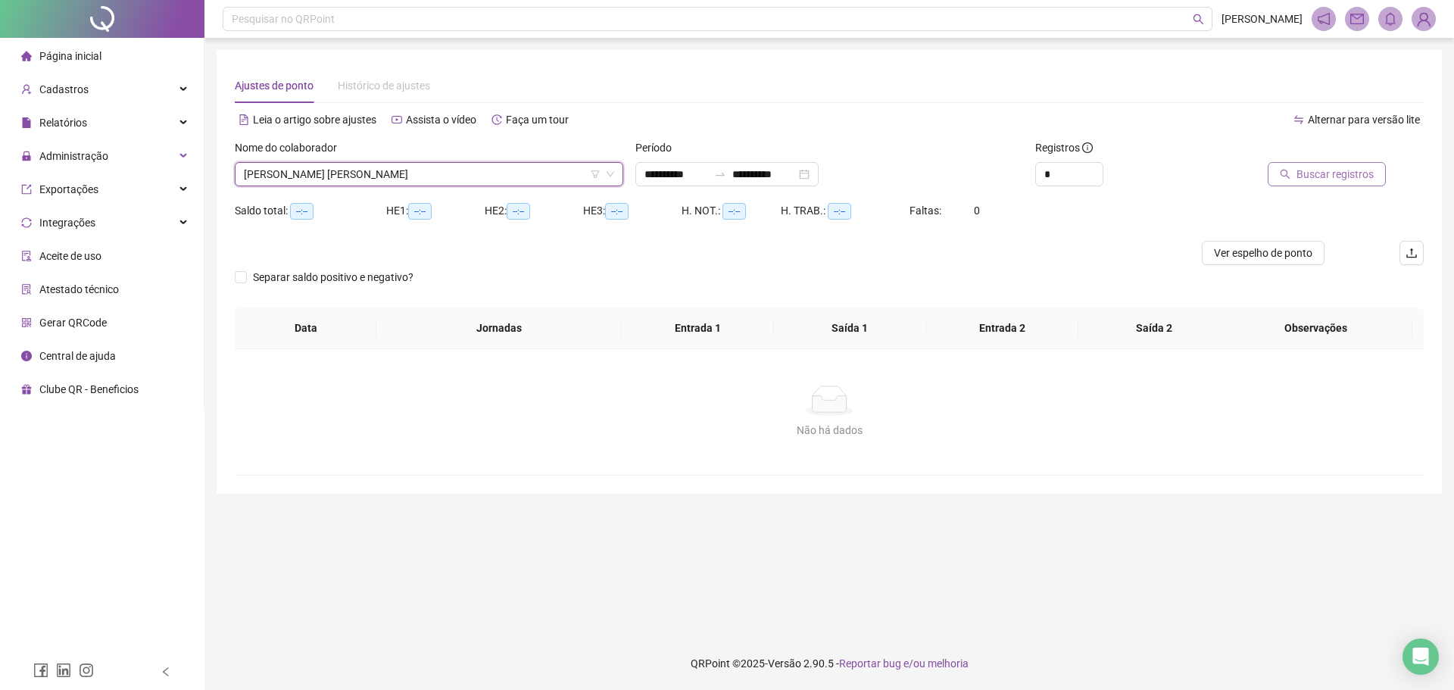
click at [1321, 176] on span "Buscar registros" at bounding box center [1334, 174] width 77 height 17
